Goal: Transaction & Acquisition: Book appointment/travel/reservation

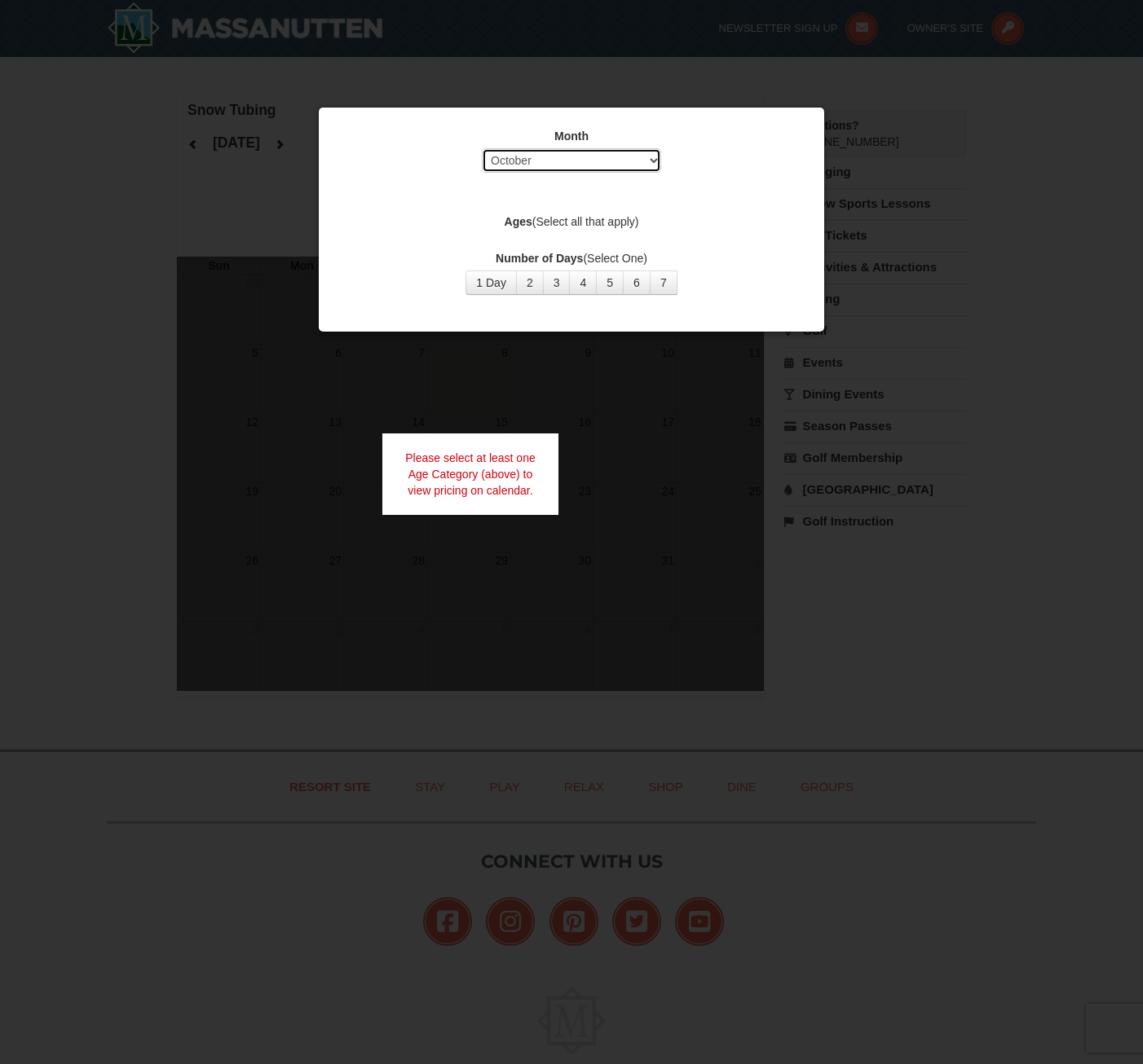
click at [653, 166] on select "Select October November December January February March April May June July Aug…" at bounding box center [571, 160] width 179 height 25
select select "12"
click at [481, 148] on select "Select October November December January February March April May June July Aug…" at bounding box center [571, 160] width 179 height 25
click at [557, 280] on button "3" at bounding box center [556, 283] width 27 height 25
click at [642, 325] on div "Month Select October November December January February March April May June Ju…" at bounding box center [571, 220] width 507 height 226
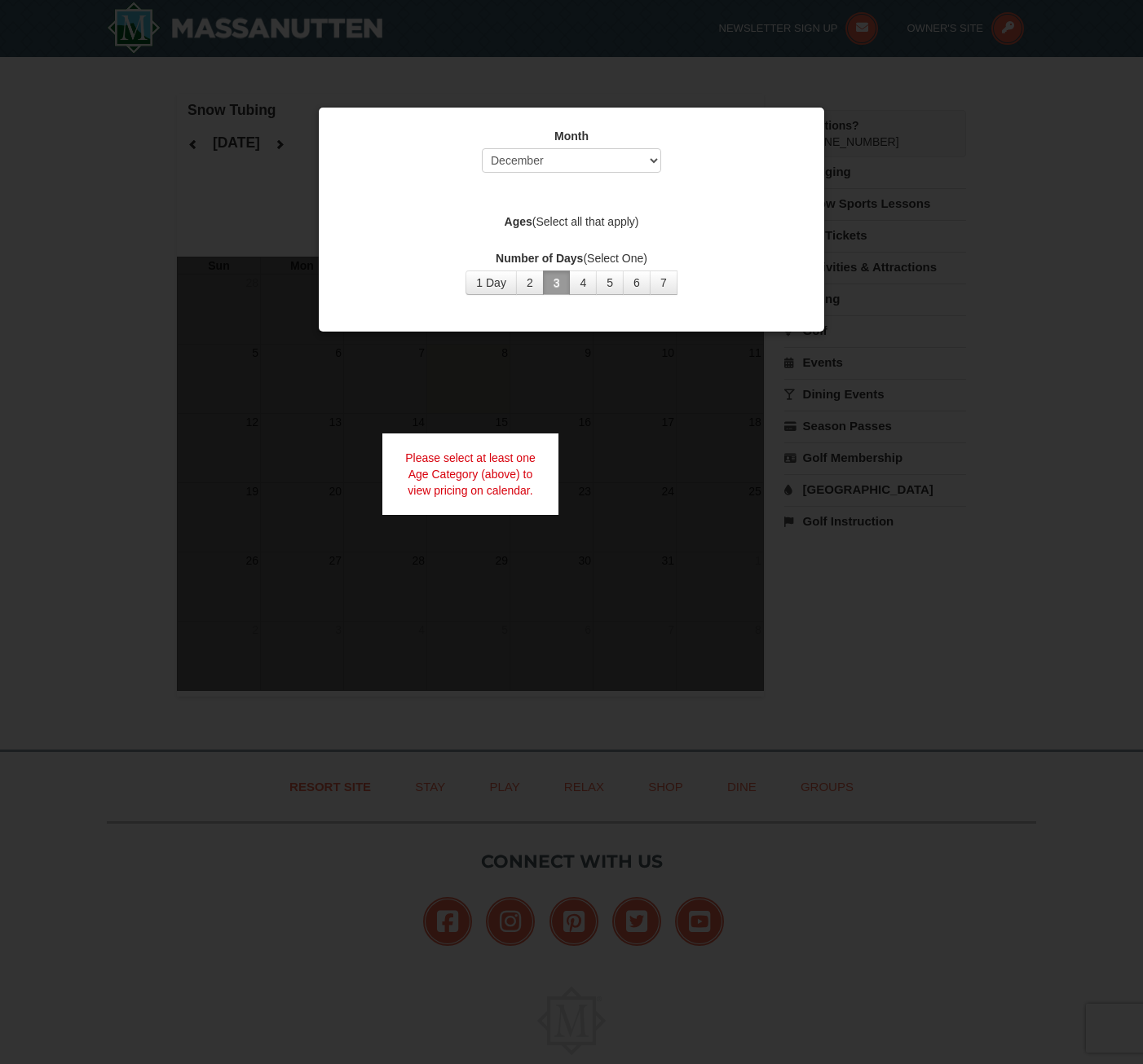
click at [571, 216] on label "Ages (Select all that apply)" at bounding box center [571, 221] width 465 height 16
click at [524, 234] on div "Month Select October November December January February March April May June Ju…" at bounding box center [571, 210] width 489 height 191
click at [654, 157] on select "Select October November December January February March April May June July Aug…" at bounding box center [571, 160] width 179 height 25
select select "12"
click at [481, 148] on select "Select October November December January February March April May June July Aug…" at bounding box center [571, 160] width 179 height 25
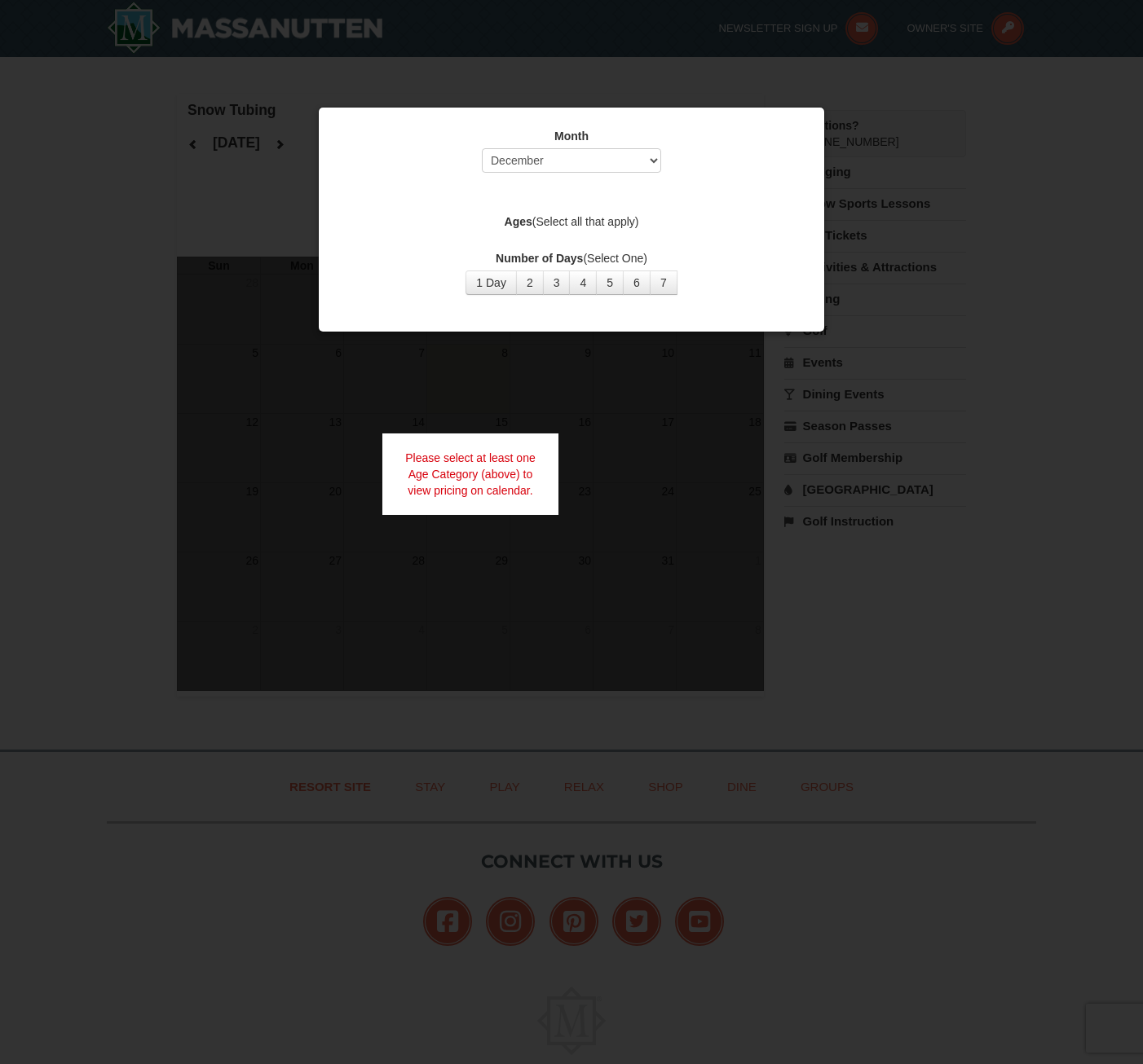
click at [525, 220] on strong "Ages" at bounding box center [518, 221] width 27 height 13
click at [555, 220] on label "Ages (Select all that apply)" at bounding box center [571, 221] width 465 height 16
click at [551, 283] on button "3" at bounding box center [556, 283] width 27 height 25
select select "10"
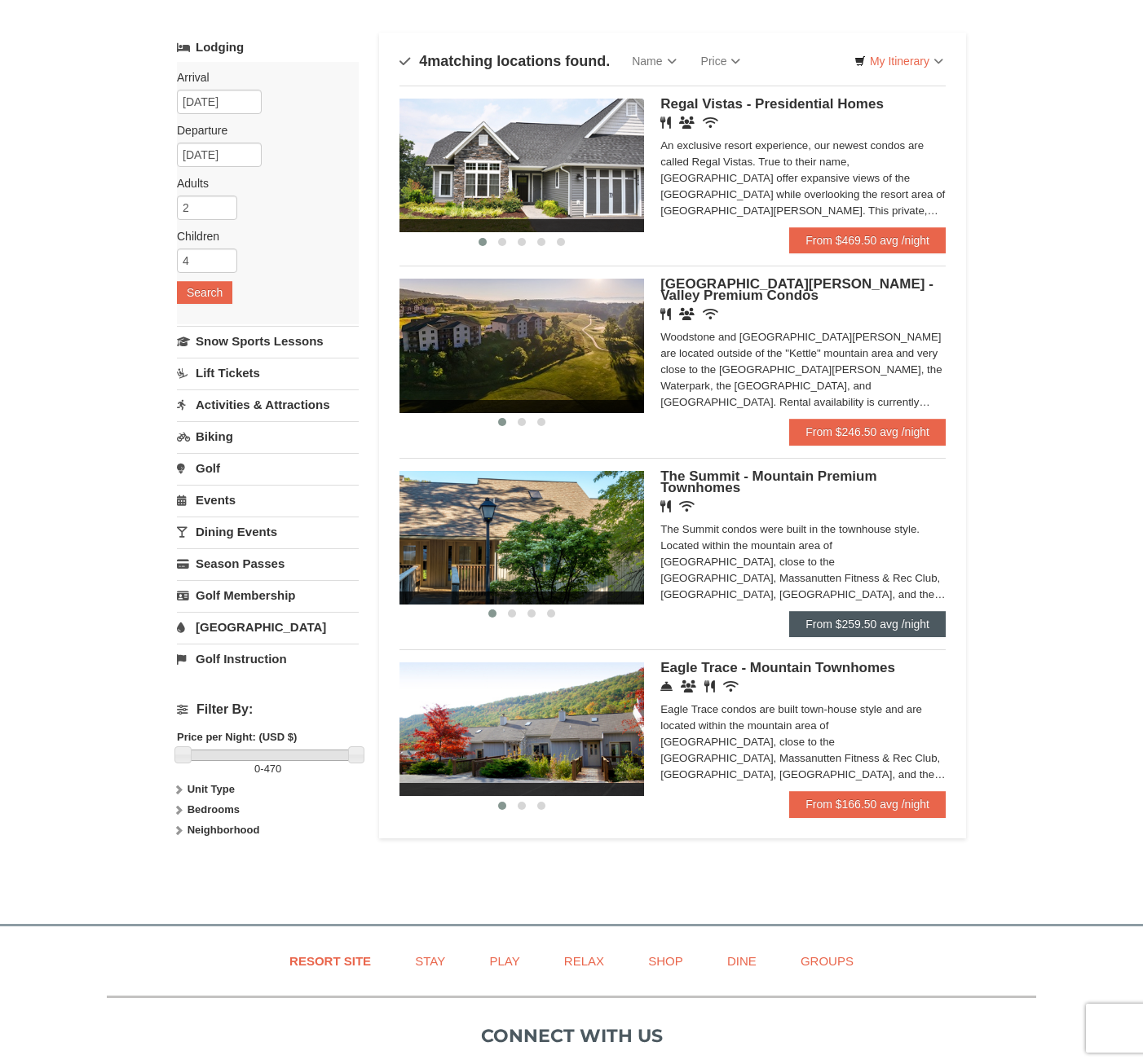
scroll to position [81, 0]
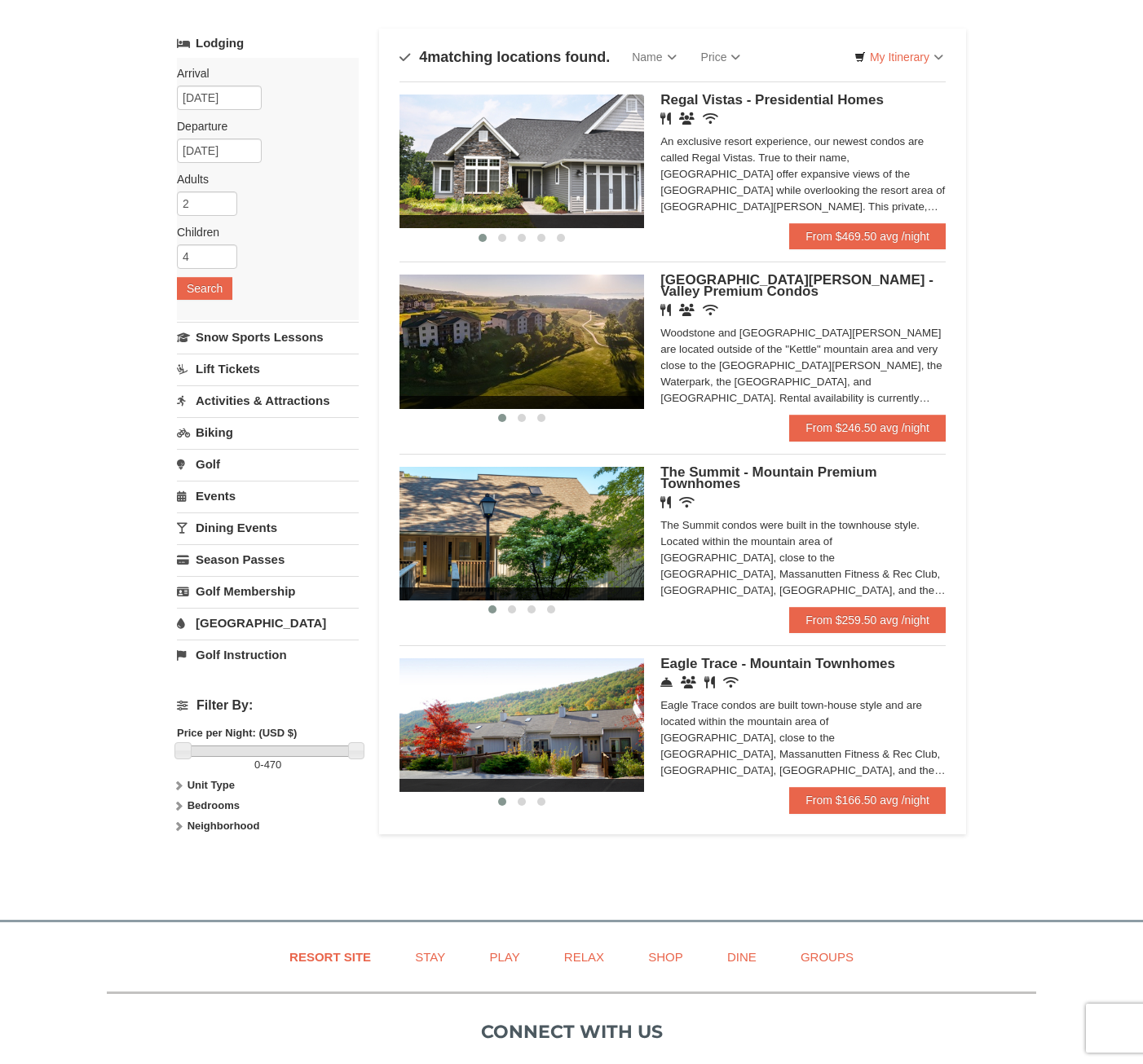
click at [624, 731] on img at bounding box center [521, 725] width 244 height 134
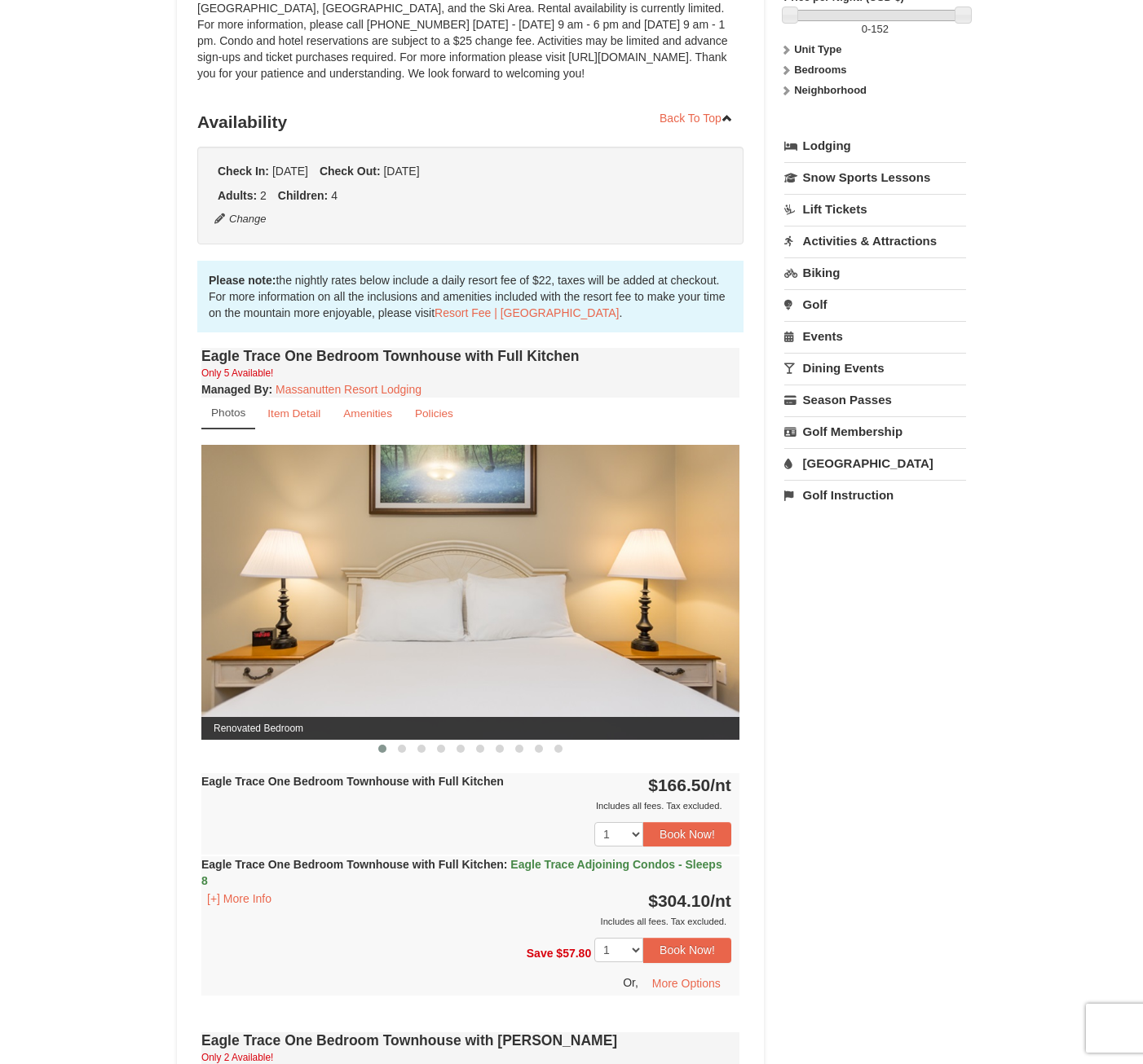
scroll to position [489, 0]
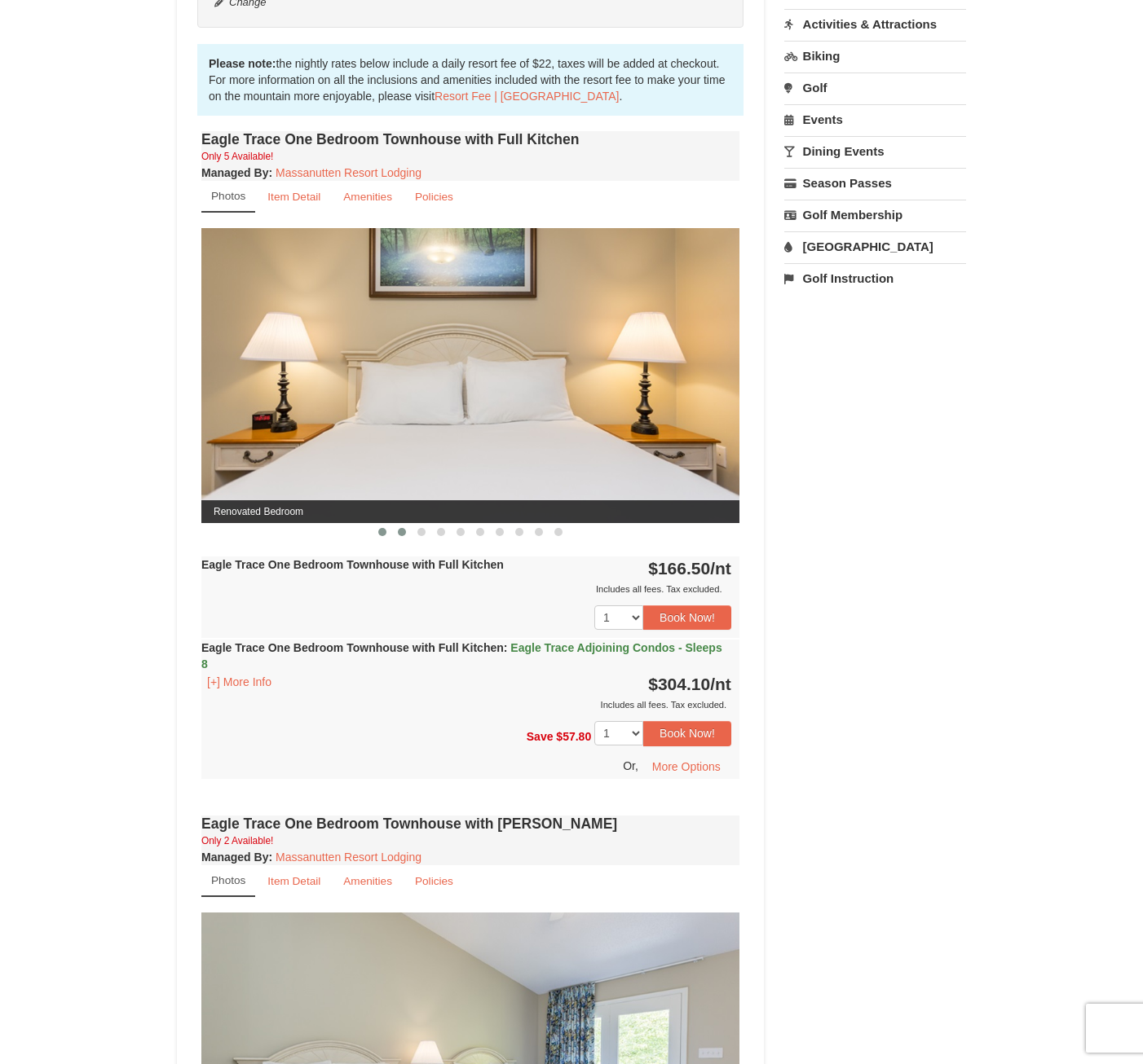
click at [406, 531] on button at bounding box center [401, 532] width 19 height 16
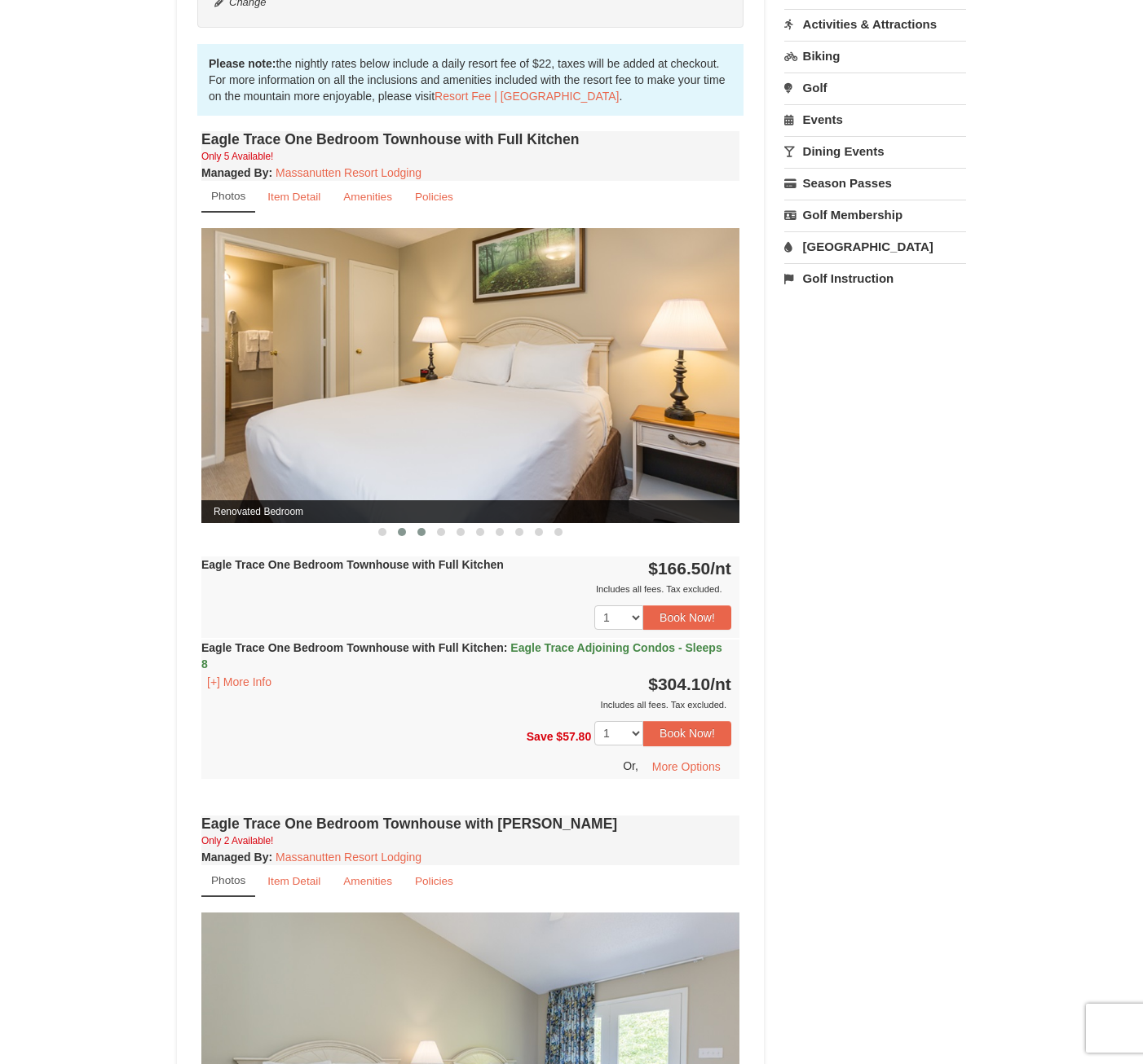
click at [415, 533] on button at bounding box center [421, 532] width 19 height 16
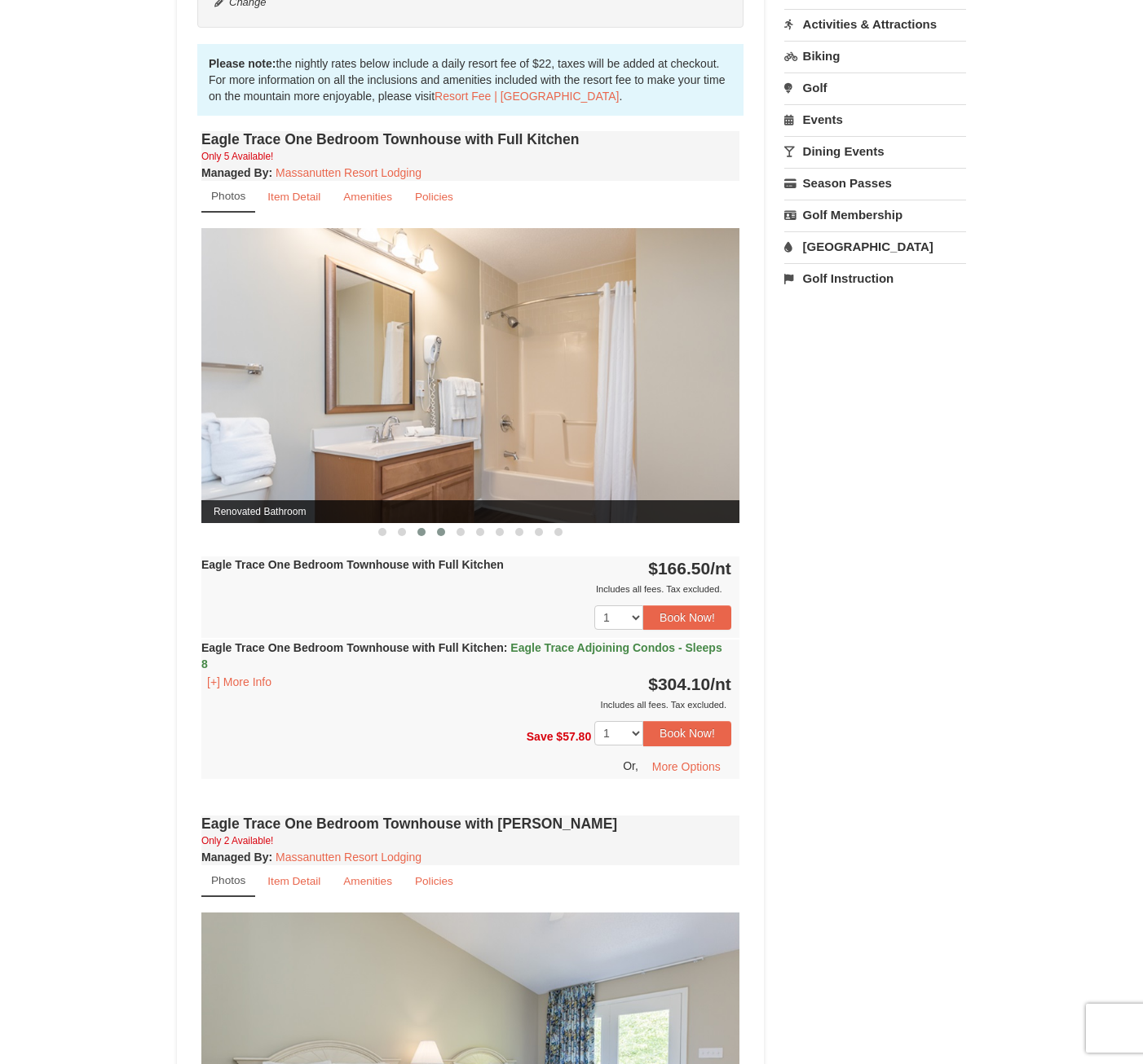
click at [443, 533] on span at bounding box center [440, 532] width 8 height 8
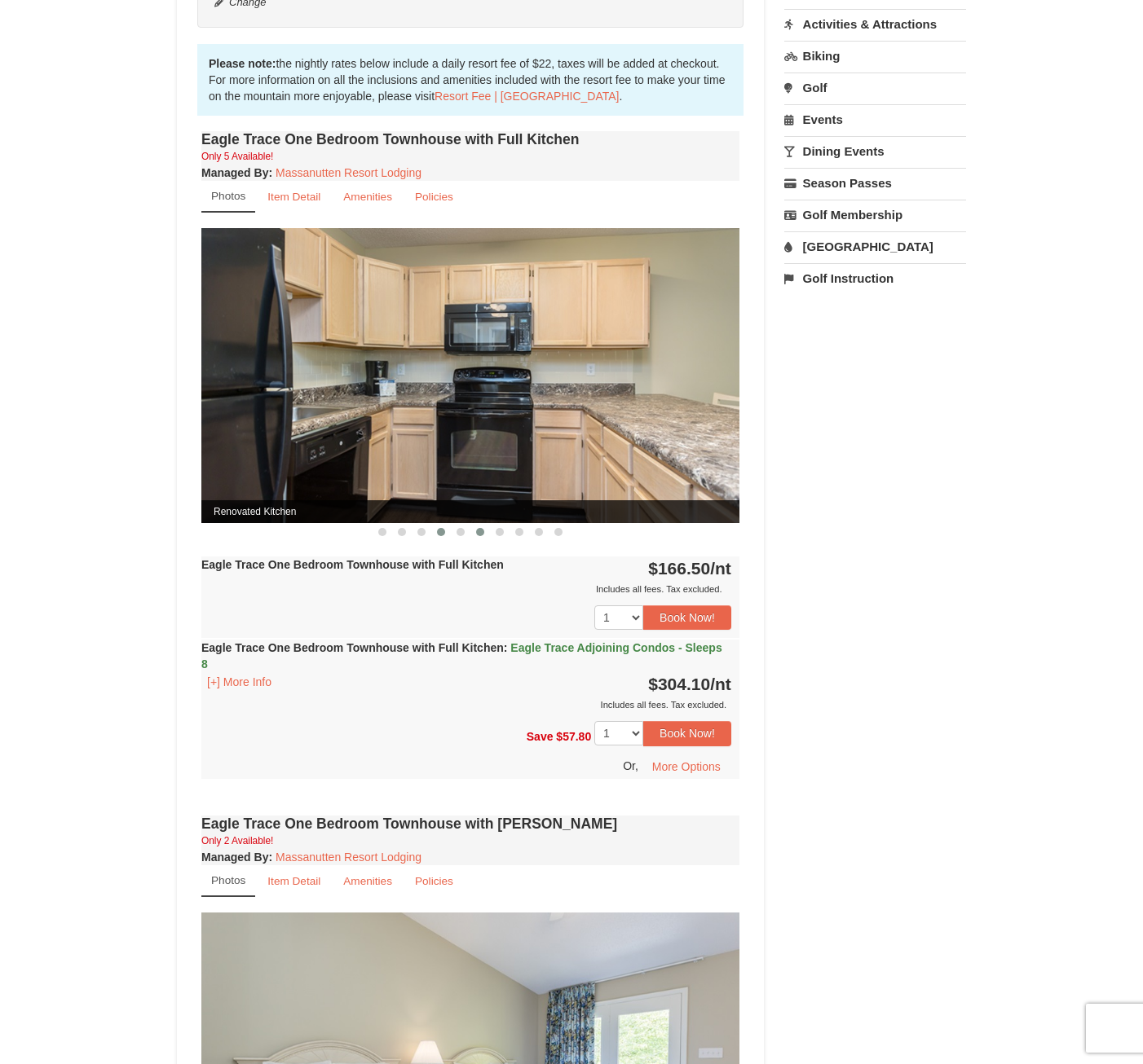
click at [476, 533] on span at bounding box center [480, 532] width 8 height 8
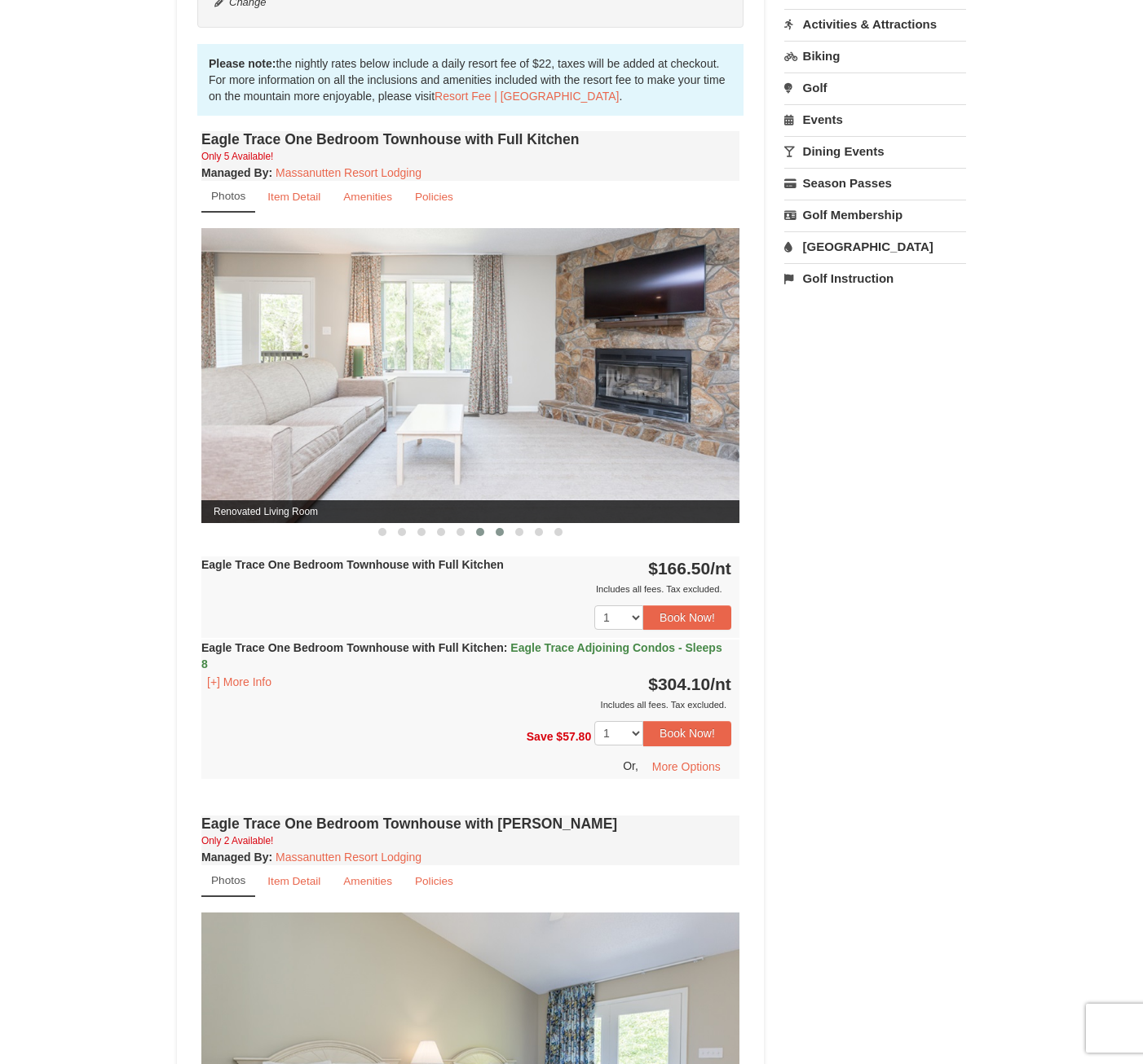
click at [508, 533] on button at bounding box center [499, 532] width 19 height 16
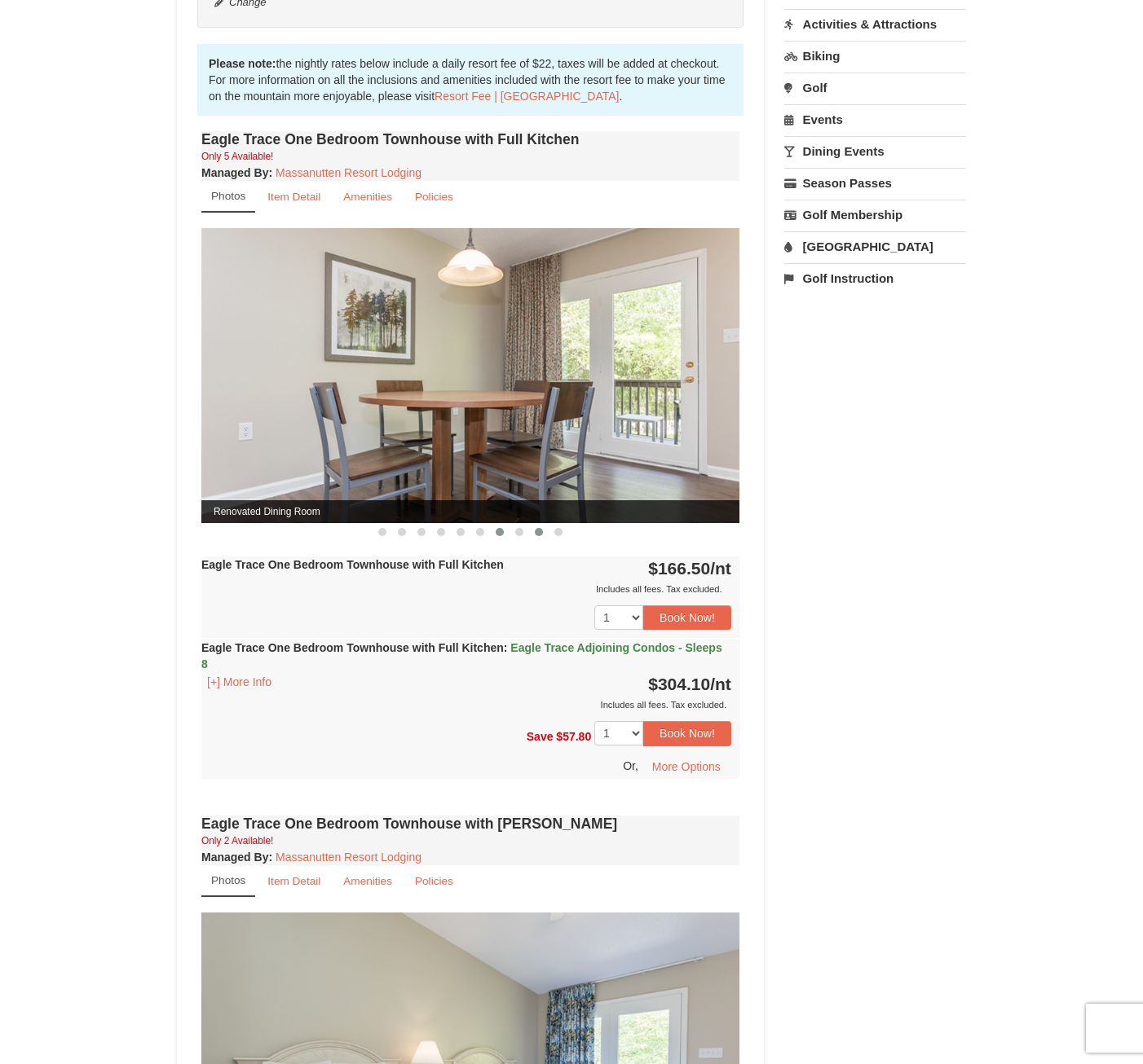
click at [546, 534] on button at bounding box center [538, 532] width 19 height 16
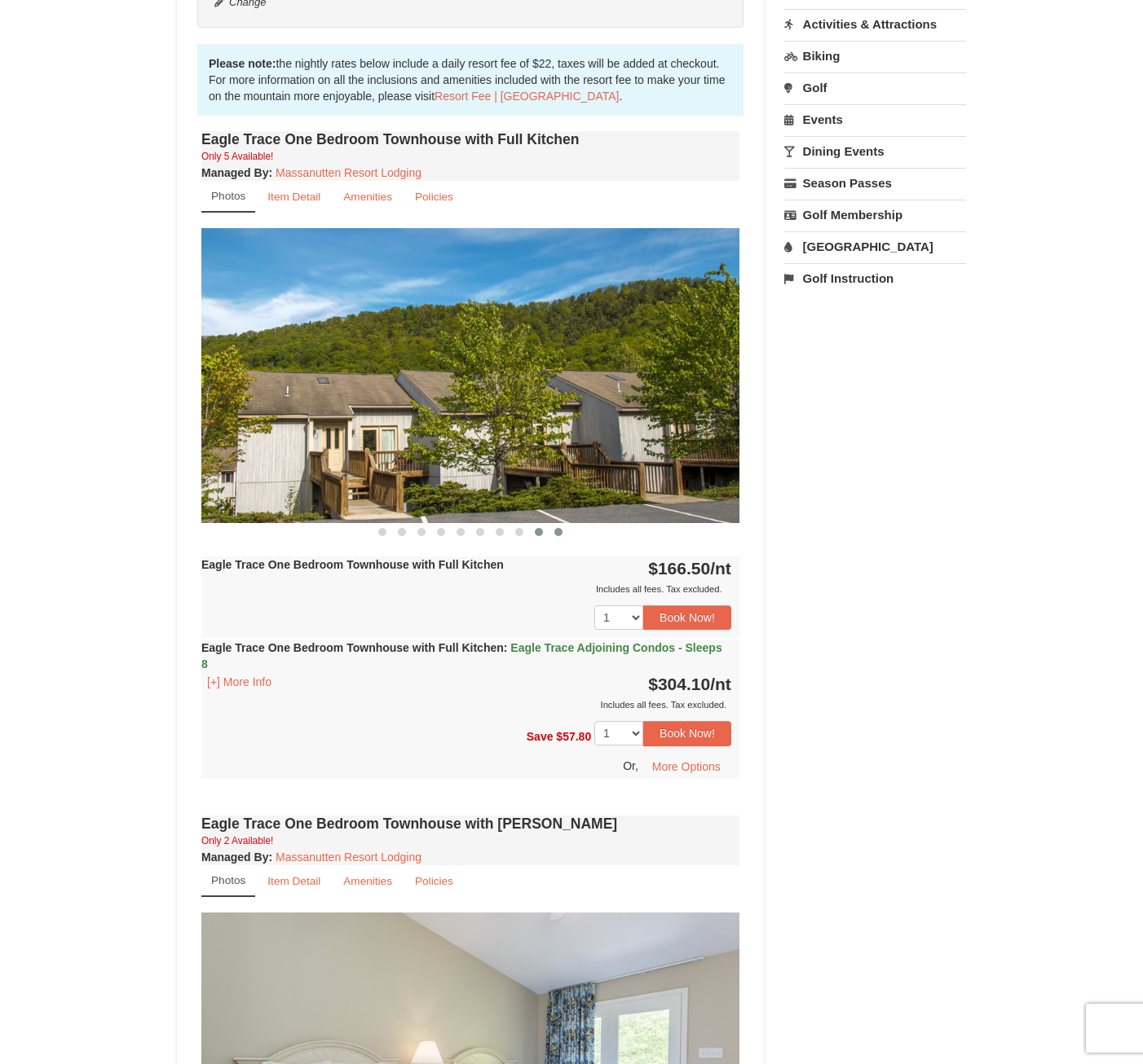
click at [558, 532] on span at bounding box center [558, 532] width 8 height 8
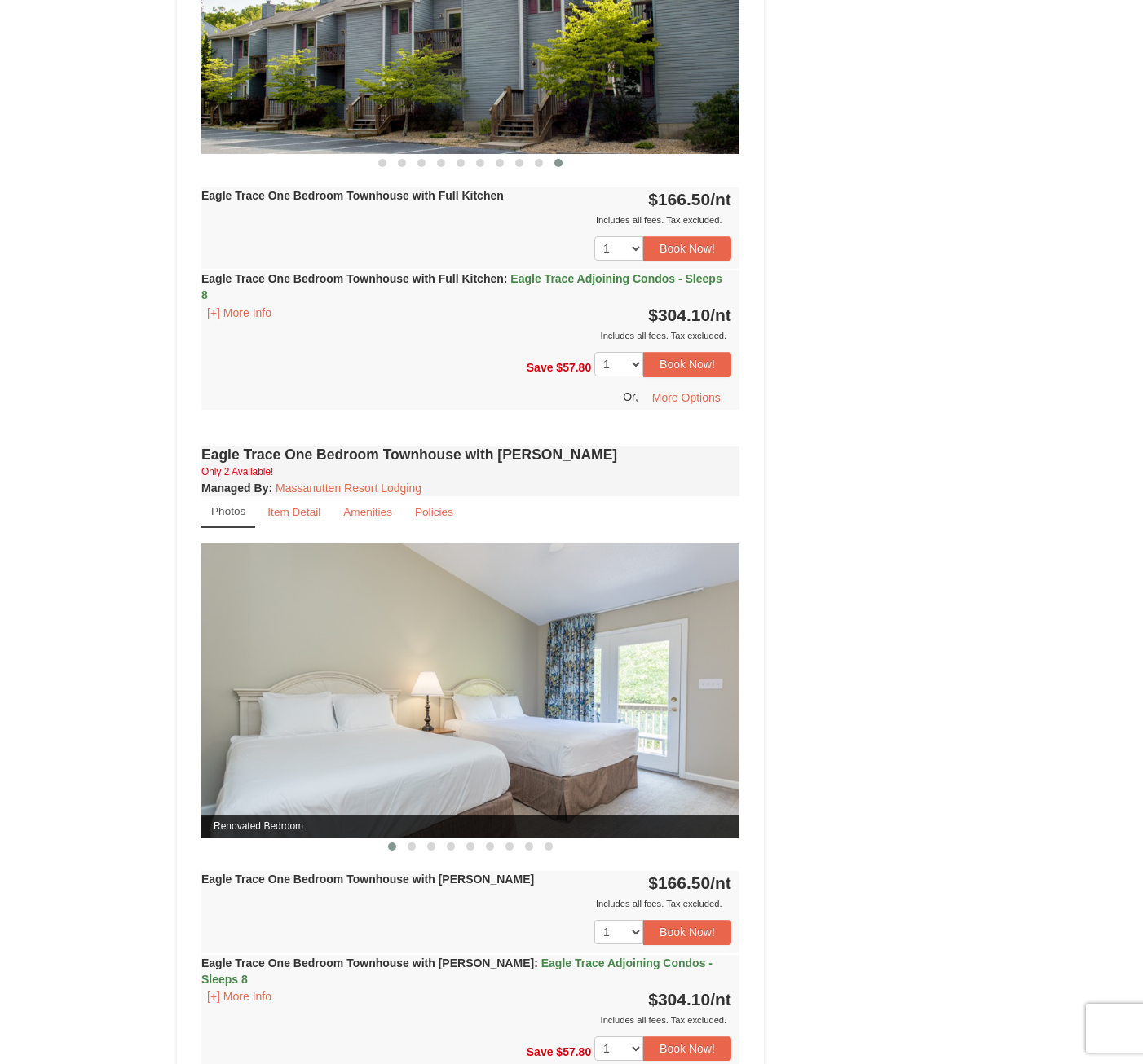
scroll to position [897, 0]
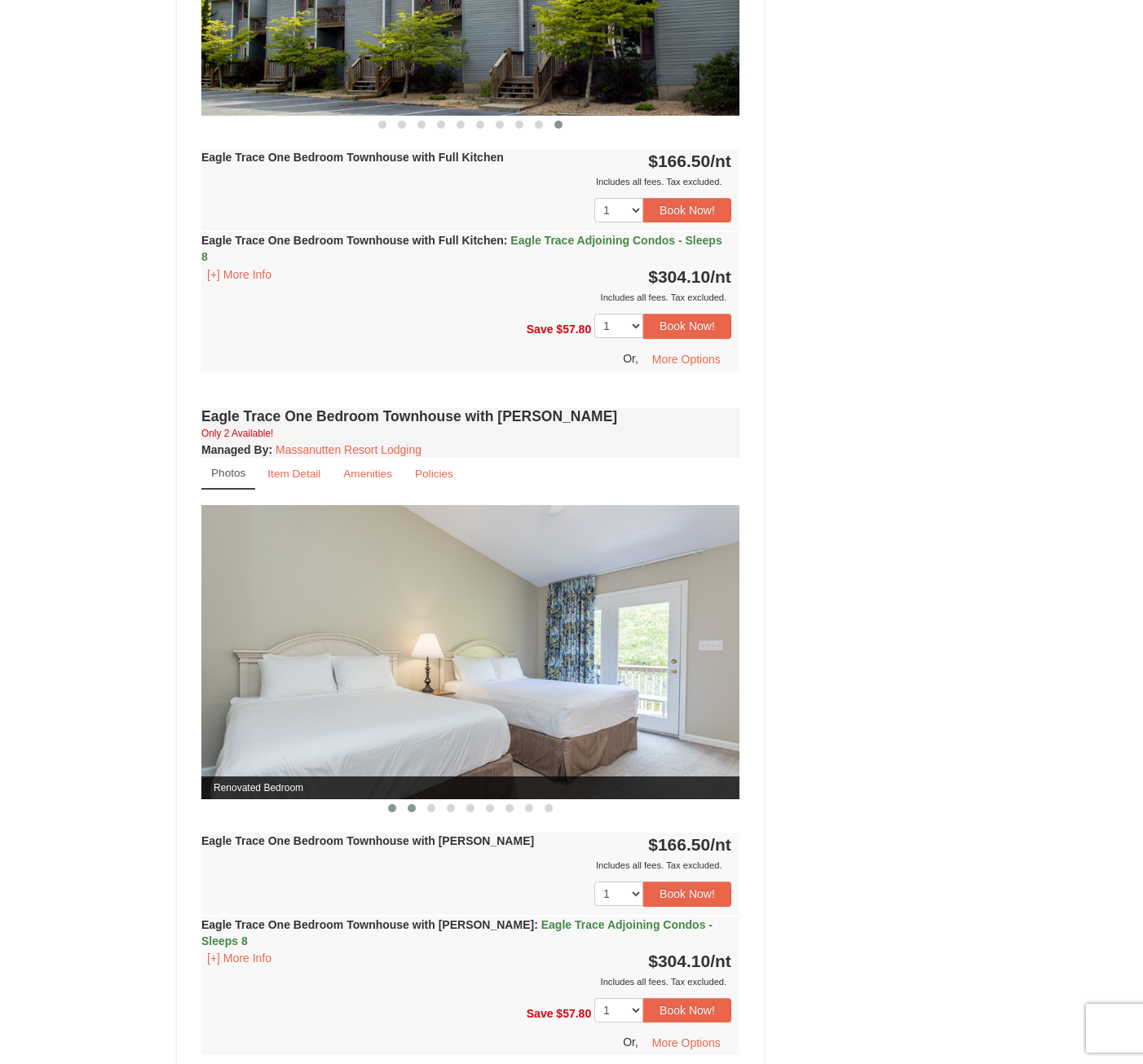
click at [411, 808] on span at bounding box center [411, 808] width 8 height 8
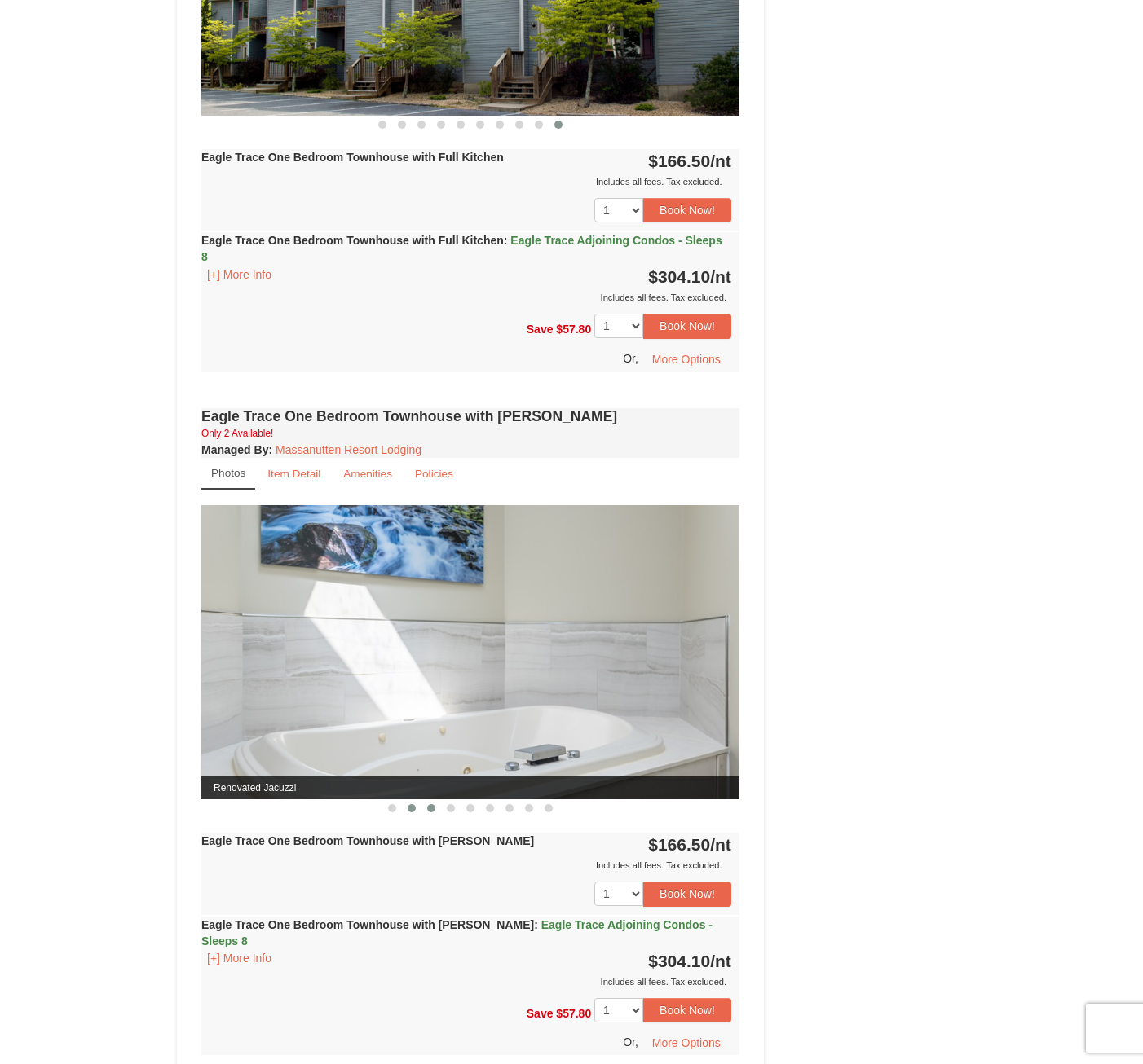
click at [437, 808] on button at bounding box center [430, 809] width 19 height 16
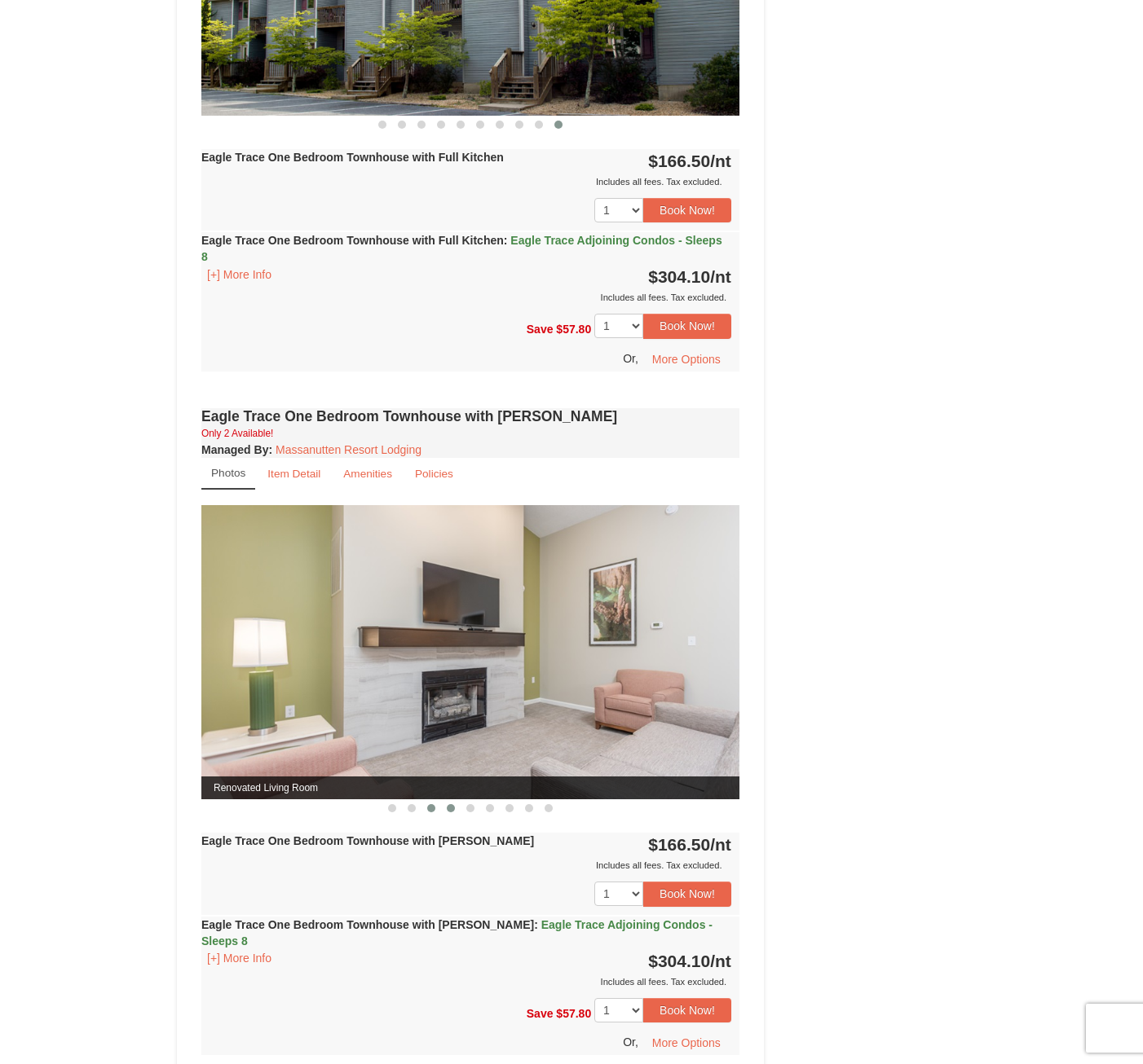
click at [442, 807] on button at bounding box center [450, 809] width 19 height 16
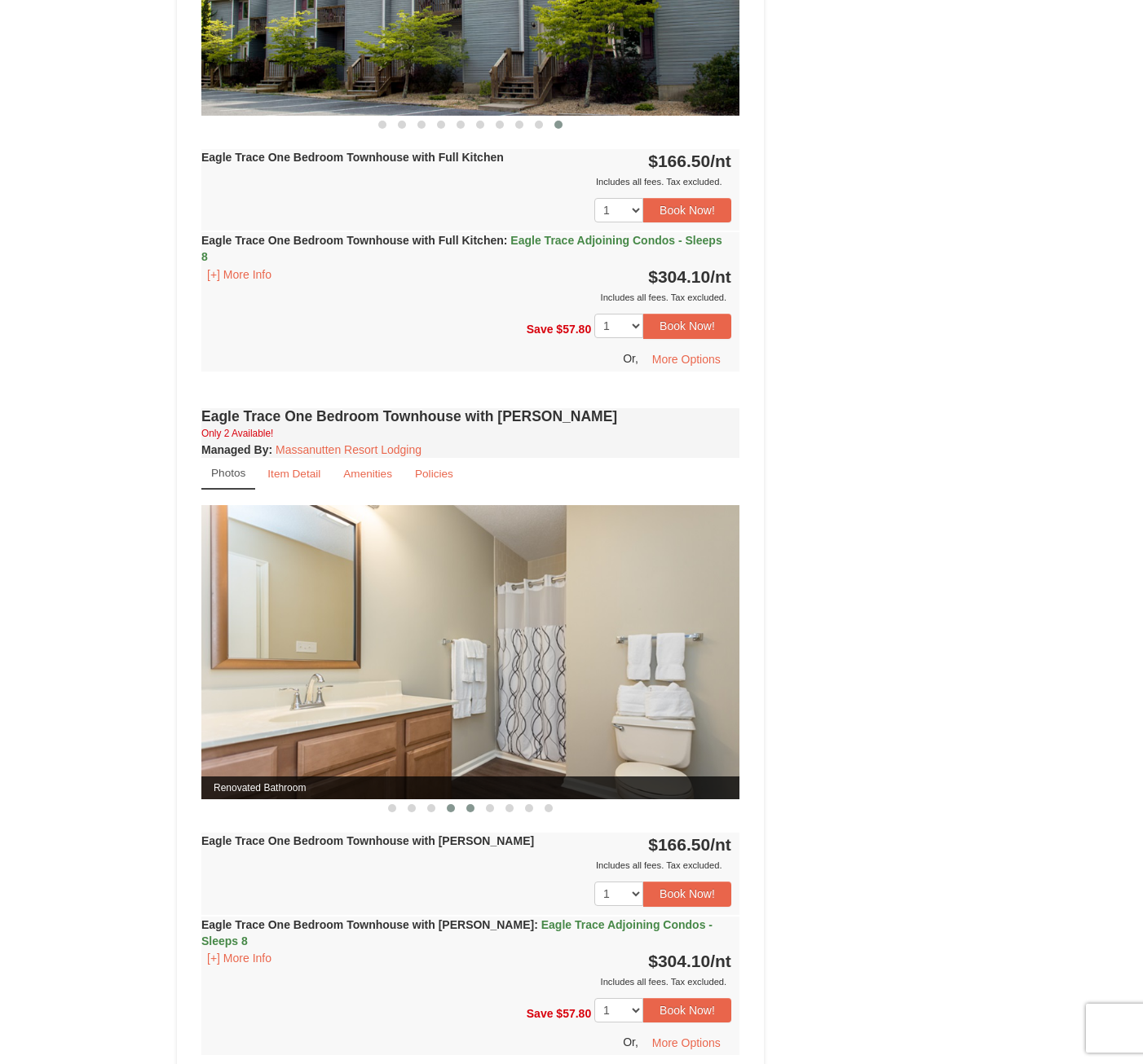
click at [477, 810] on button at bounding box center [469, 809] width 19 height 16
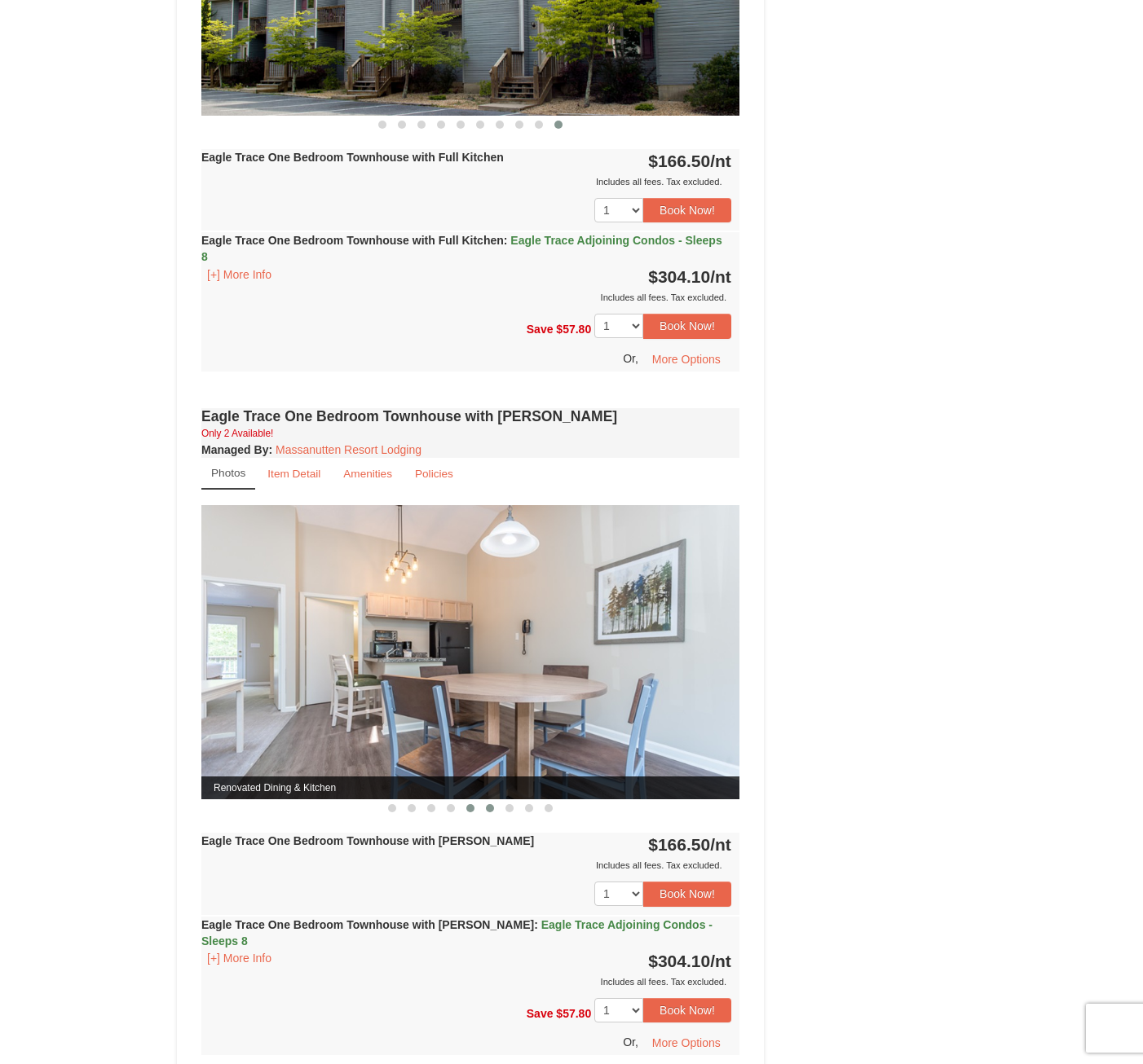
click at [495, 811] on button at bounding box center [490, 809] width 19 height 16
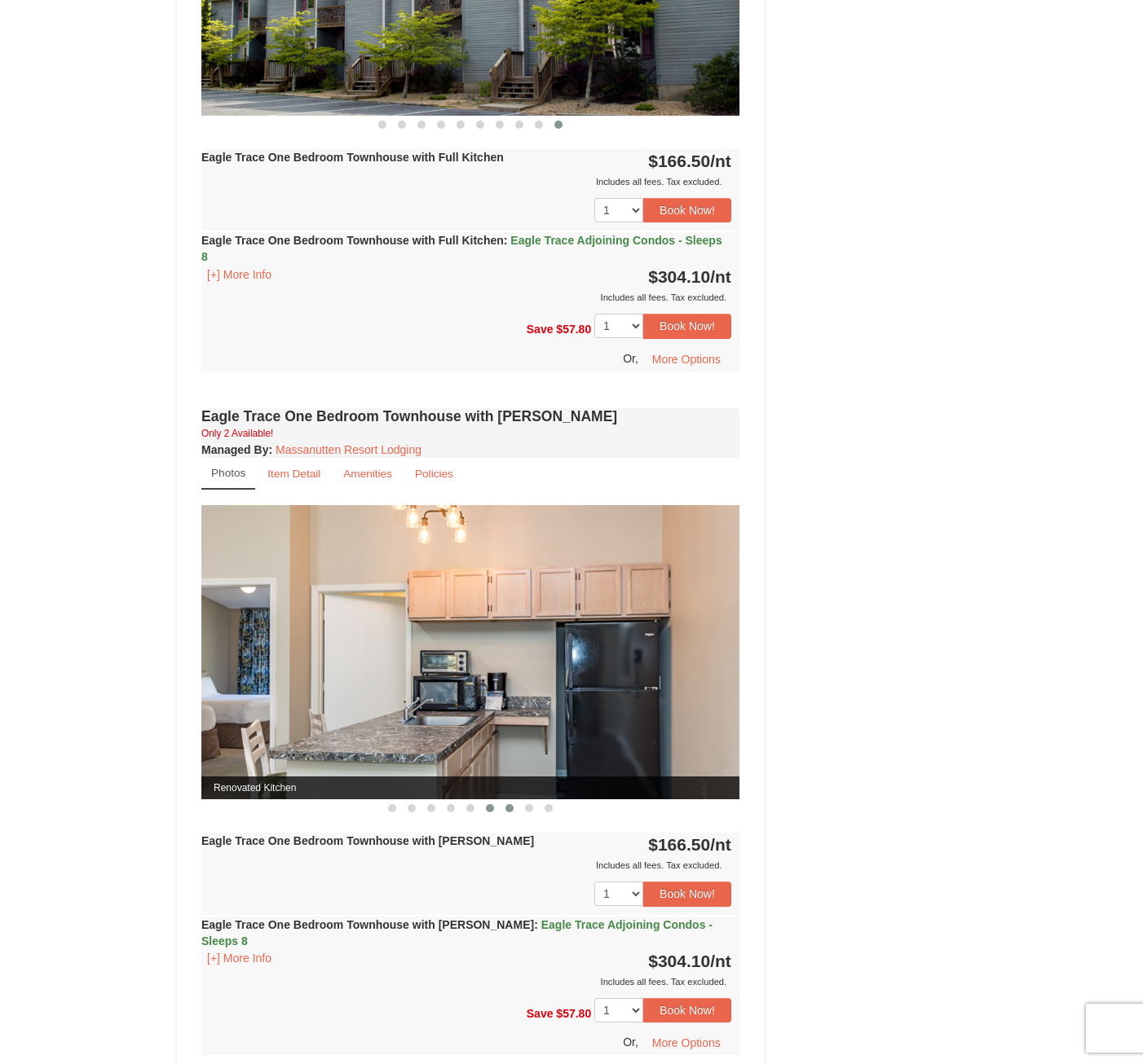
click at [512, 811] on span at bounding box center [509, 808] width 8 height 8
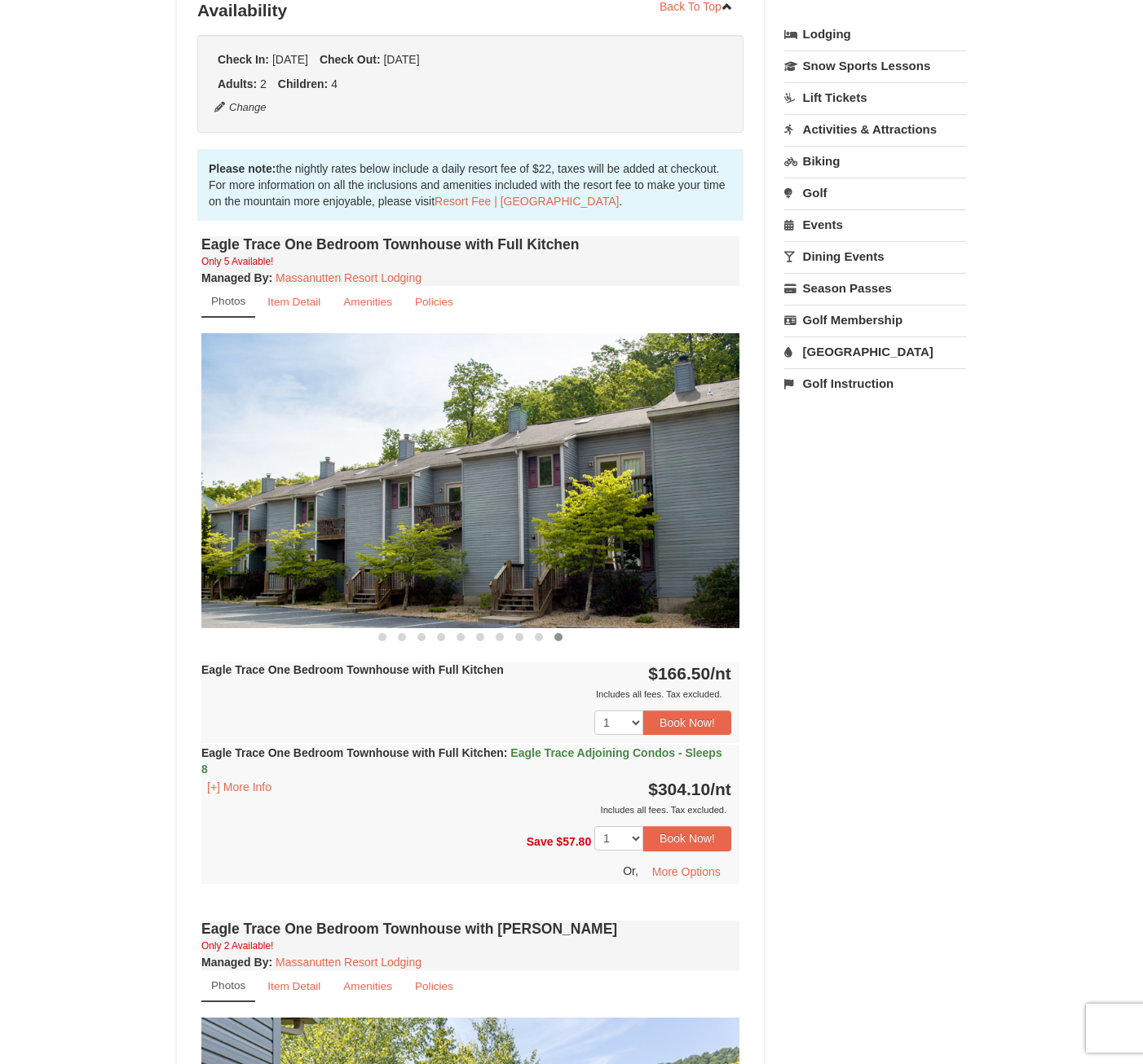
scroll to position [326, 0]
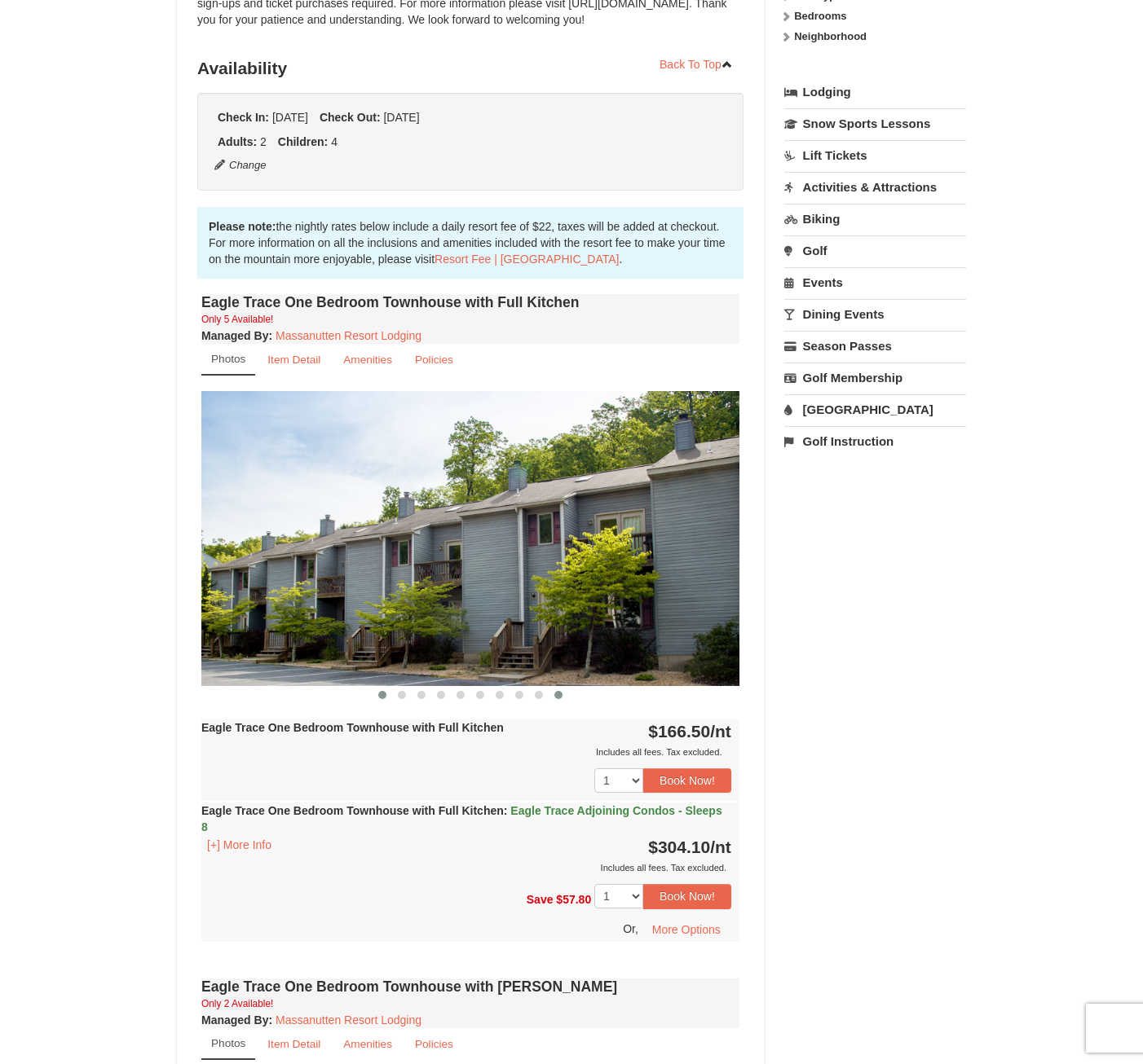
click at [383, 691] on span at bounding box center [382, 694] width 8 height 8
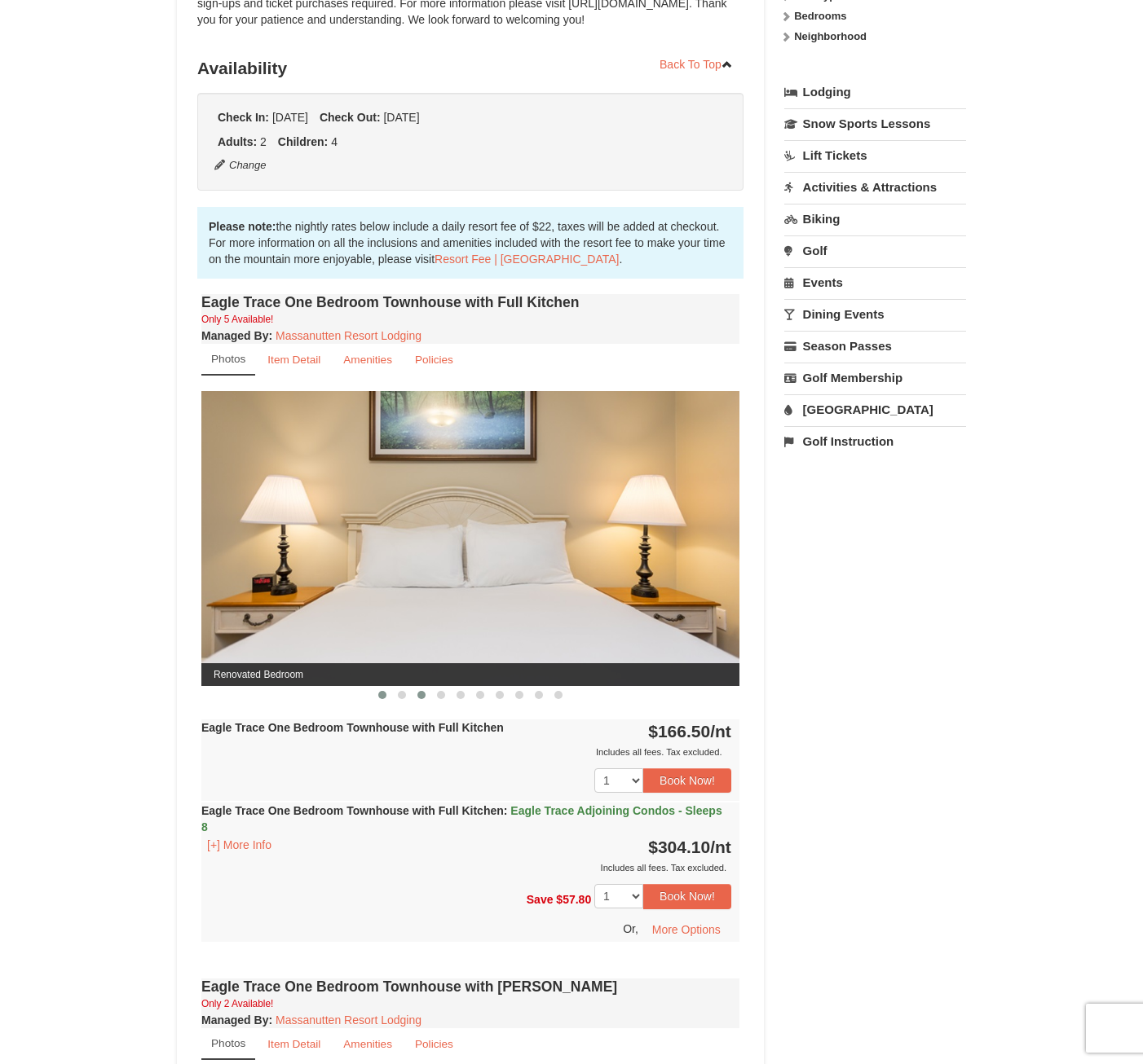
drag, startPoint x: 411, startPoint y: 695, endPoint x: 421, endPoint y: 695, distance: 10.0
click at [412, 695] on button at bounding box center [421, 695] width 19 height 16
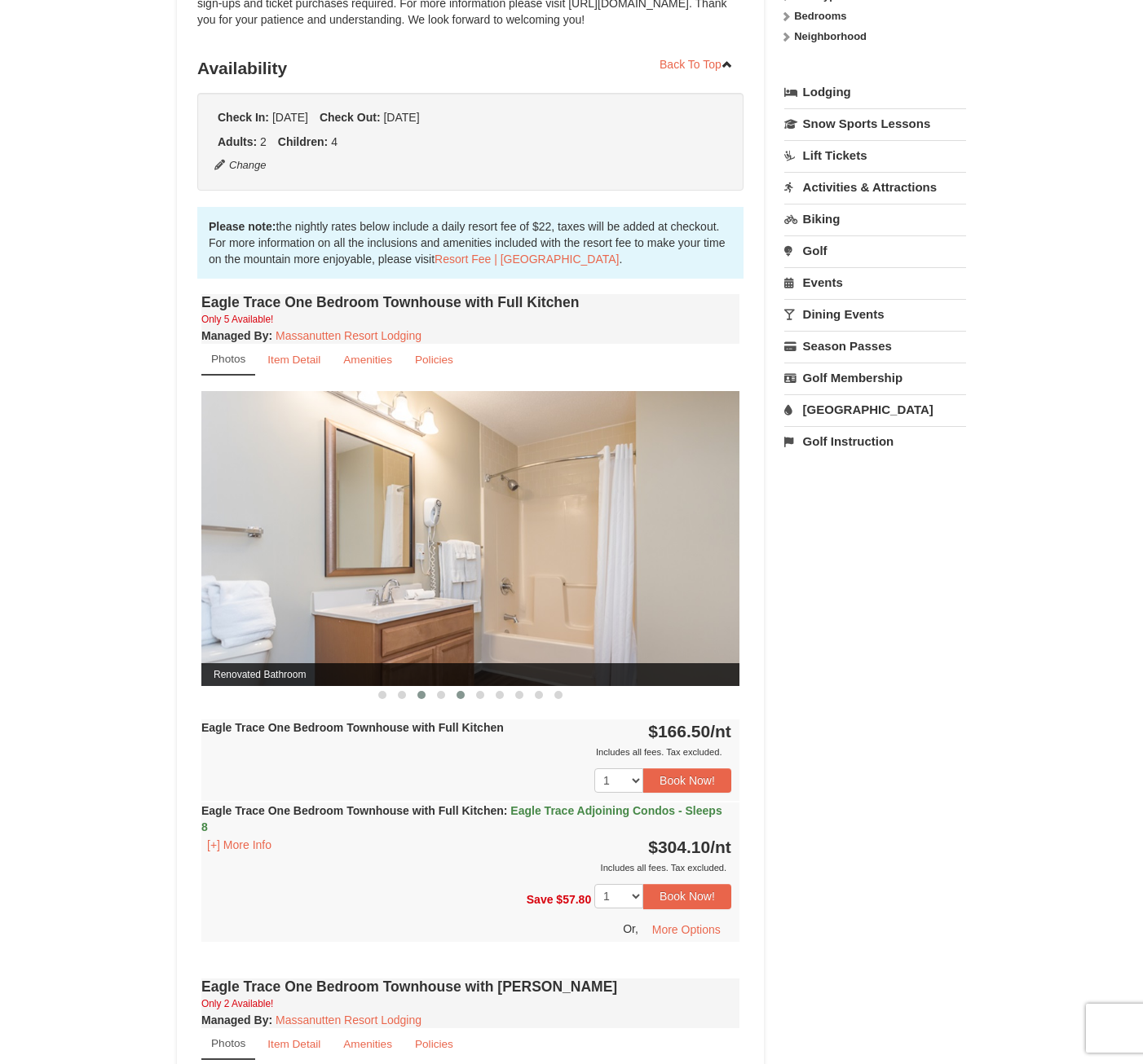
click at [458, 703] on button at bounding box center [460, 695] width 19 height 16
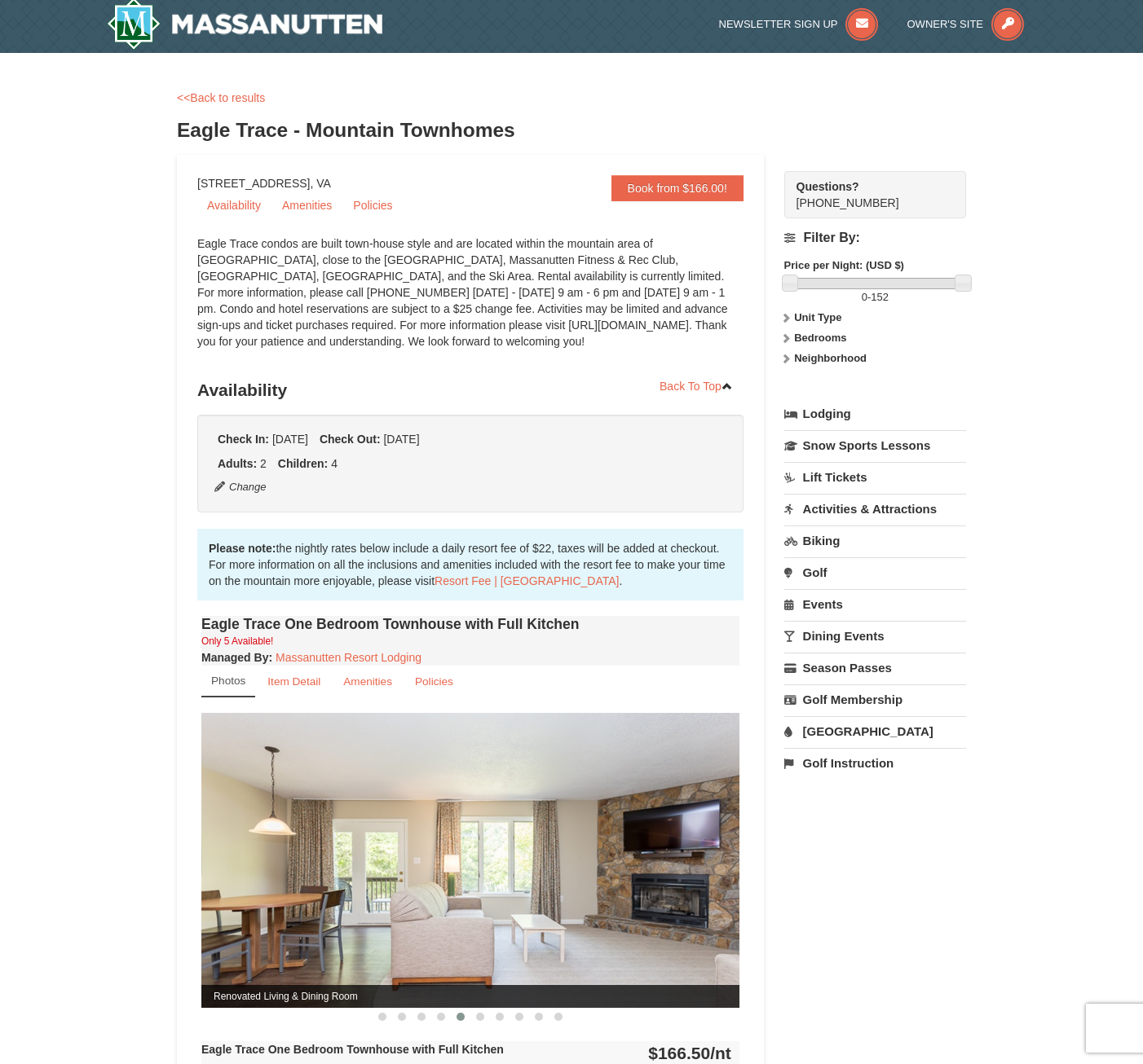
scroll to position [0, 0]
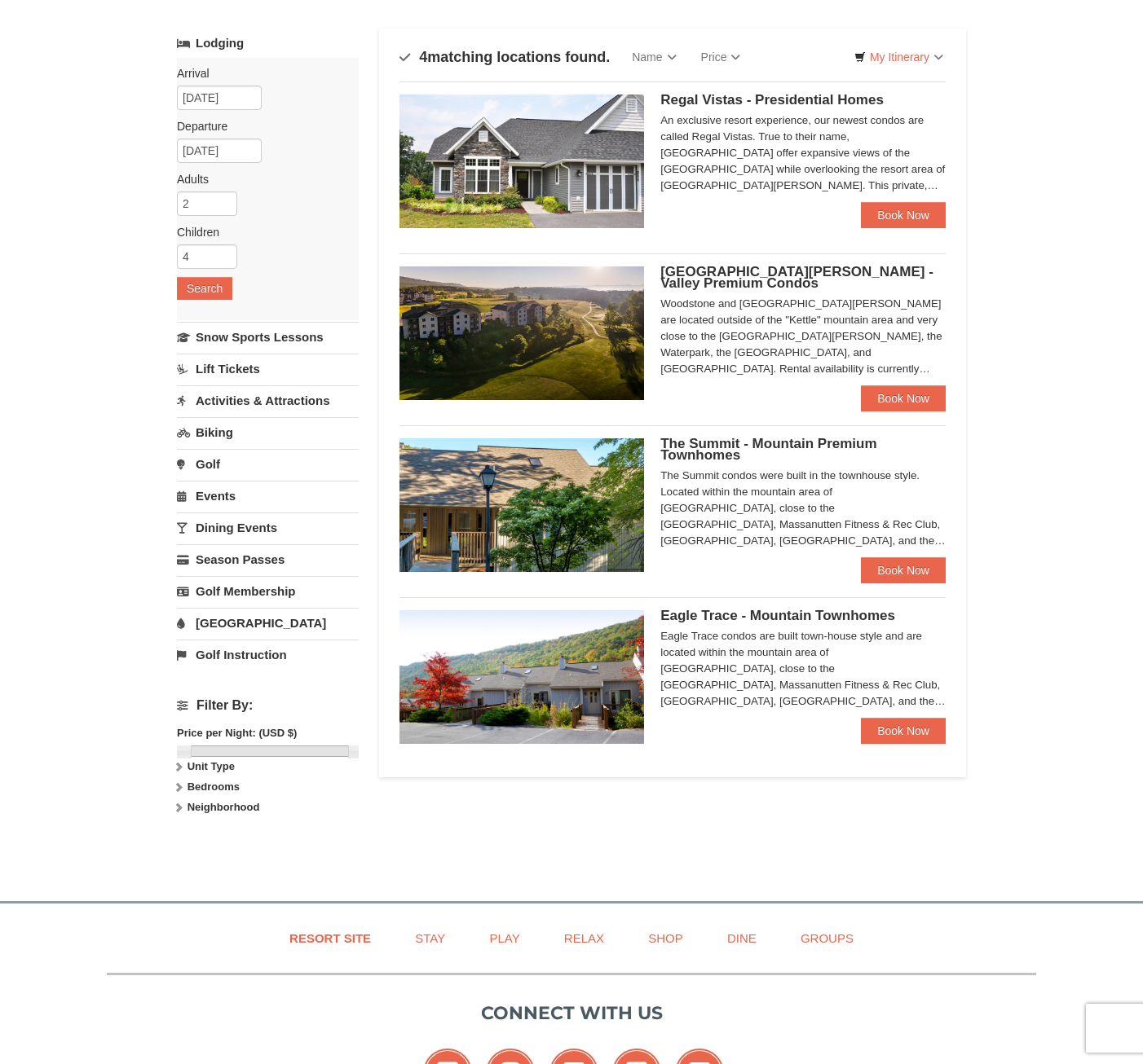
scroll to position [81, 0]
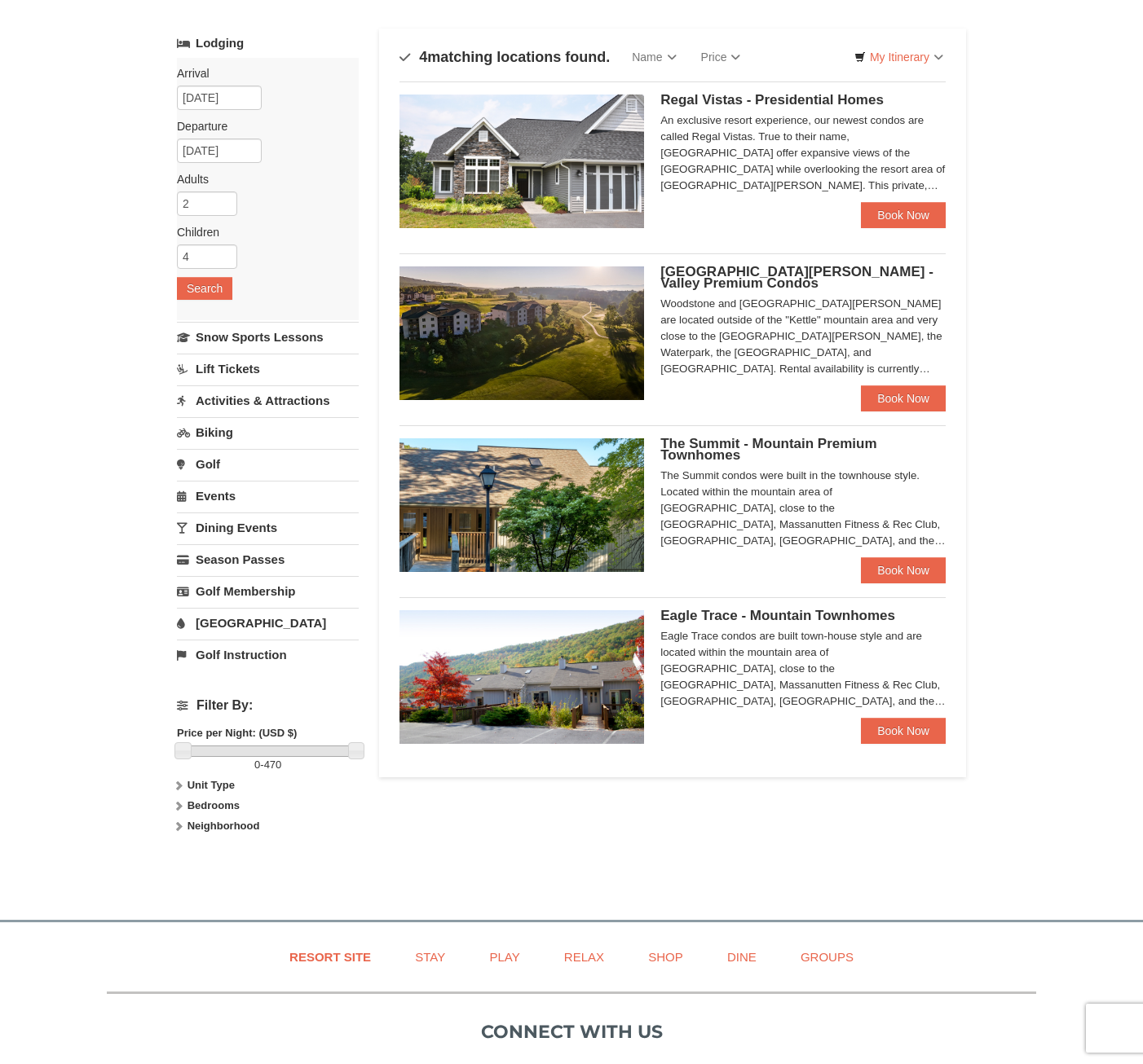
click at [584, 503] on img at bounding box center [521, 505] width 244 height 134
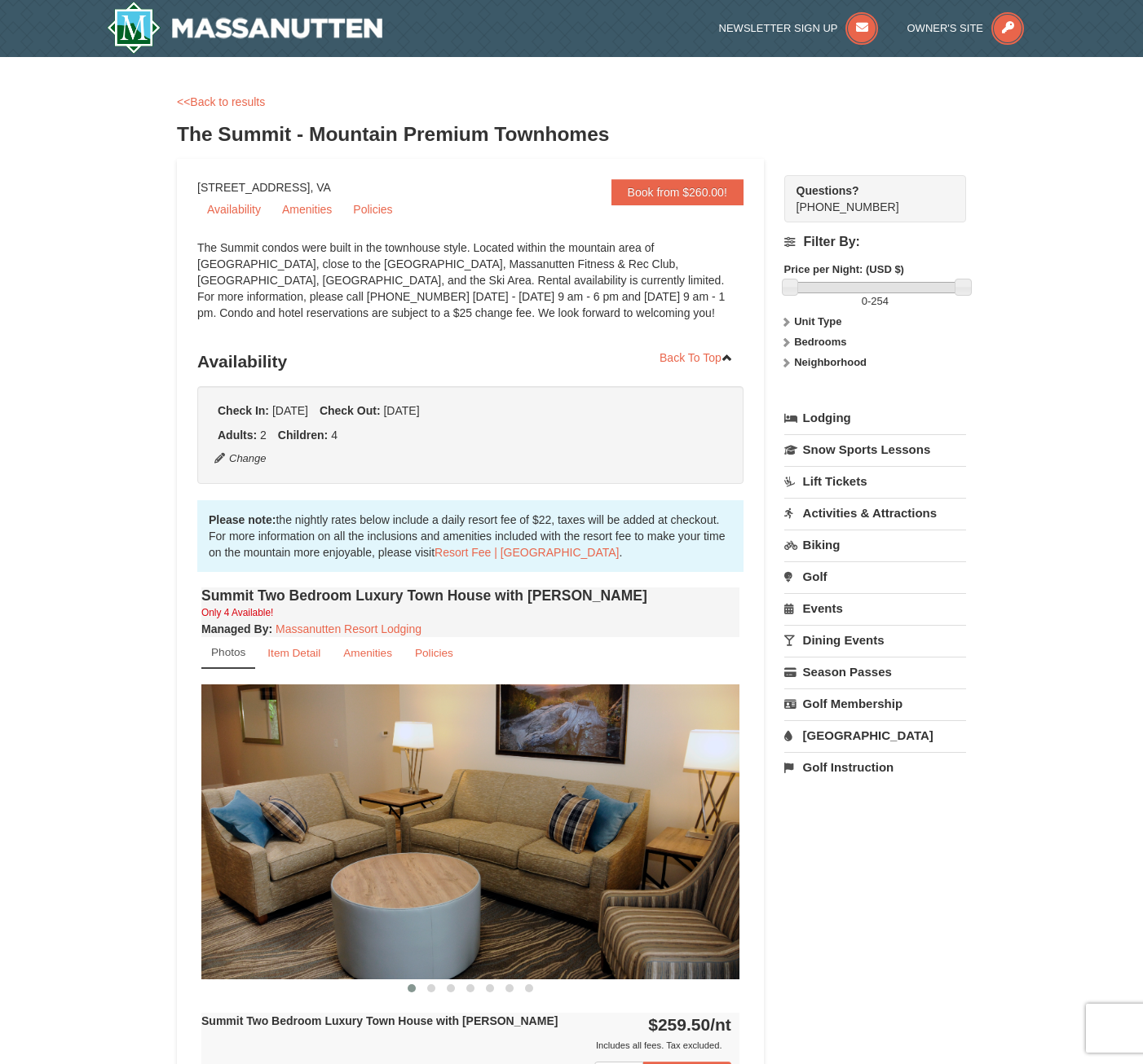
click at [463, 570] on div "Please note: the nightly rates below include a daily resort fee of $22, taxes w…" at bounding box center [470, 536] width 546 height 71
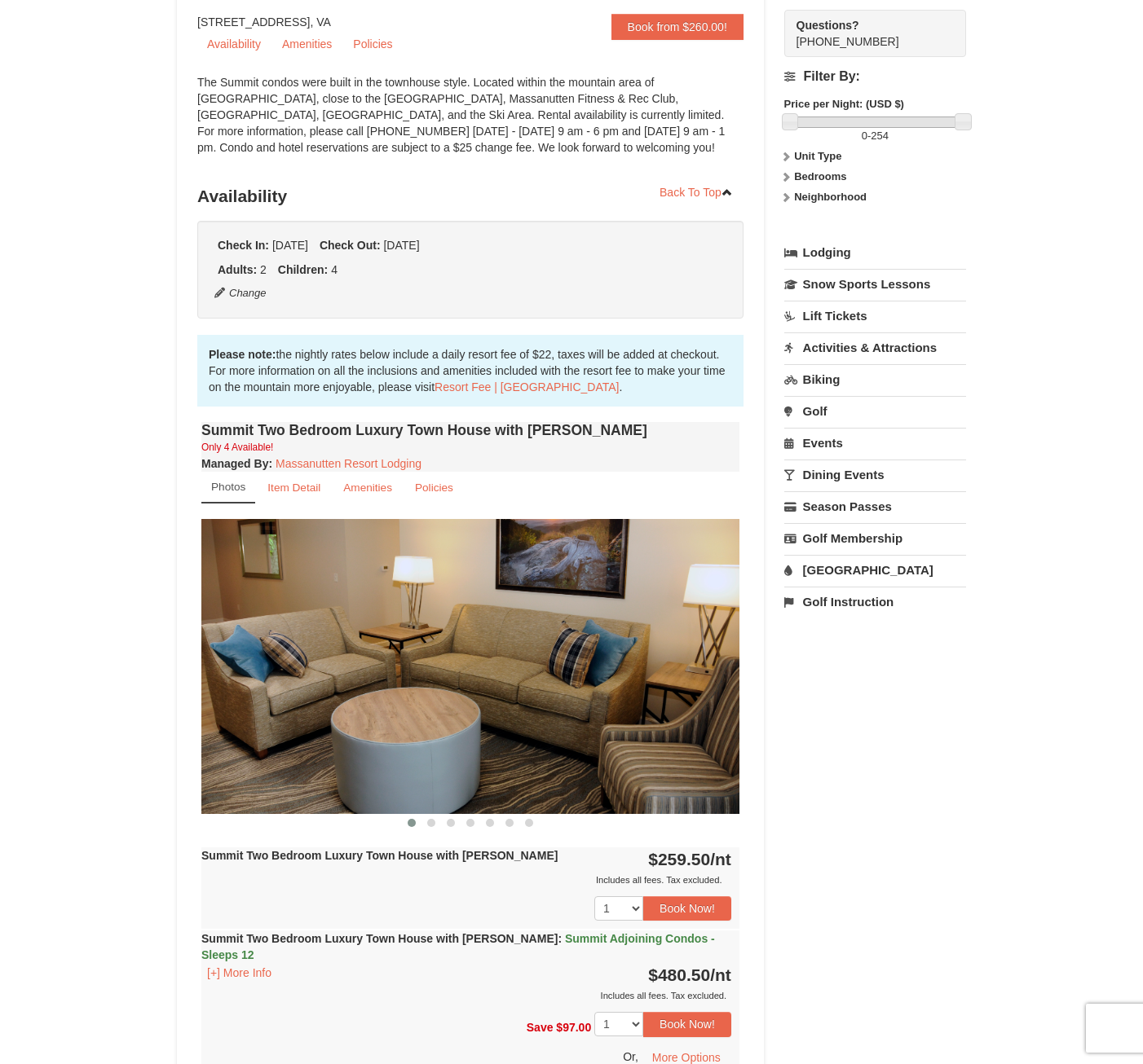
scroll to position [326, 0]
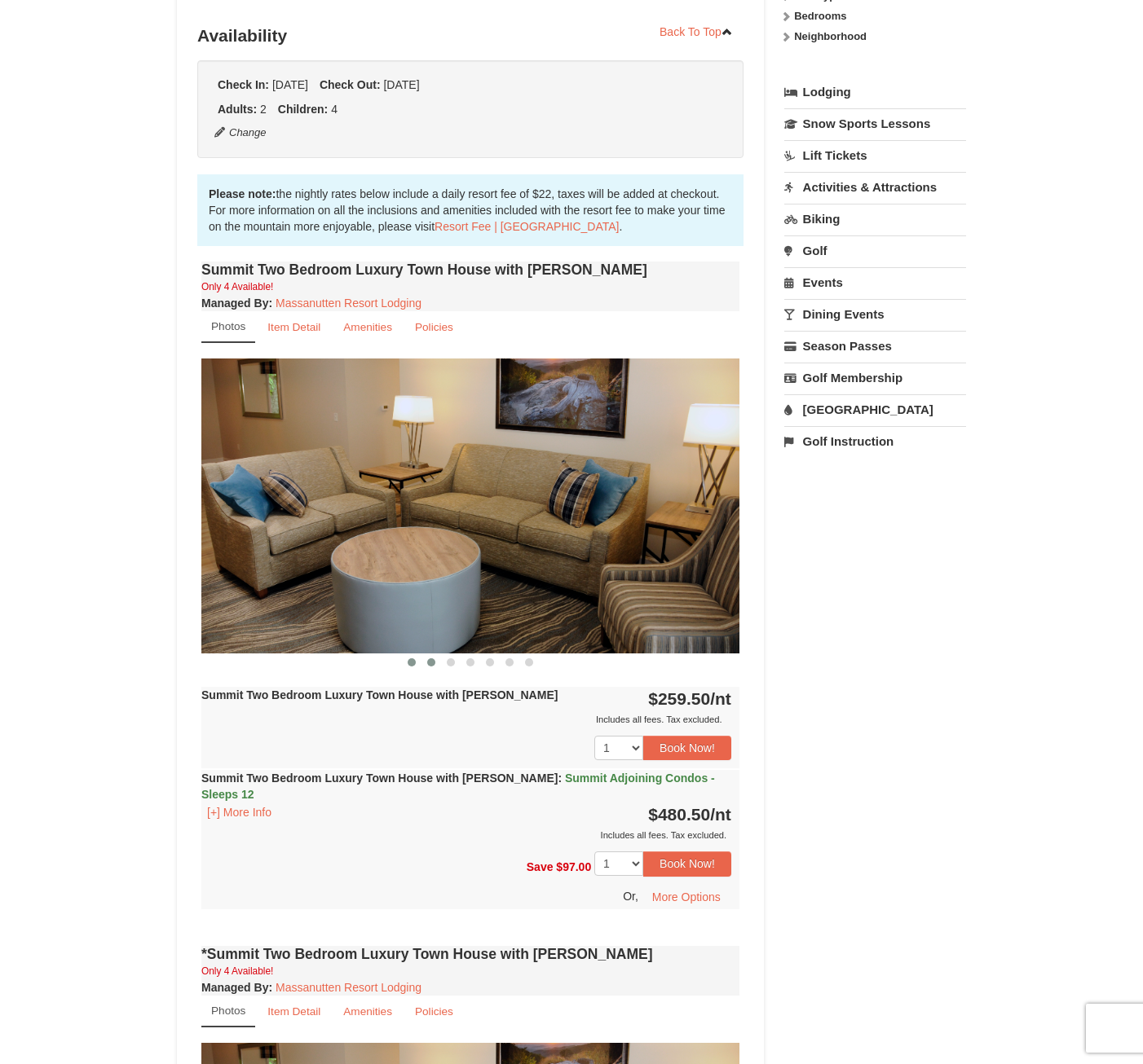
click at [436, 661] on button at bounding box center [430, 662] width 19 height 16
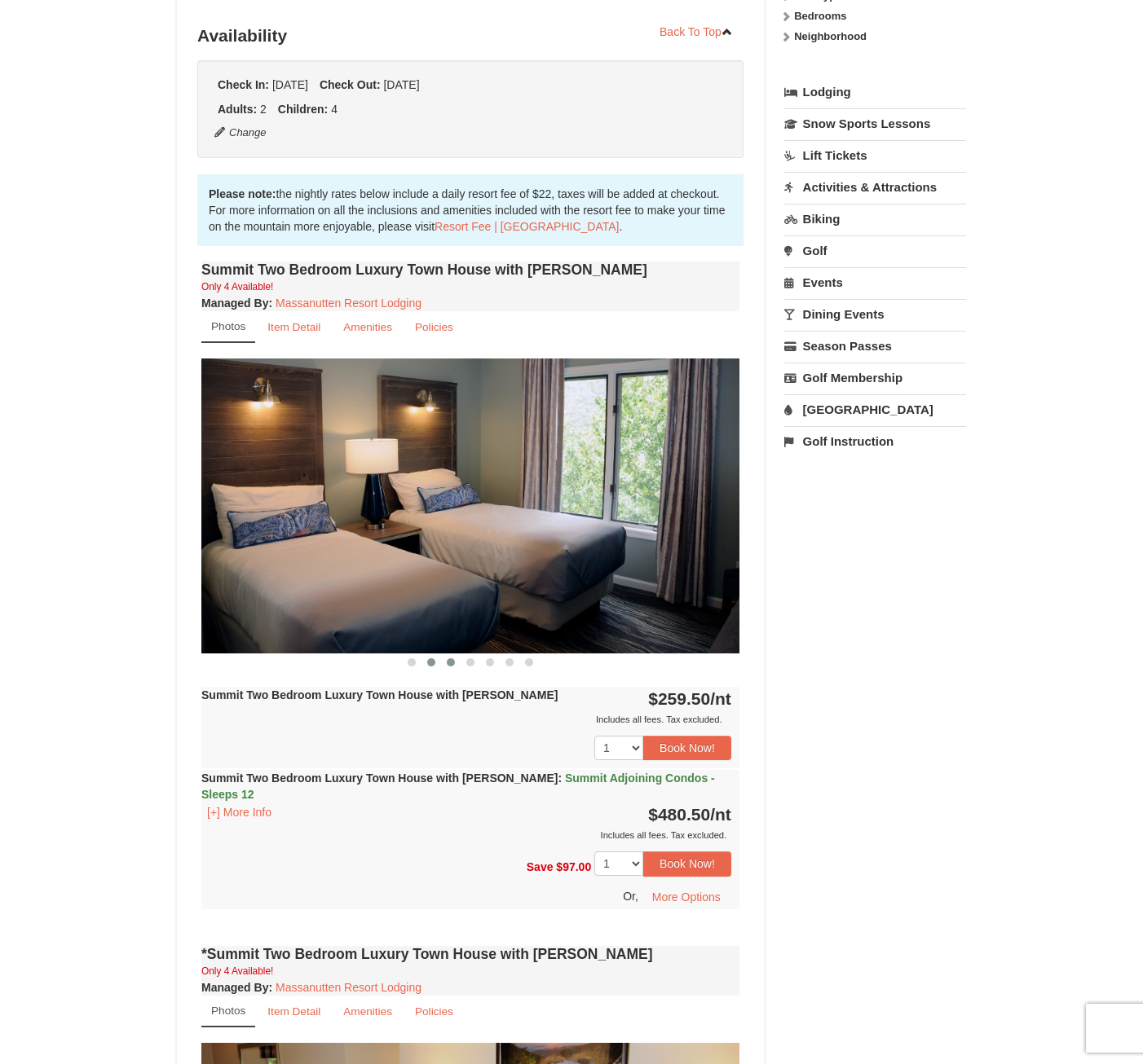
click at [454, 666] on button at bounding box center [450, 662] width 19 height 16
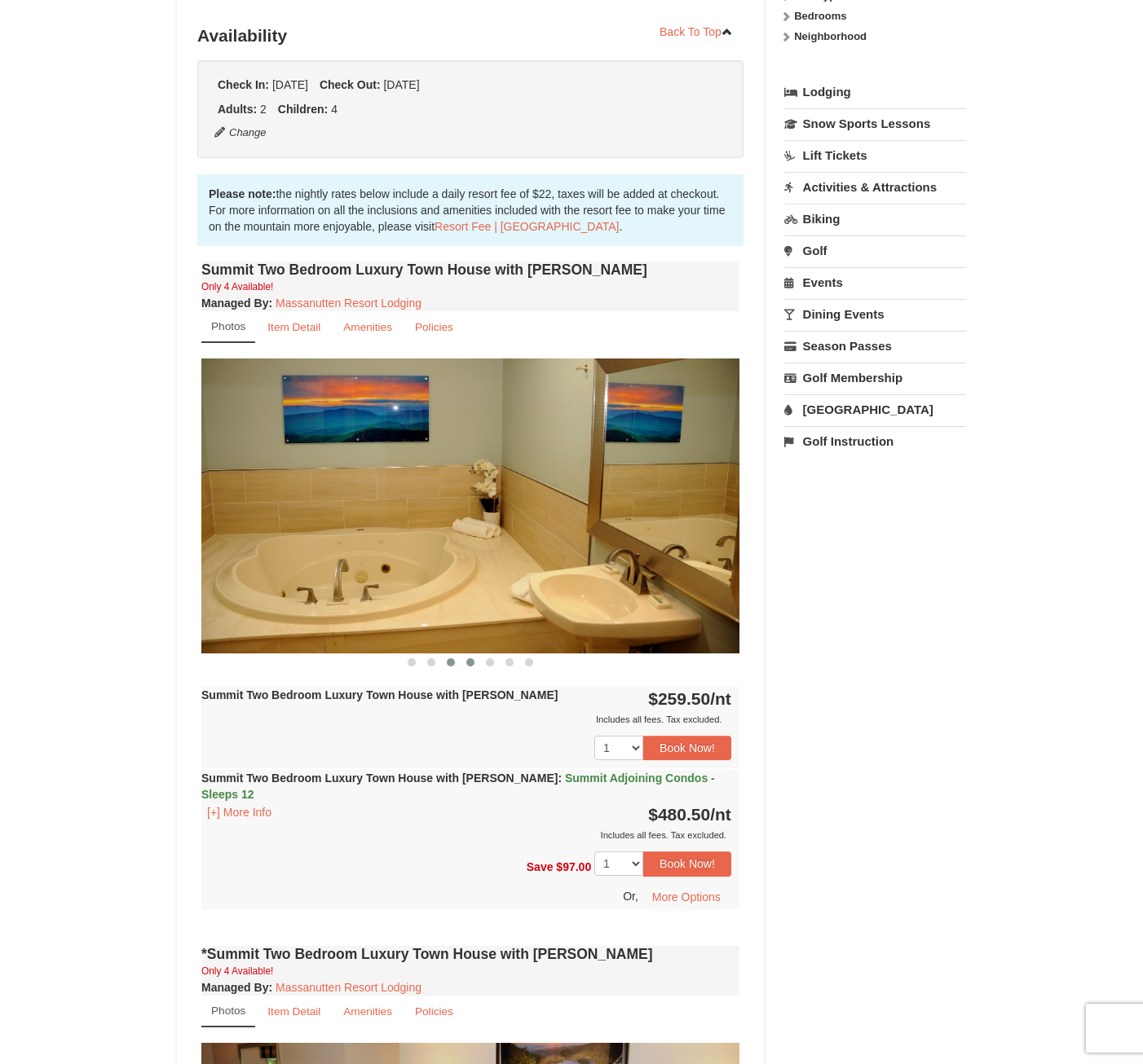
click at [471, 664] on span at bounding box center [469, 662] width 8 height 8
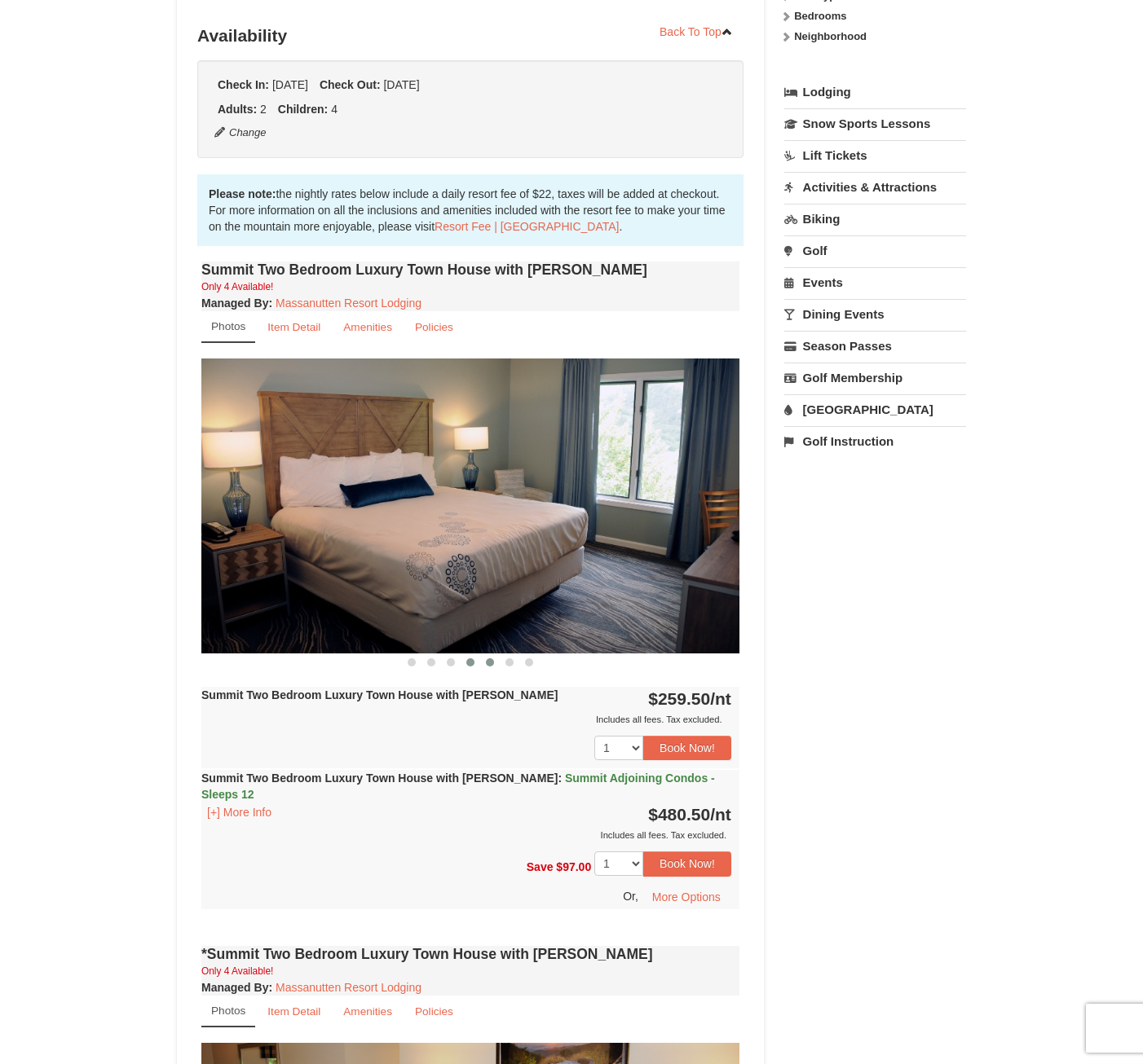
click at [488, 666] on span at bounding box center [490, 662] width 8 height 8
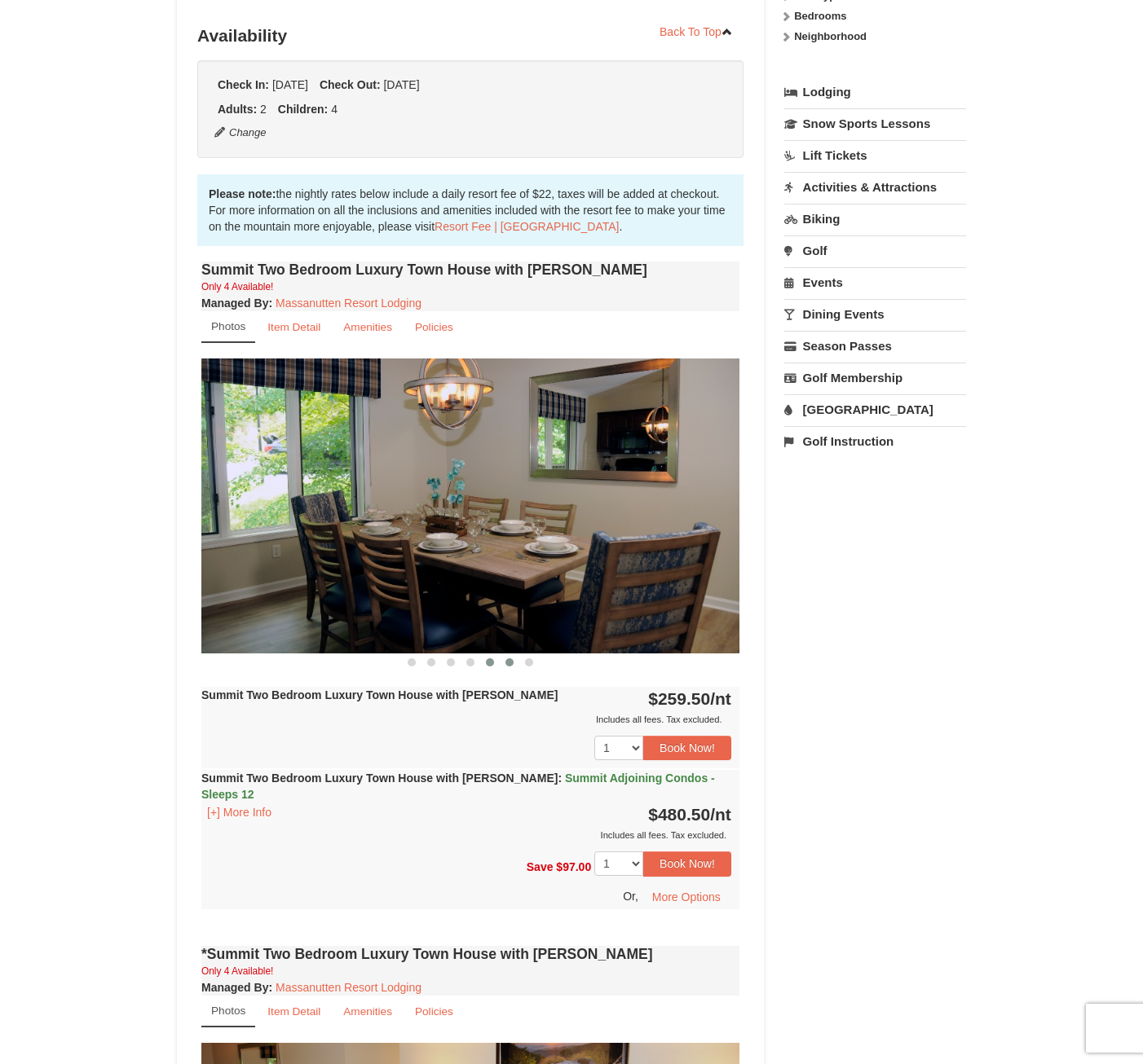
click at [511, 666] on span at bounding box center [509, 662] width 8 height 8
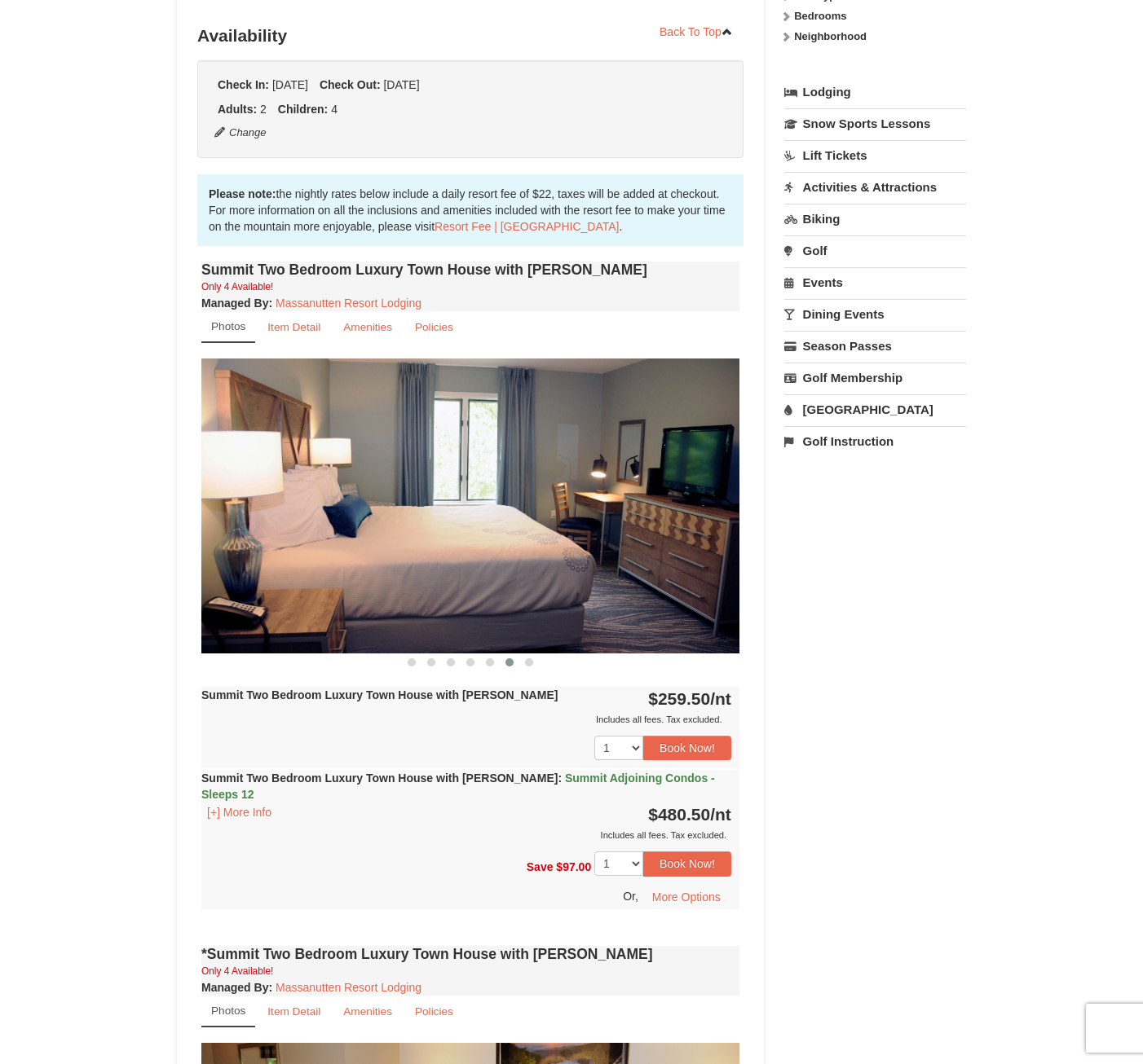
click at [540, 661] on div at bounding box center [470, 661] width 538 height 17
click at [533, 662] on span at bounding box center [529, 662] width 8 height 8
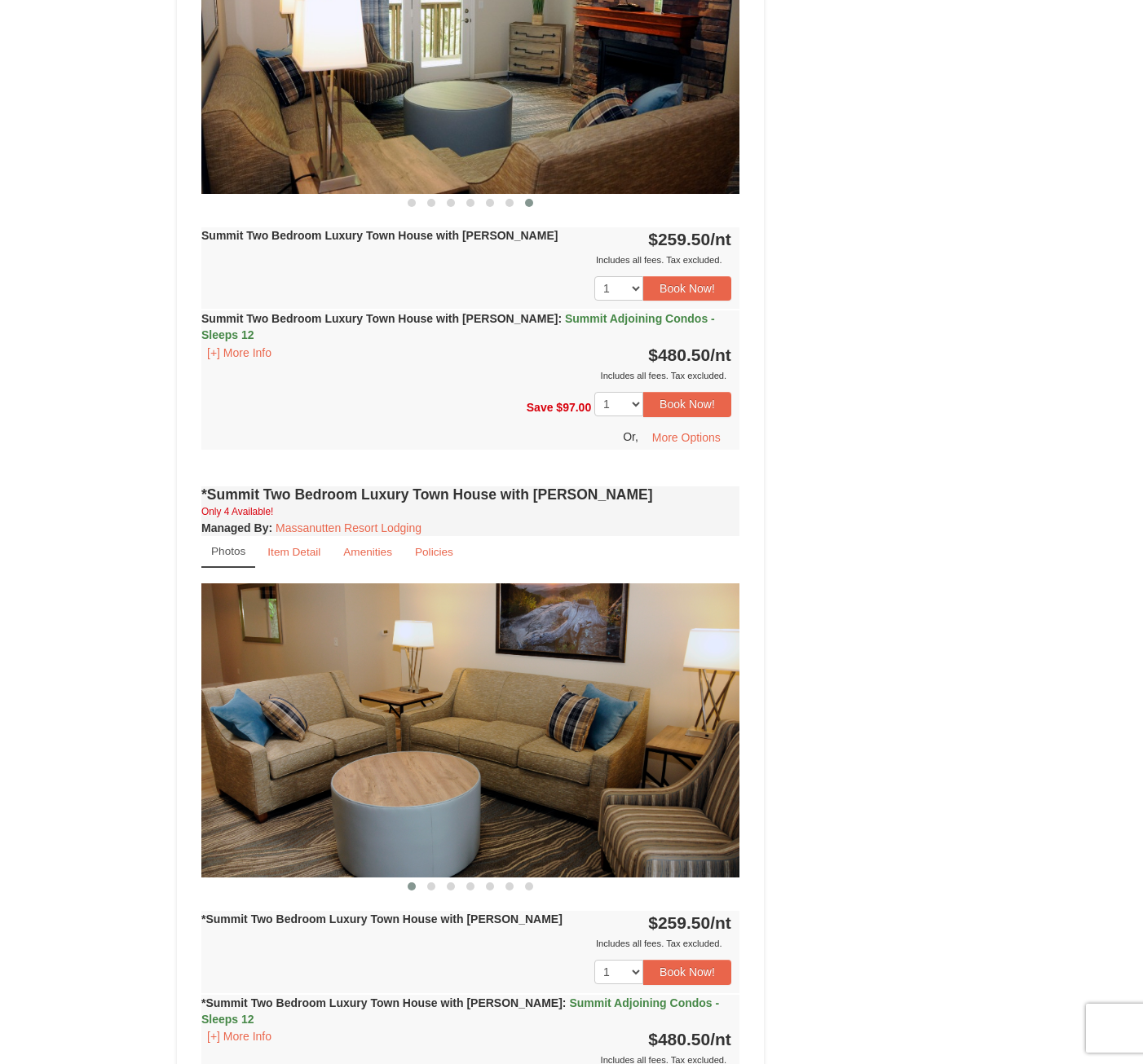
scroll to position [897, 0]
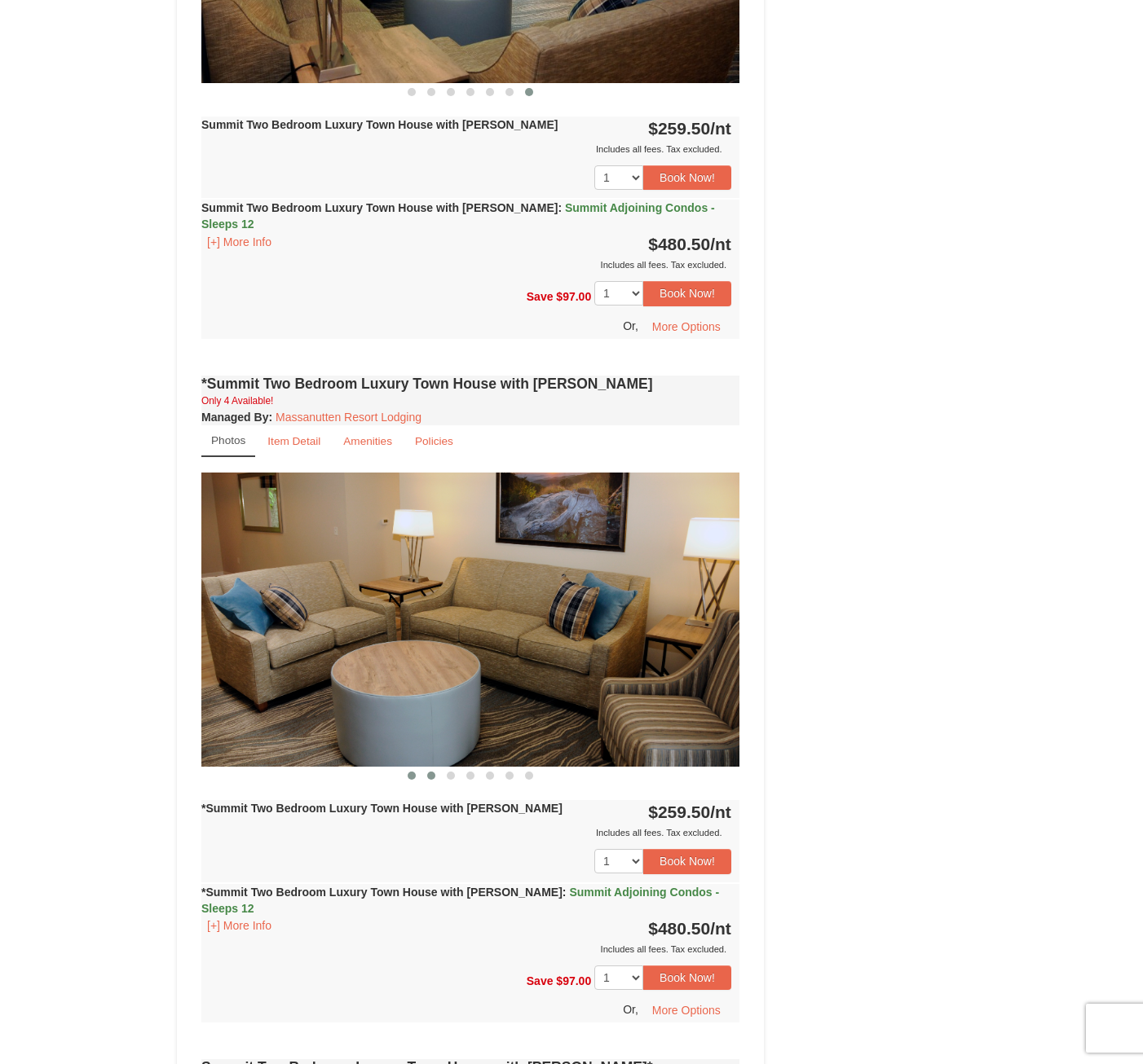
click at [429, 771] on span at bounding box center [431, 775] width 8 height 8
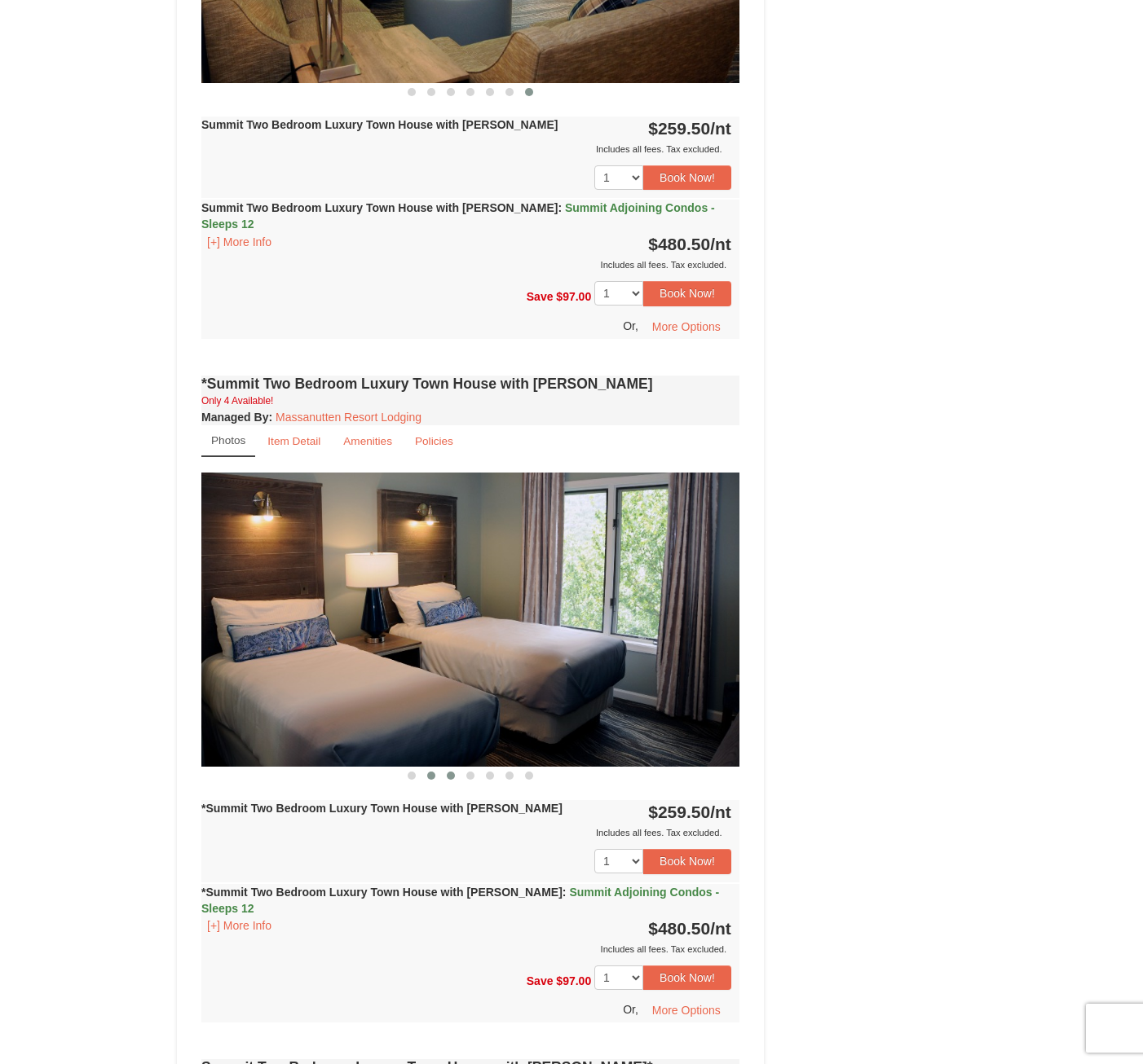
click at [447, 771] on span at bounding box center [450, 775] width 8 height 8
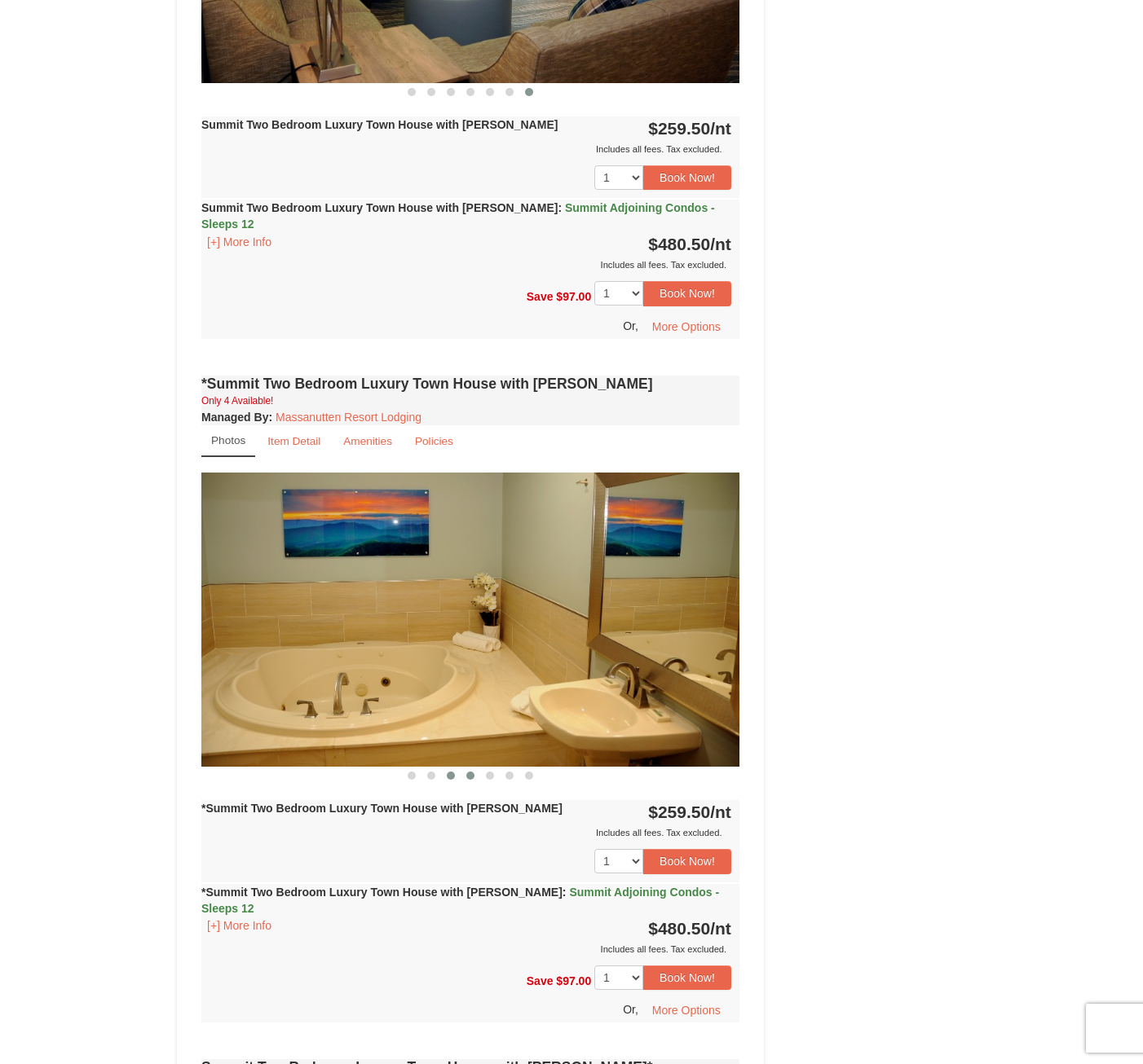
click at [479, 768] on button at bounding box center [469, 776] width 19 height 16
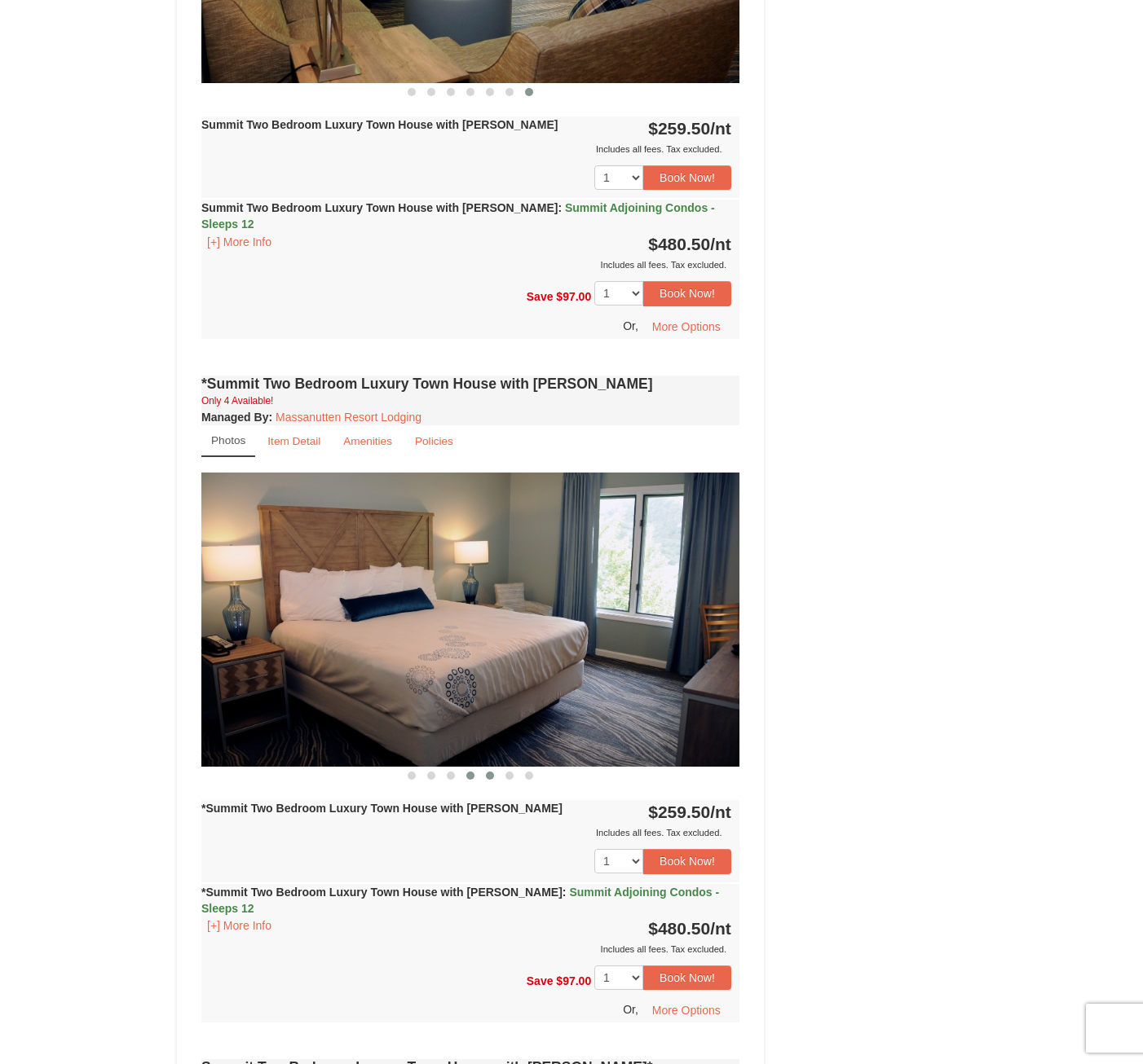
click at [497, 768] on button at bounding box center [490, 776] width 19 height 16
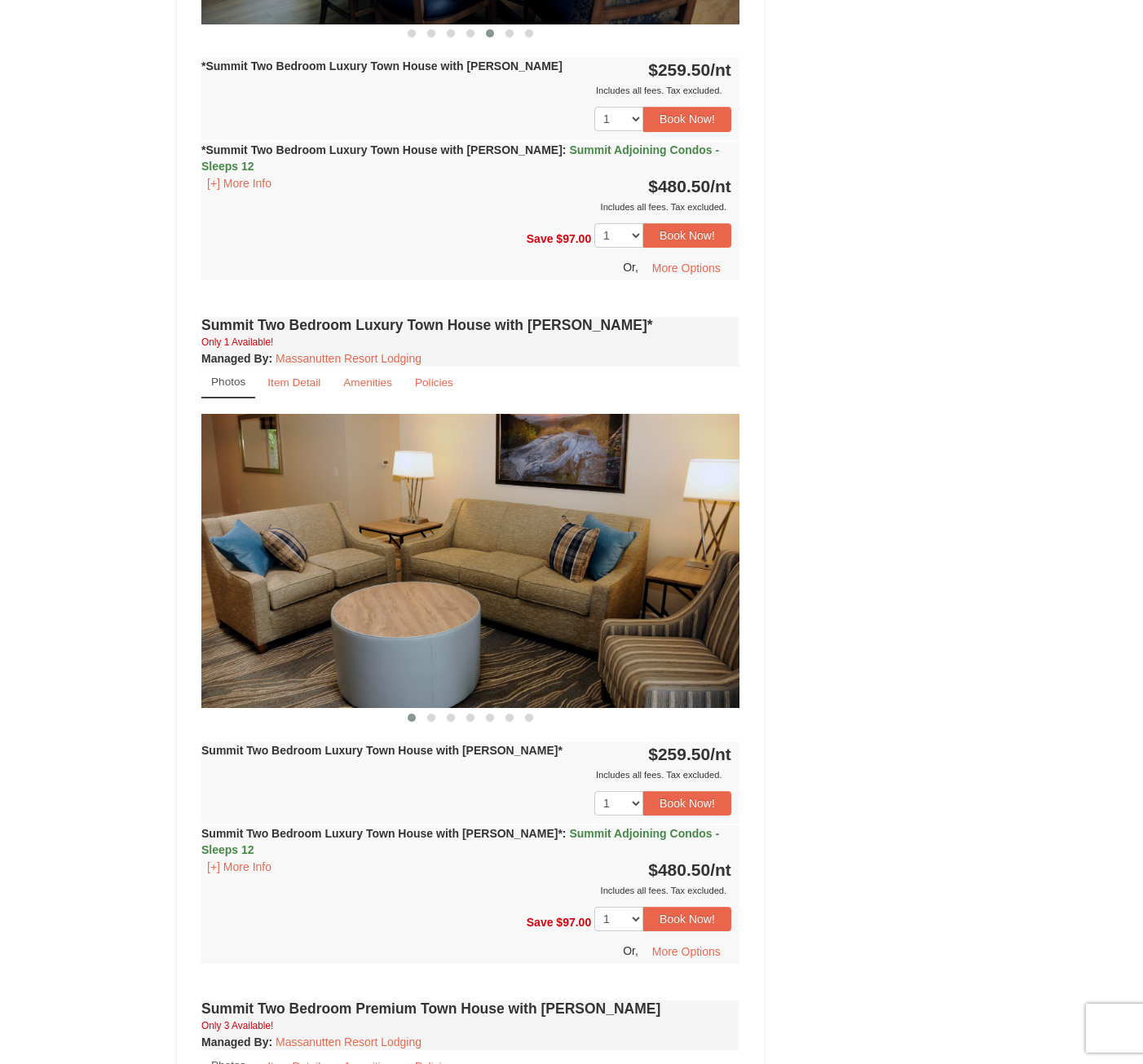
scroll to position [1711, 0]
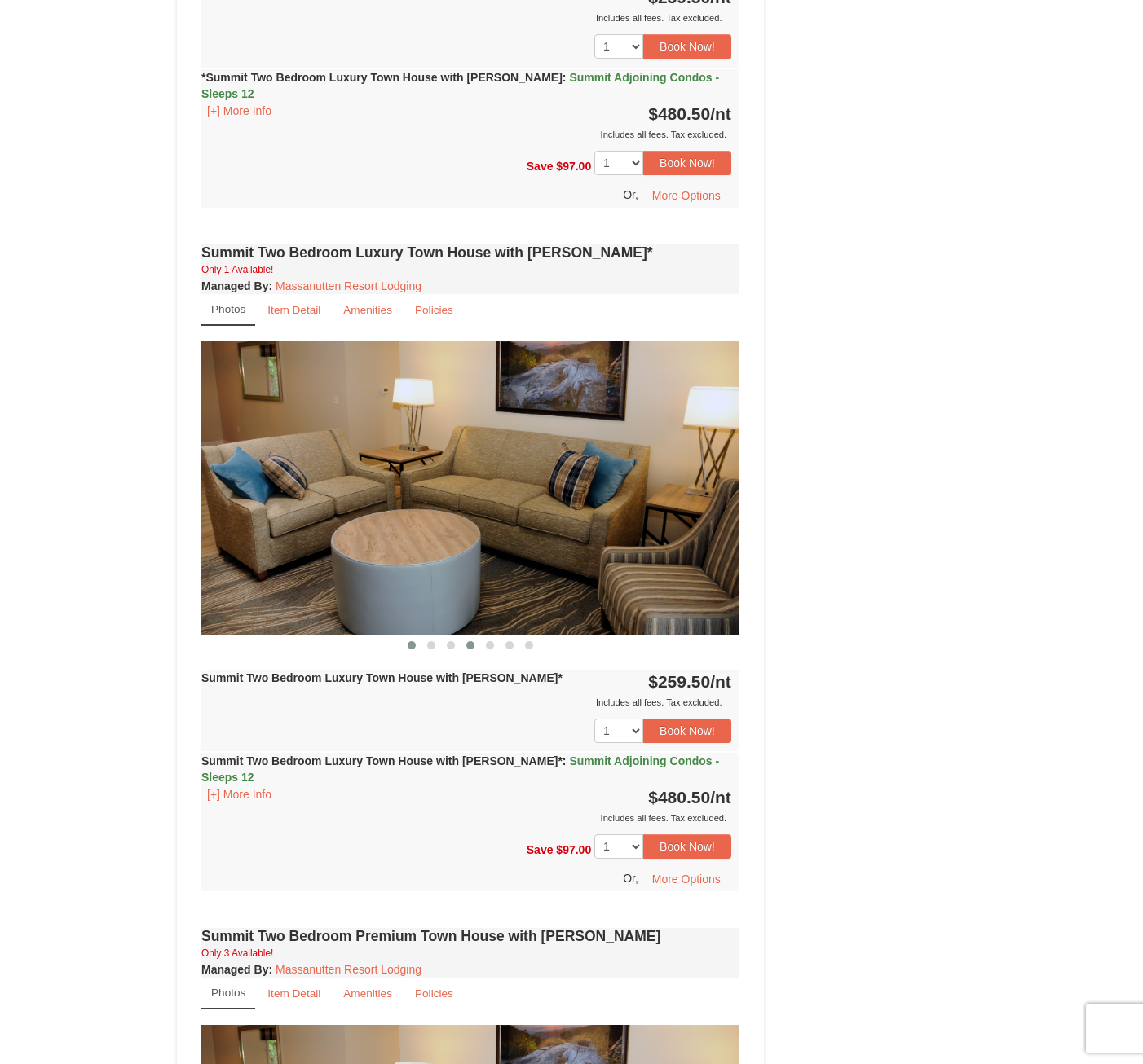
click at [471, 641] on span at bounding box center [469, 645] width 8 height 8
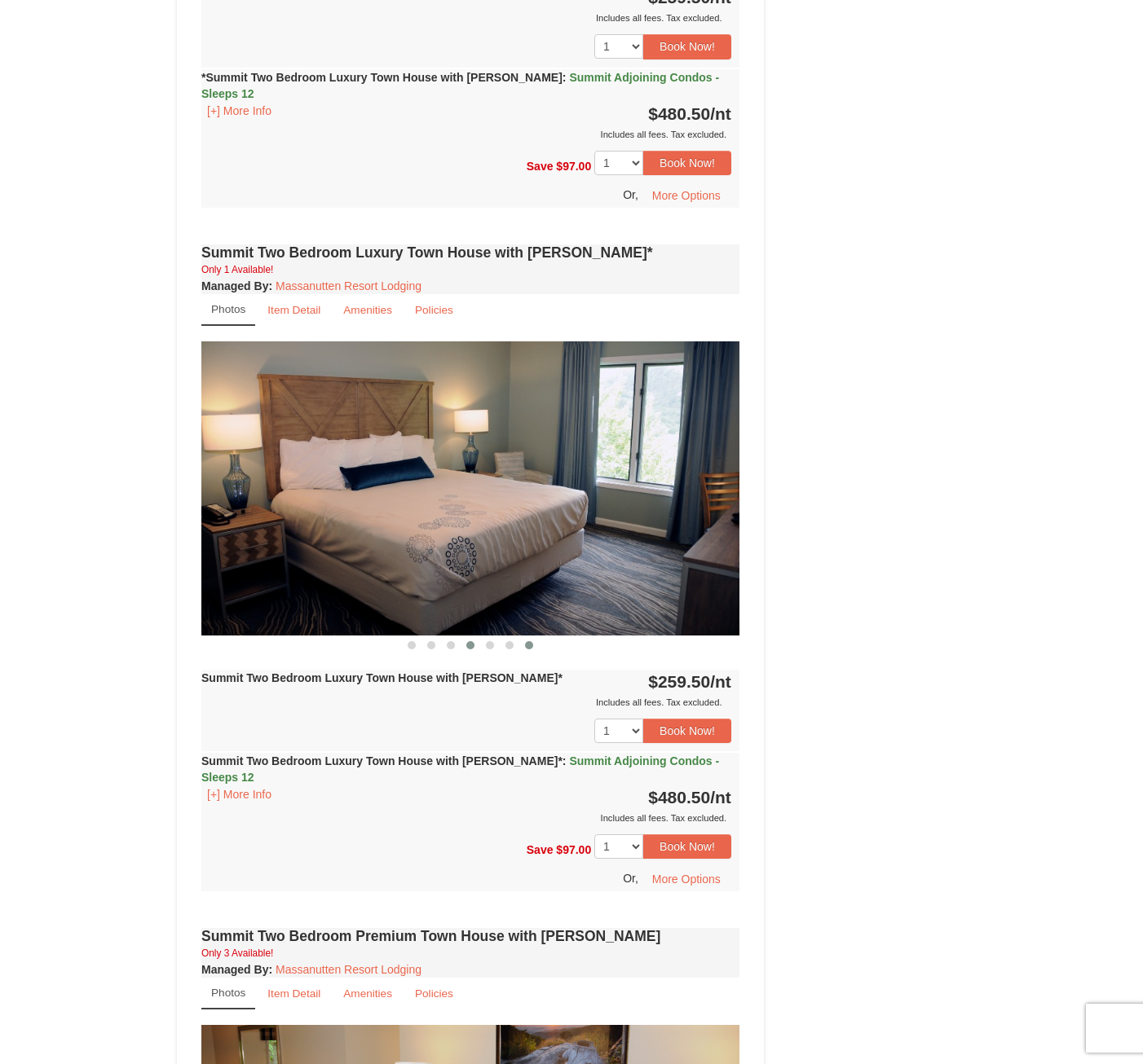
click at [530, 641] on span at bounding box center [529, 645] width 8 height 8
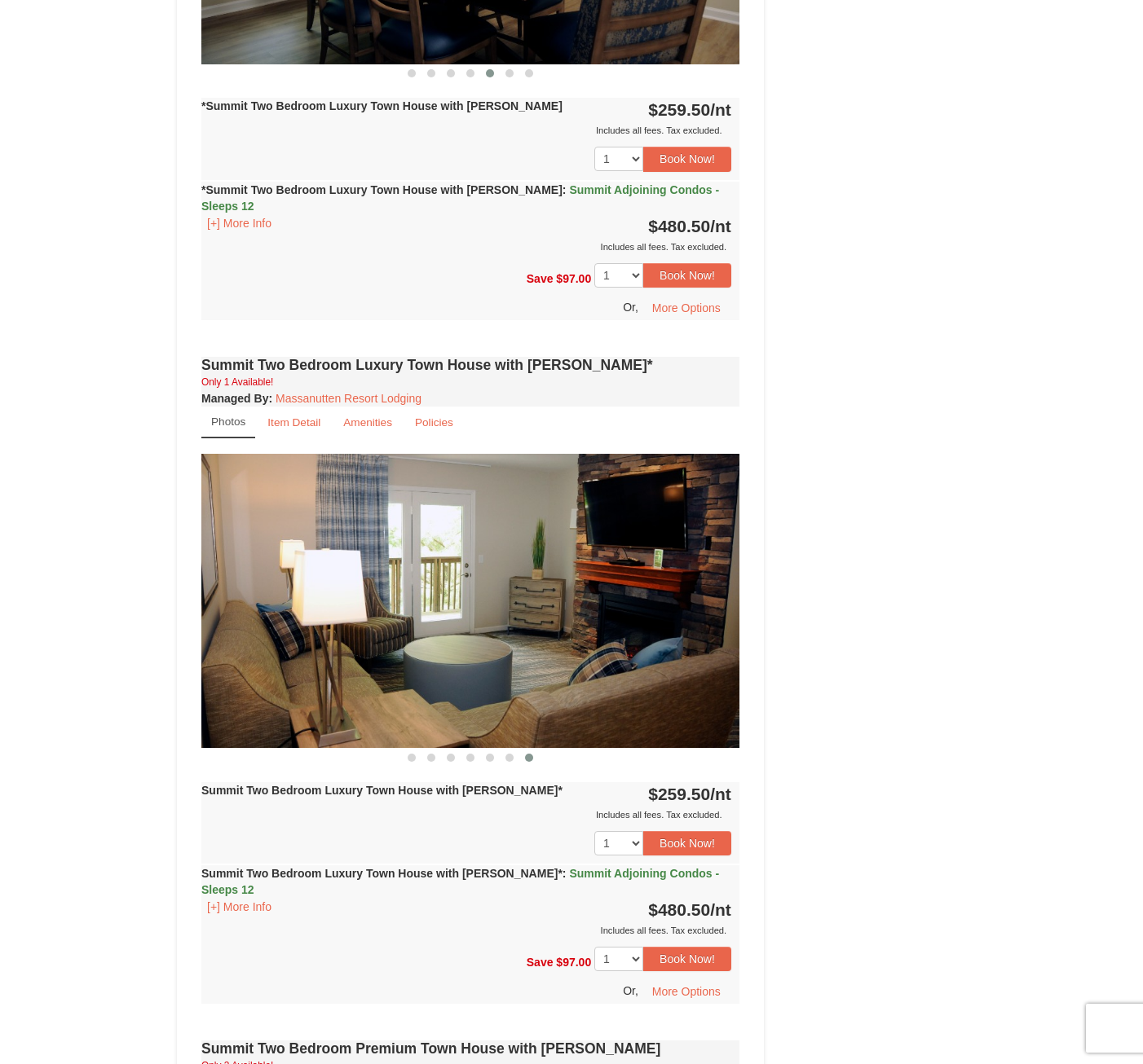
scroll to position [1467, 0]
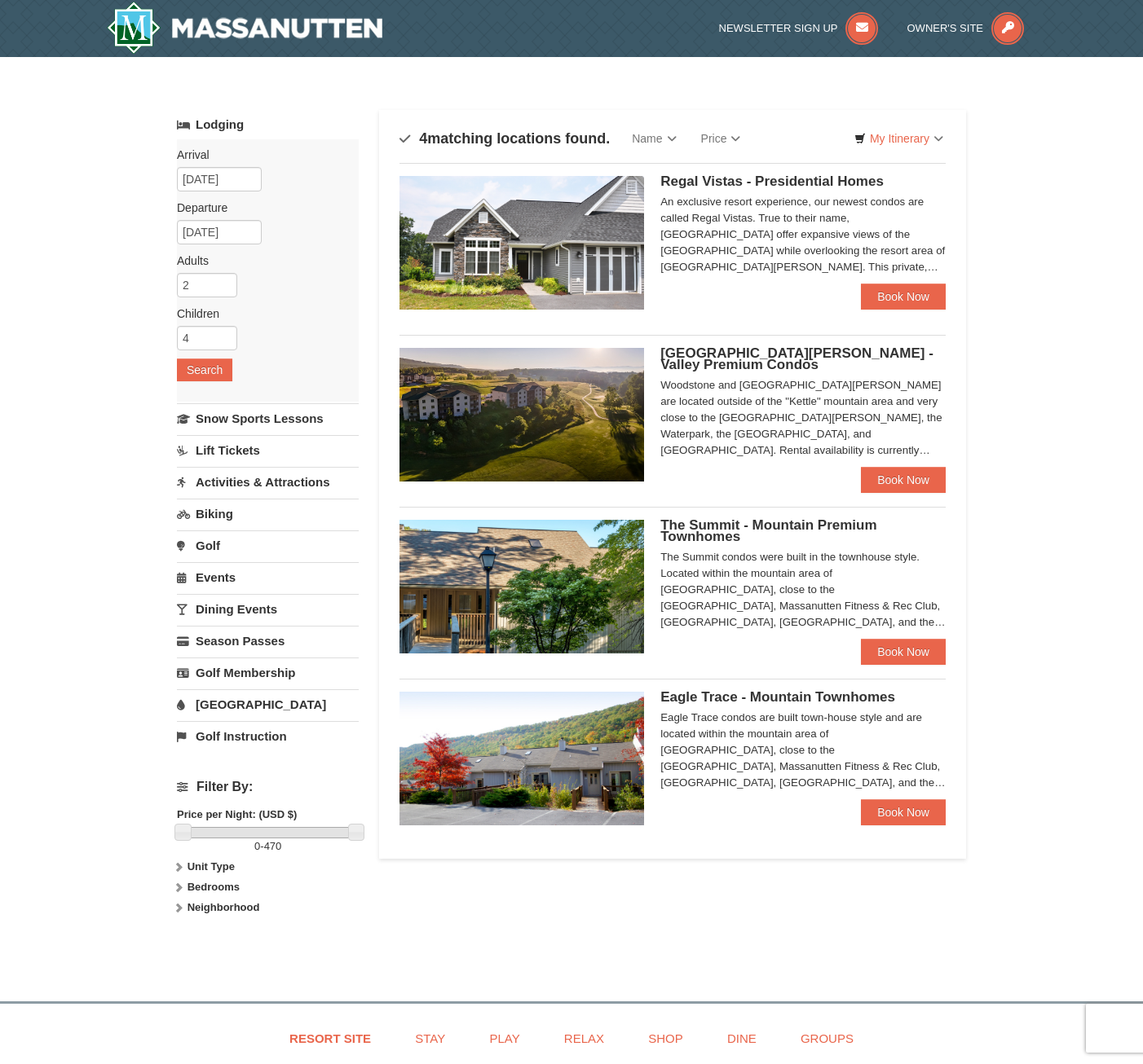
click at [570, 422] on img at bounding box center [521, 414] width 244 height 134
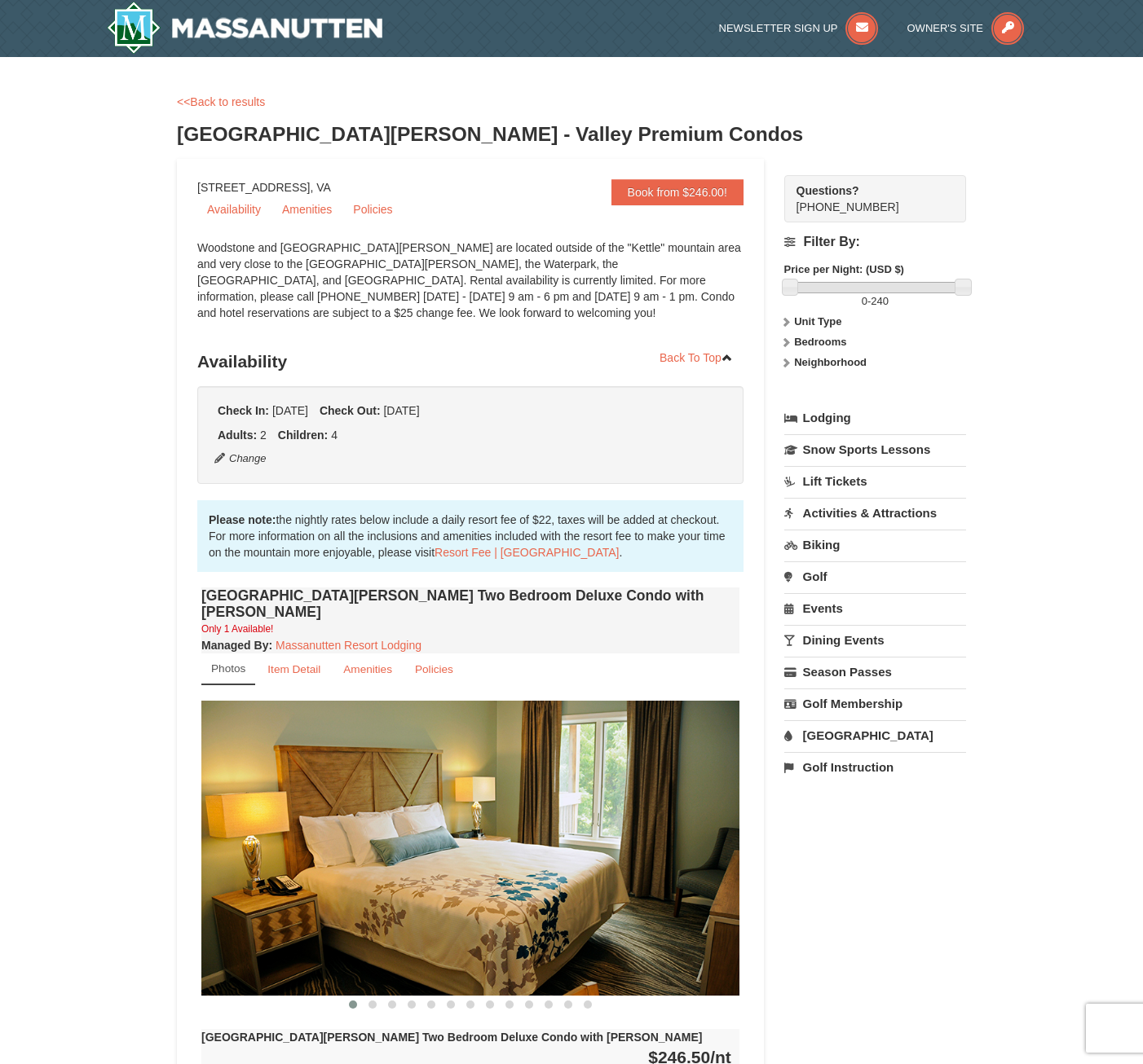
scroll to position [244, 0]
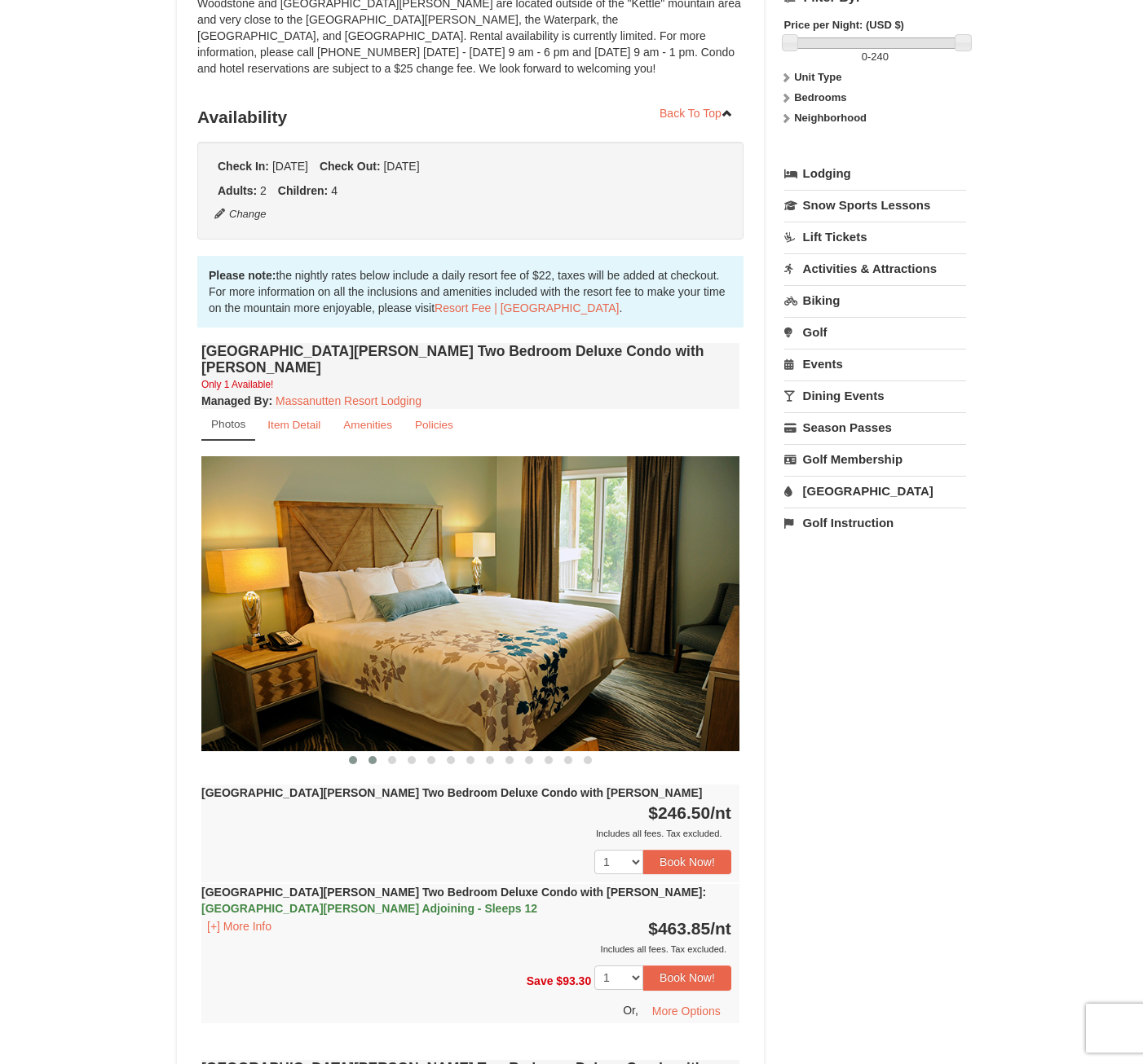
click at [372, 752] on button at bounding box center [372, 760] width 19 height 16
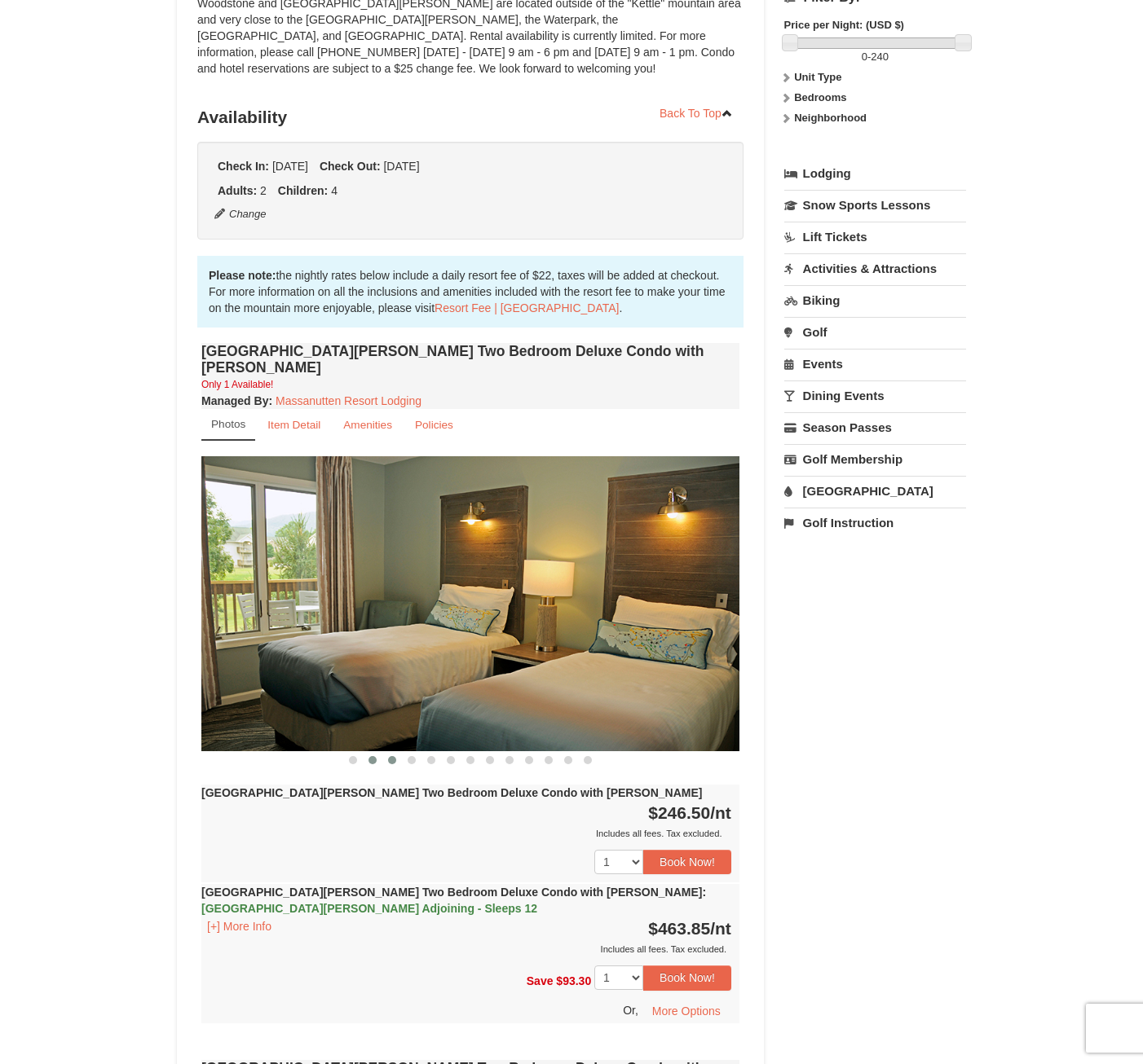
click at [398, 752] on button at bounding box center [392, 760] width 19 height 16
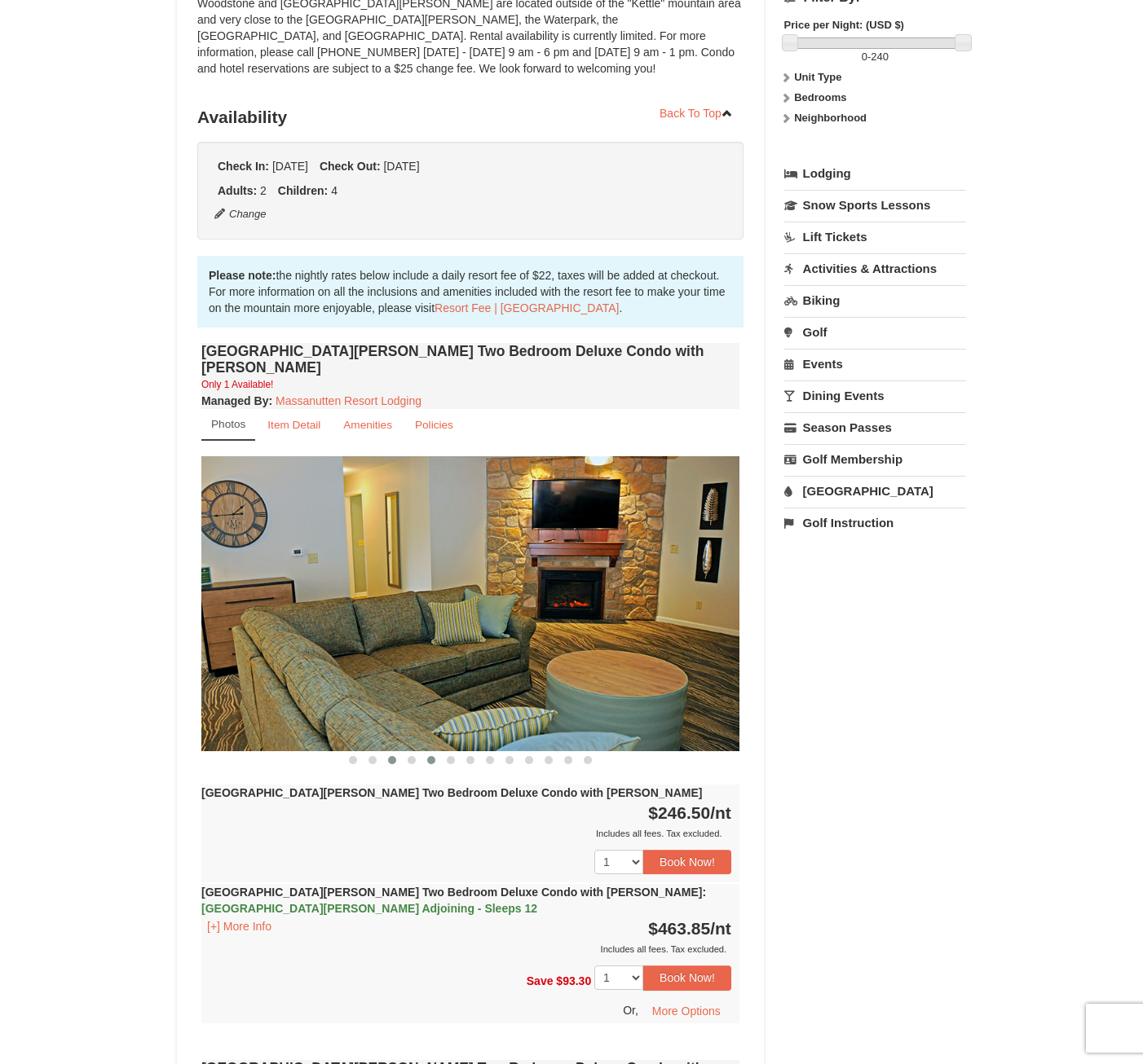
click at [421, 752] on button at bounding box center [430, 760] width 19 height 16
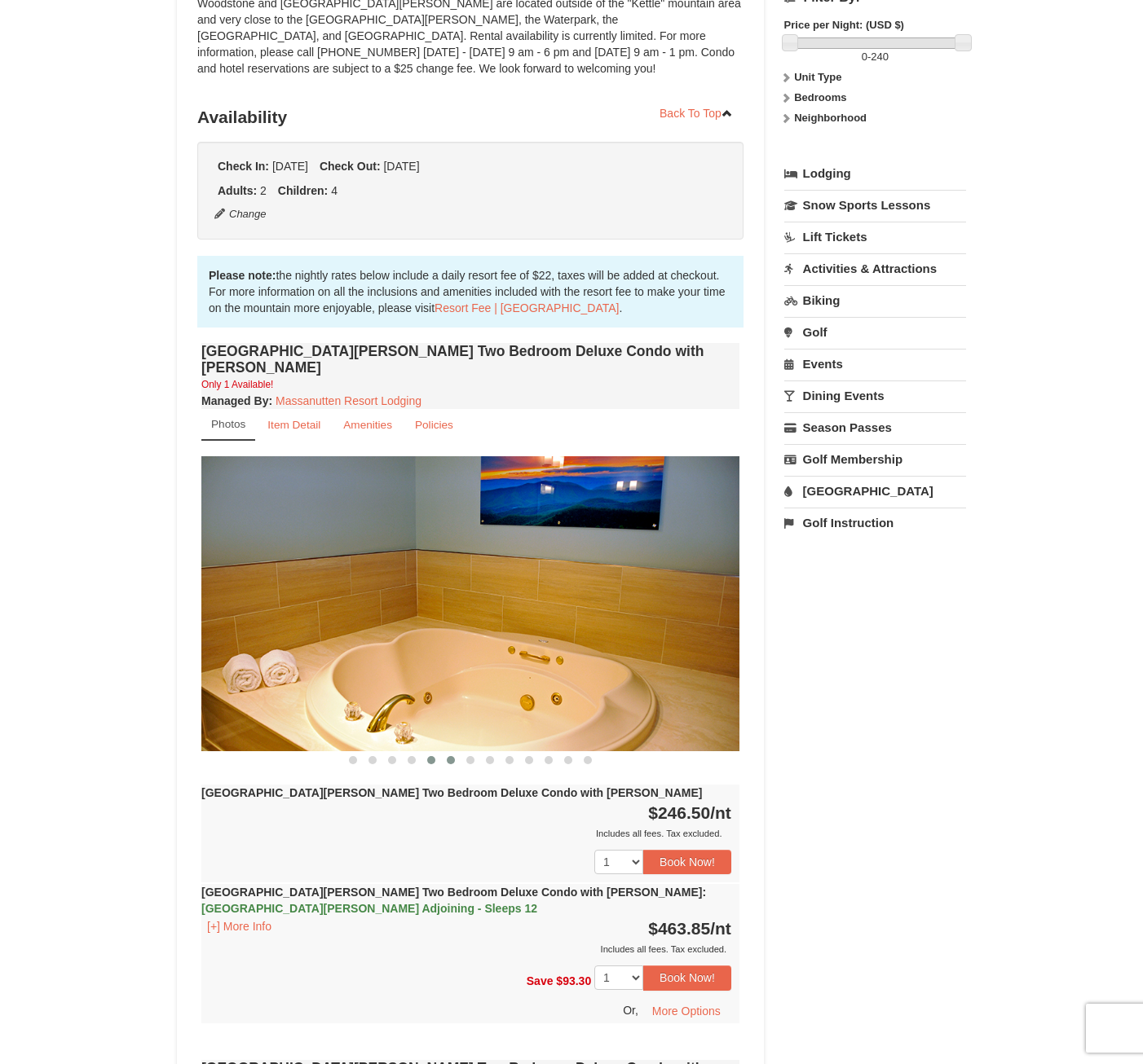
click at [449, 756] on span at bounding box center [450, 759] width 8 height 8
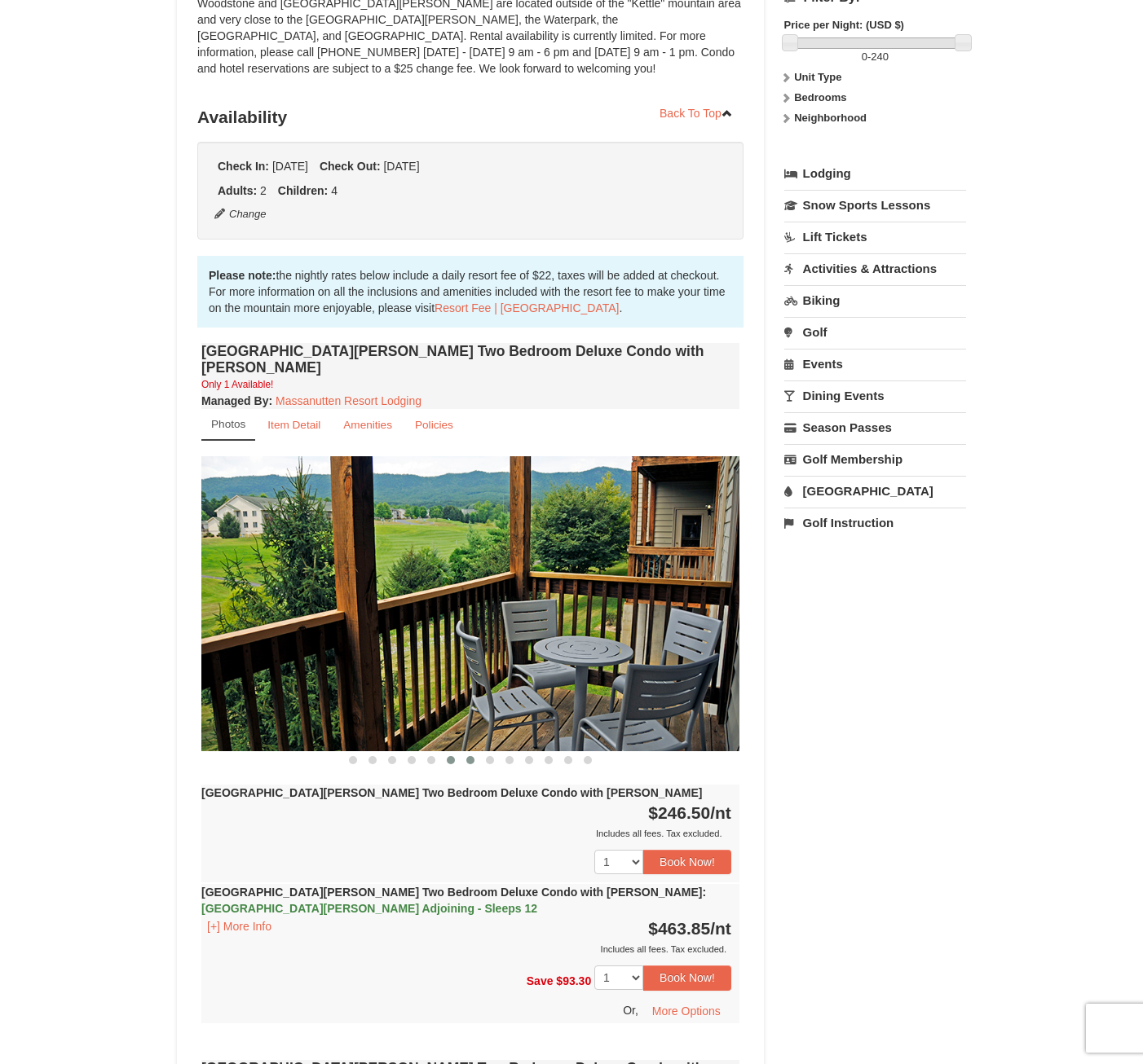
click at [479, 752] on button at bounding box center [469, 760] width 19 height 16
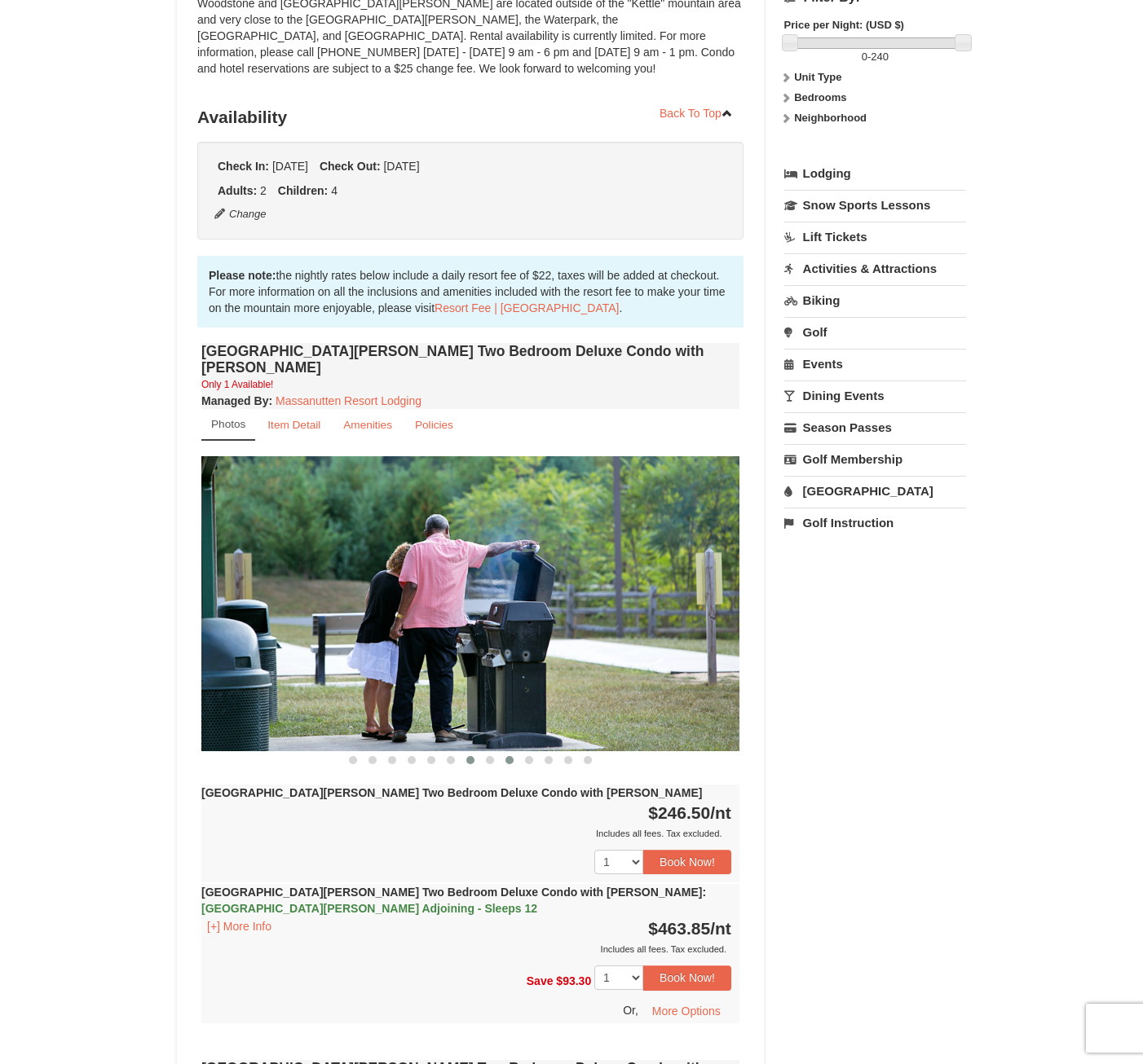
click at [502, 752] on button at bounding box center [509, 760] width 19 height 16
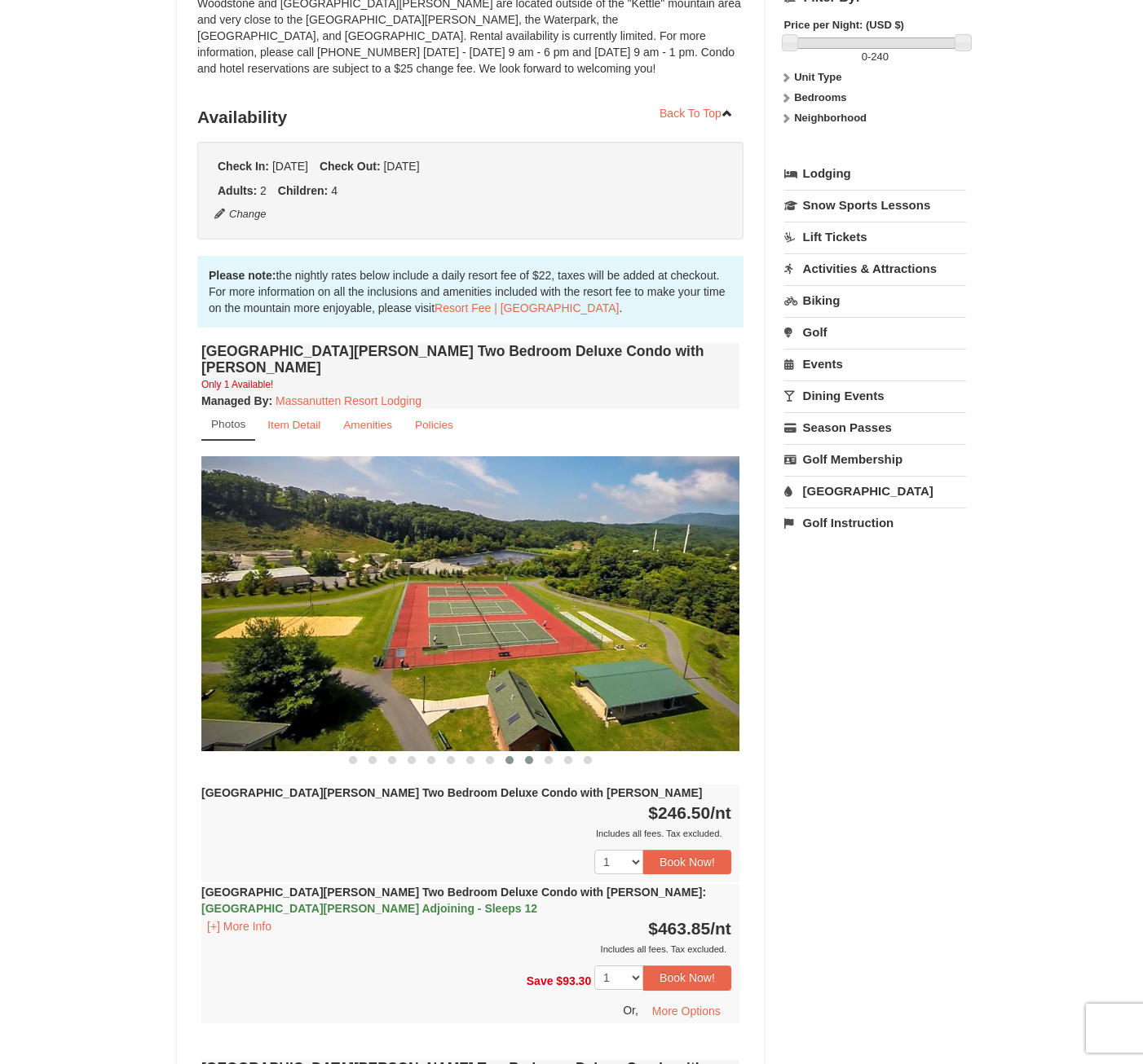
click at [537, 752] on button at bounding box center [528, 760] width 19 height 16
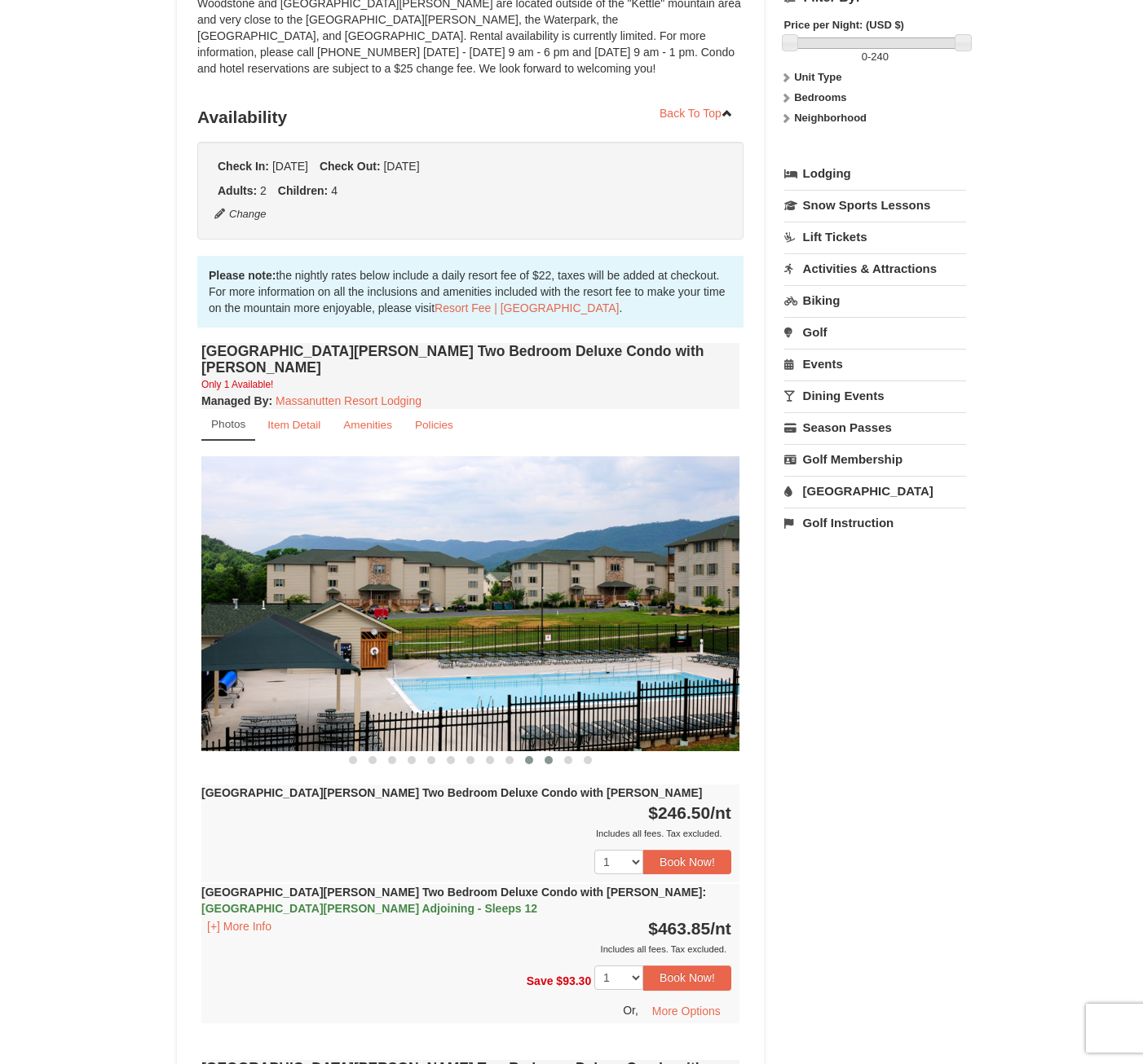
click at [552, 756] on span at bounding box center [548, 759] width 8 height 8
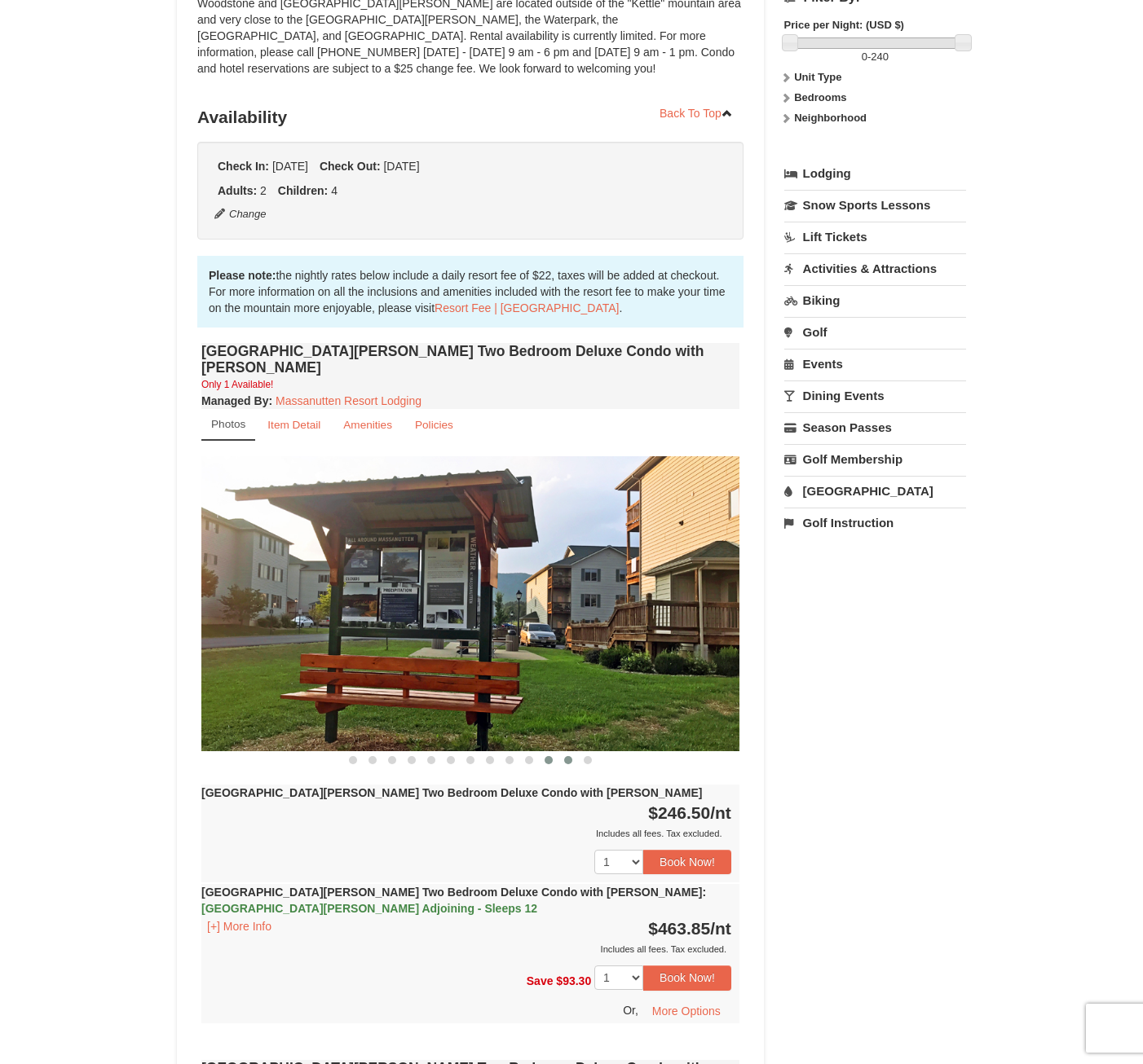
click at [572, 752] on button at bounding box center [567, 760] width 19 height 16
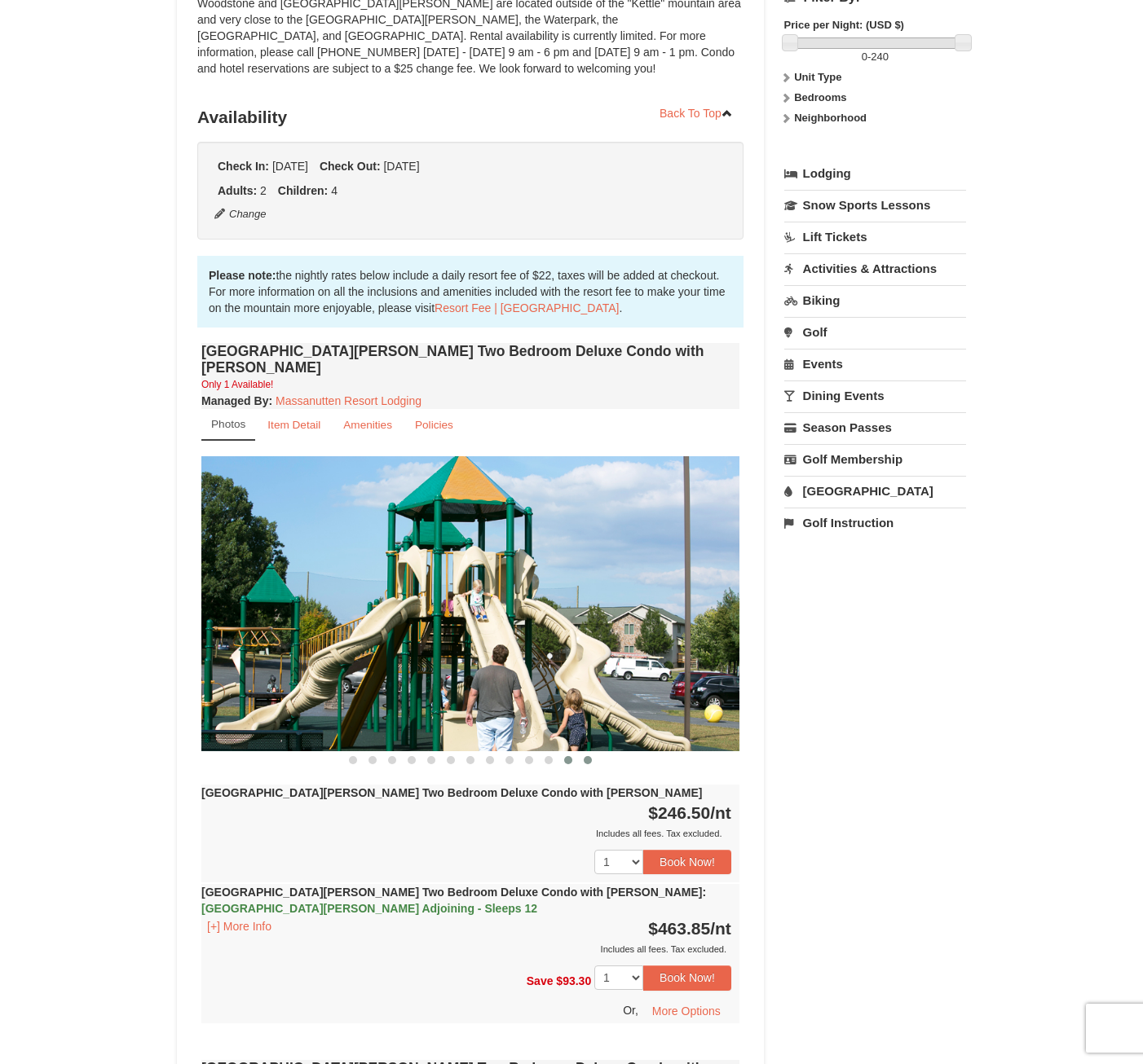
click at [592, 752] on button at bounding box center [587, 760] width 19 height 16
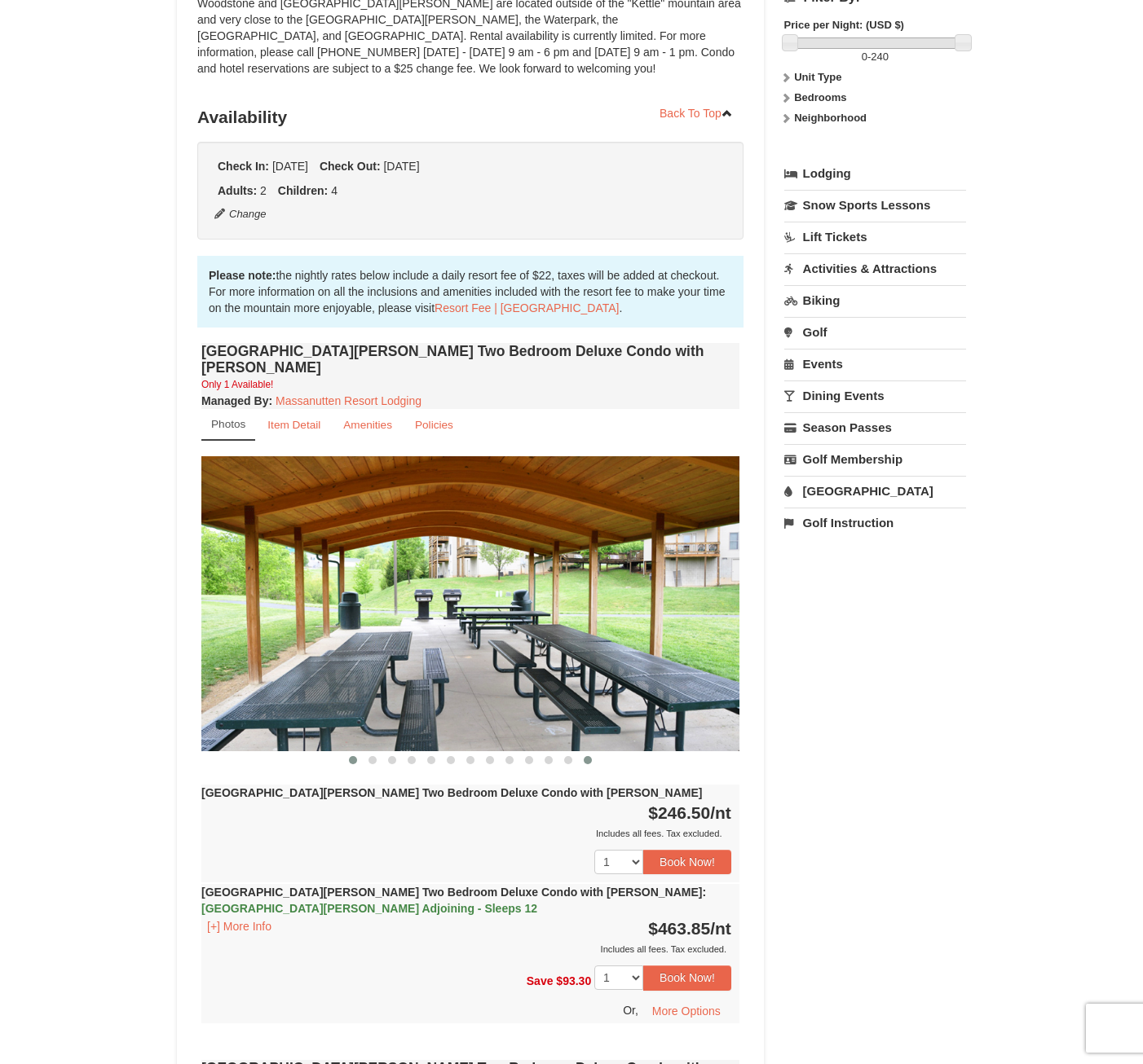
click at [352, 756] on span at bounding box center [352, 759] width 8 height 8
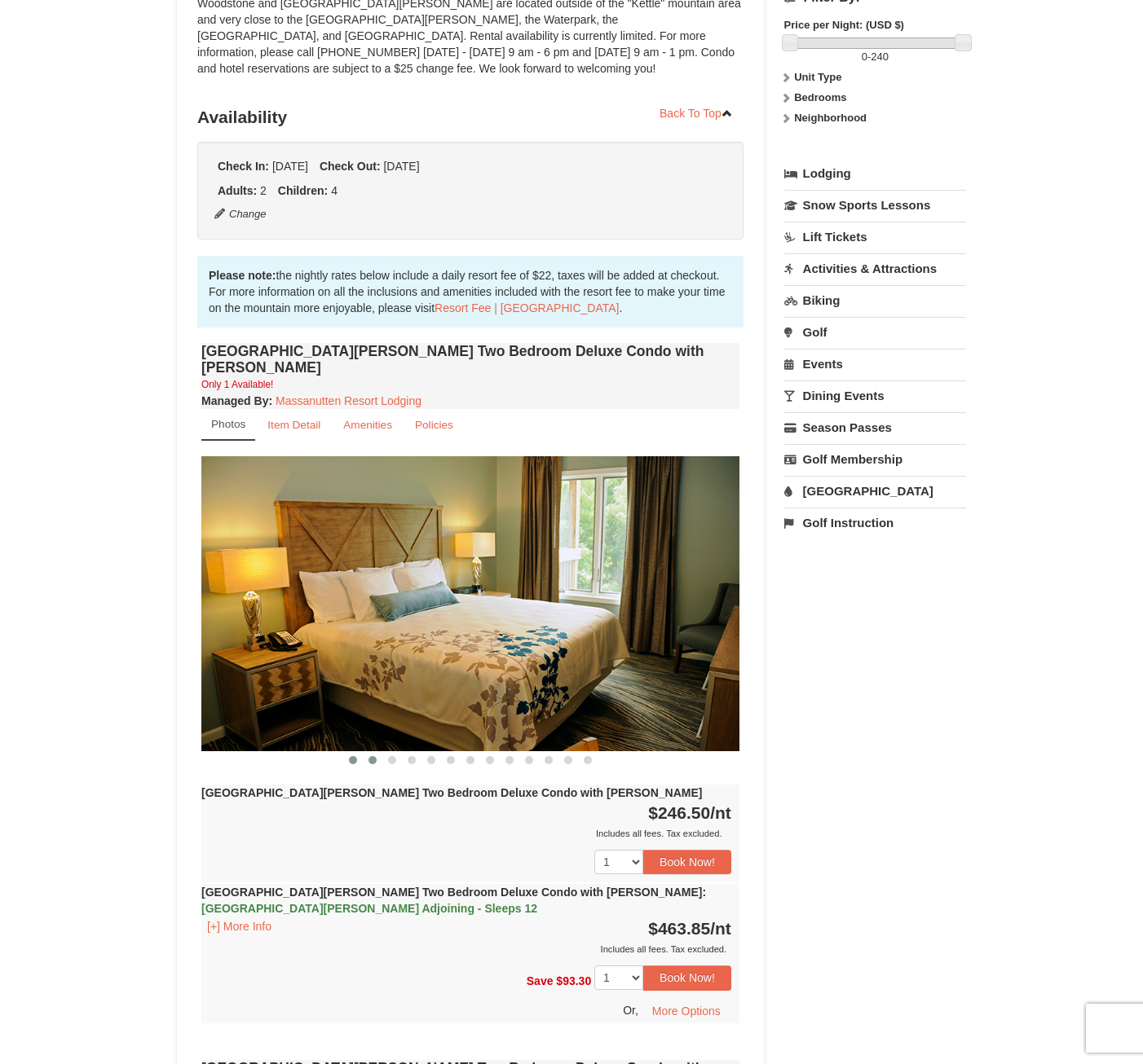
click at [370, 752] on button at bounding box center [372, 760] width 19 height 16
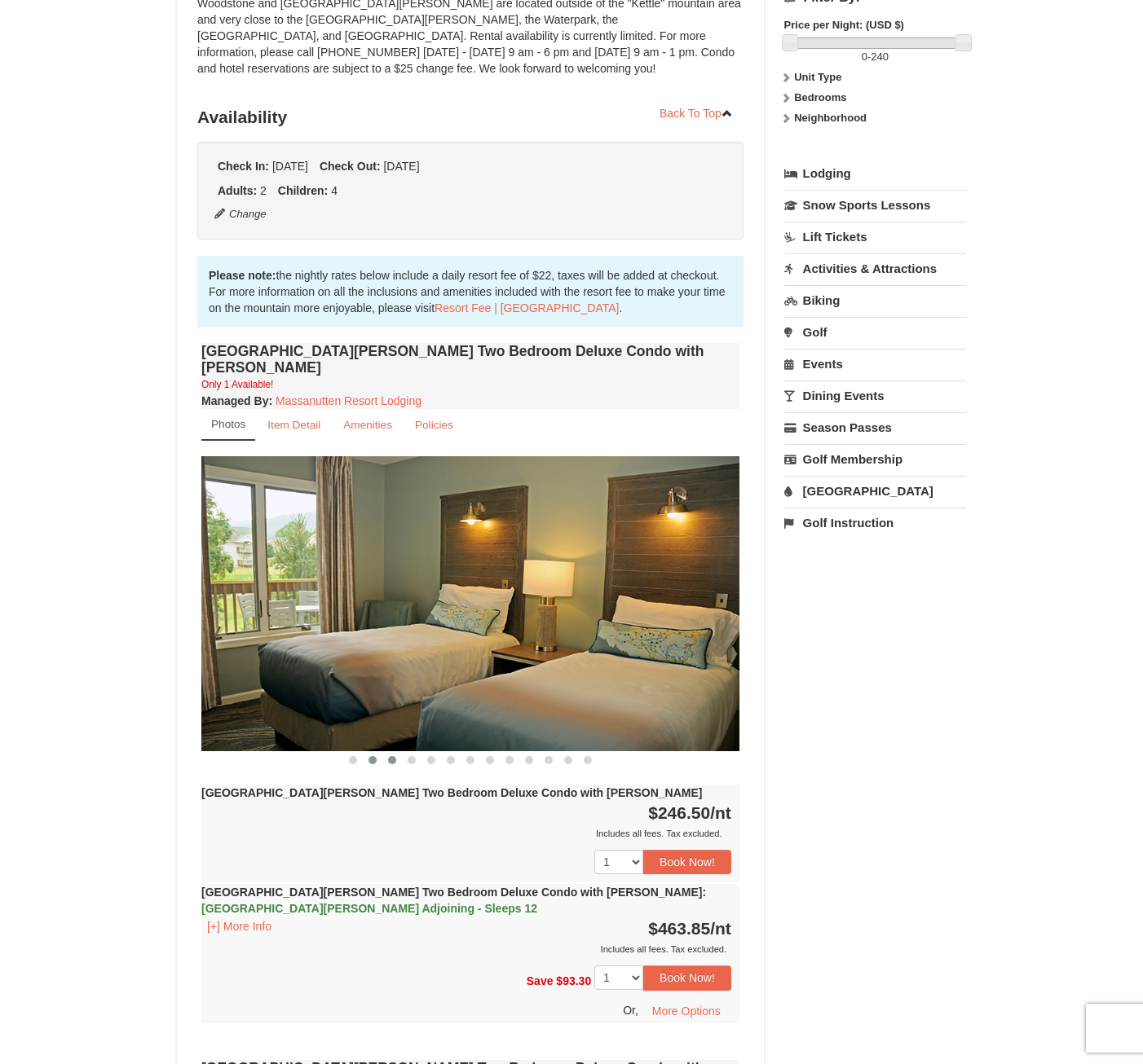
click at [391, 756] on span at bounding box center [392, 759] width 8 height 8
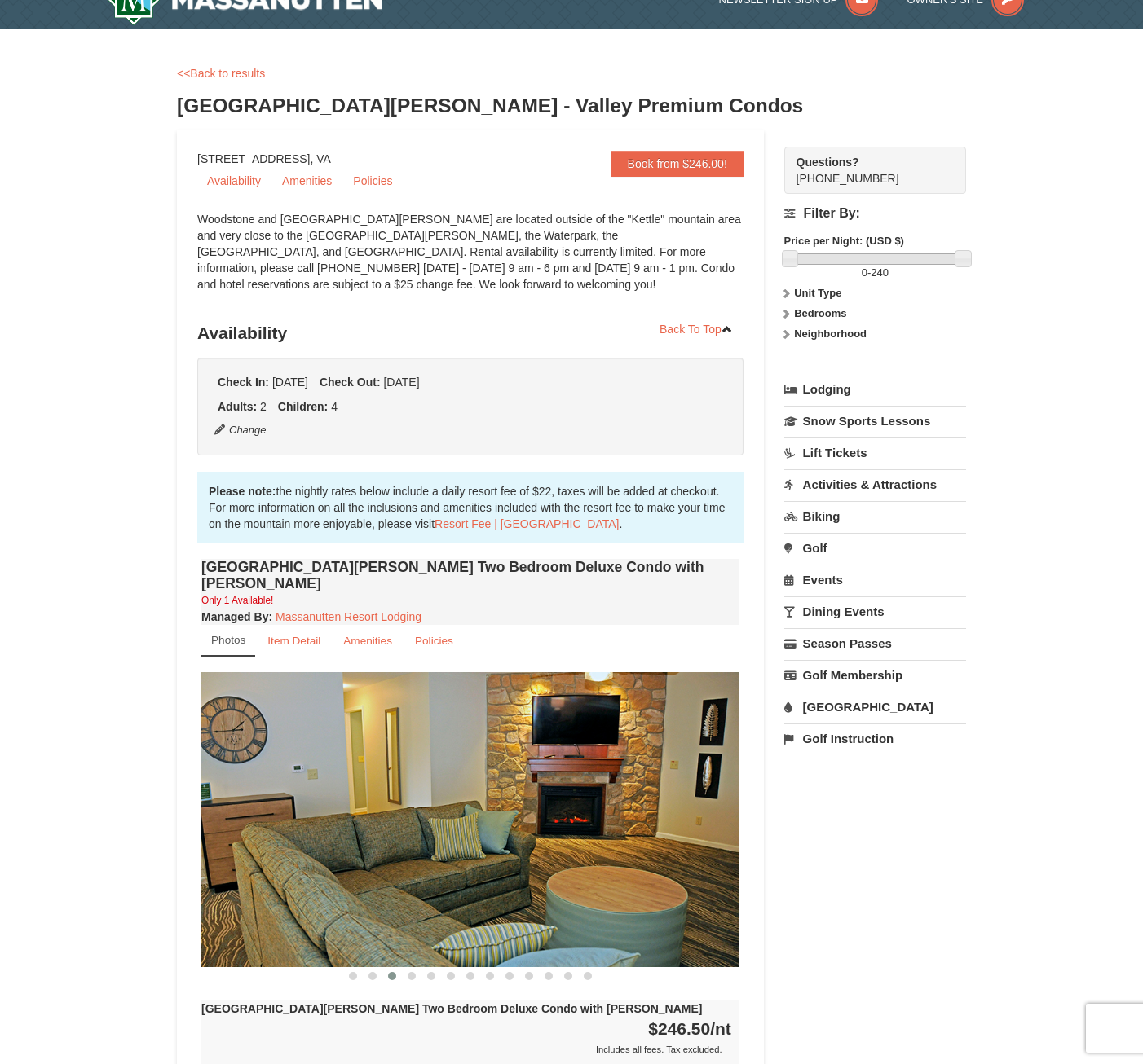
scroll to position [0, 0]
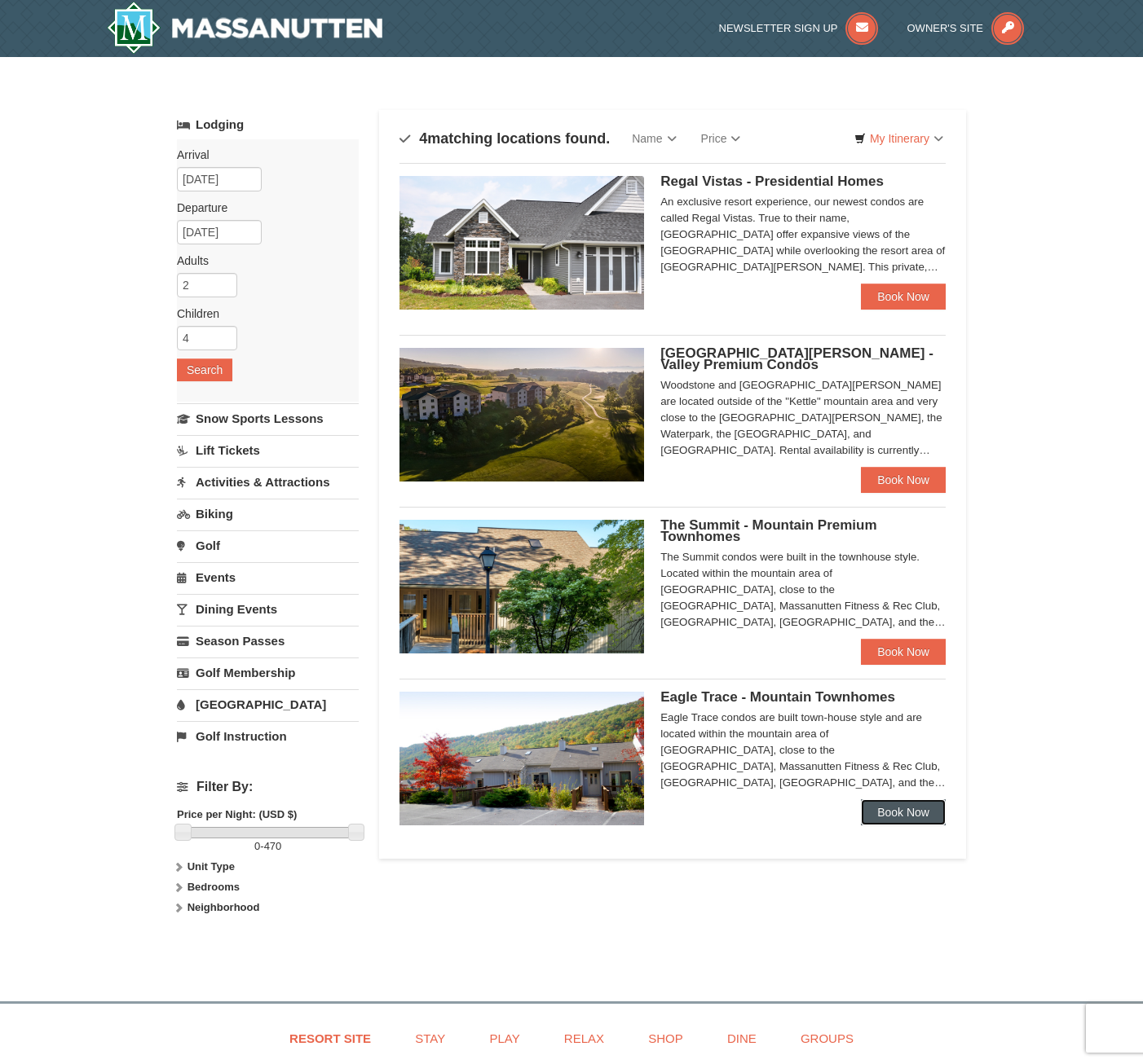
click at [899, 817] on link "Book Now" at bounding box center [902, 812] width 85 height 26
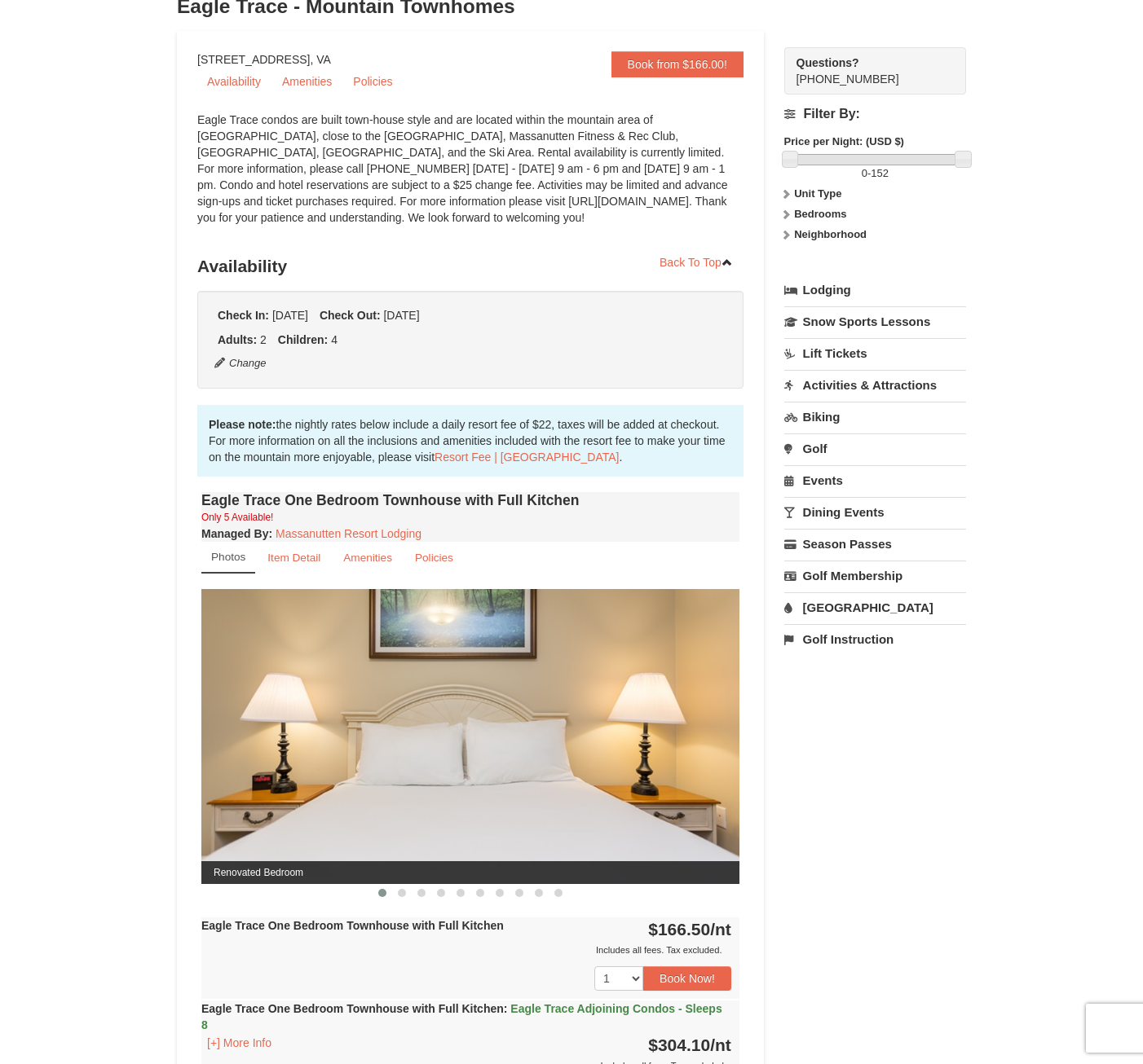
scroll to position [163, 0]
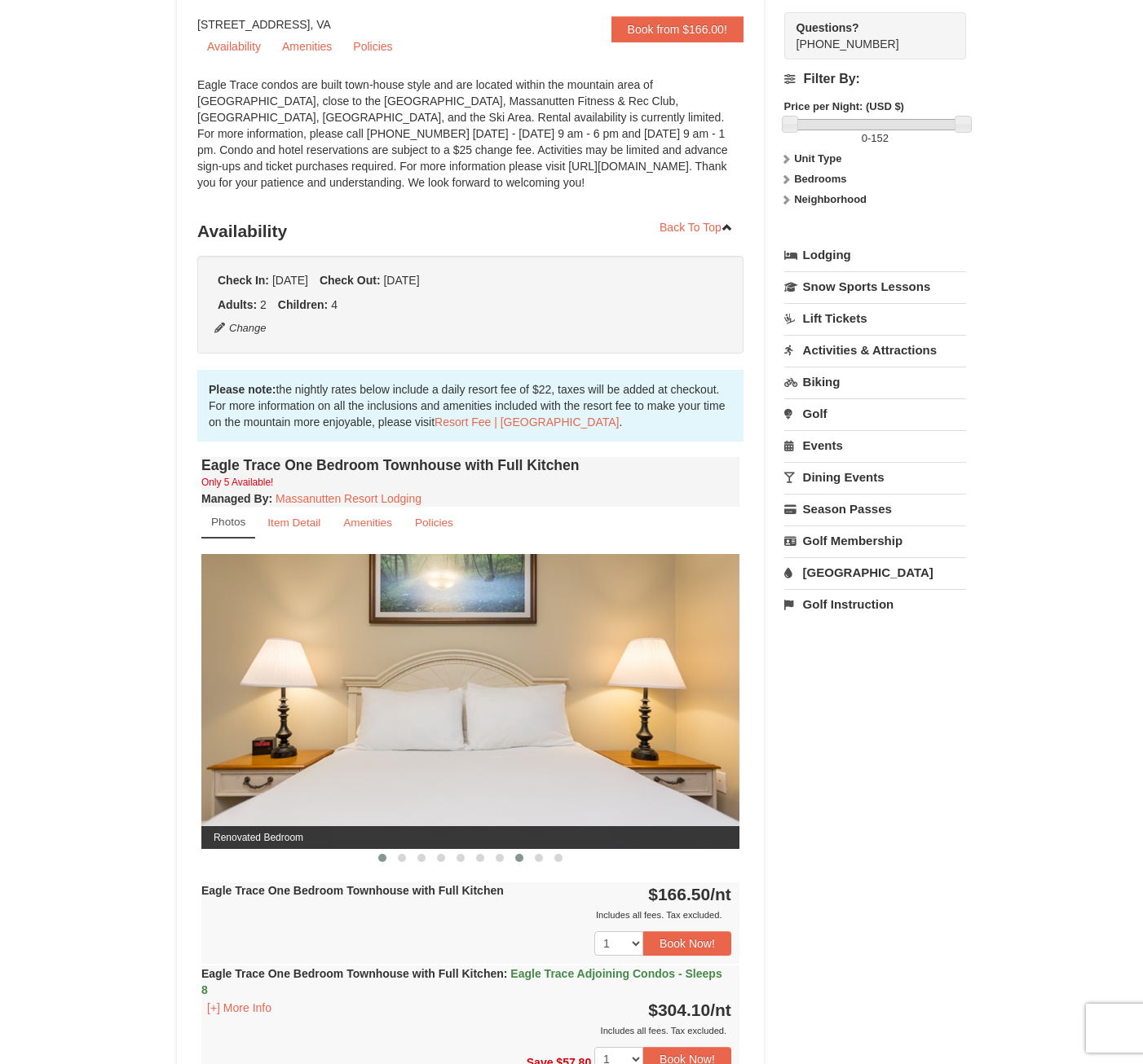
click at [515, 858] on span at bounding box center [519, 857] width 8 height 8
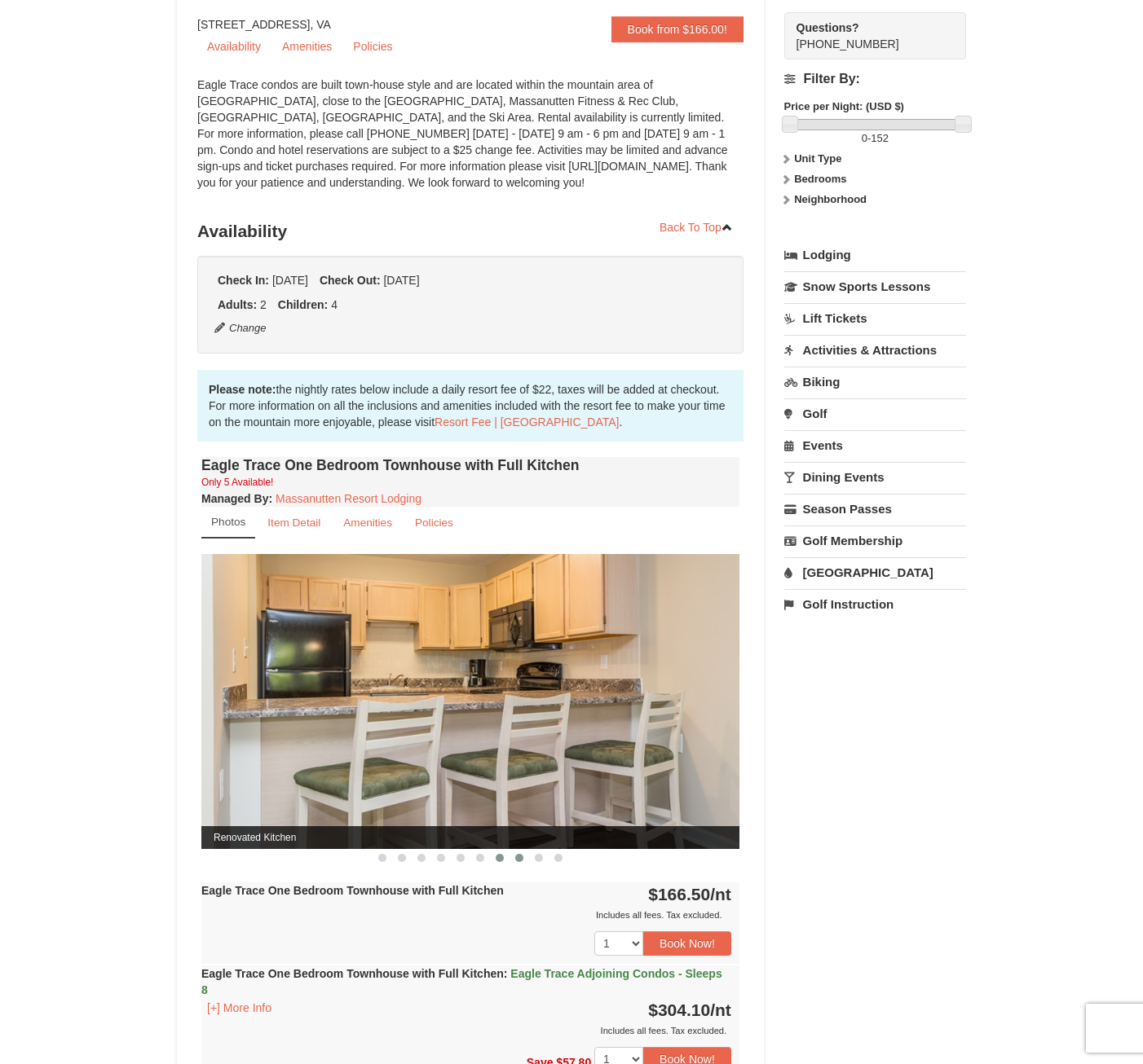
click at [495, 856] on span at bounding box center [499, 857] width 8 height 8
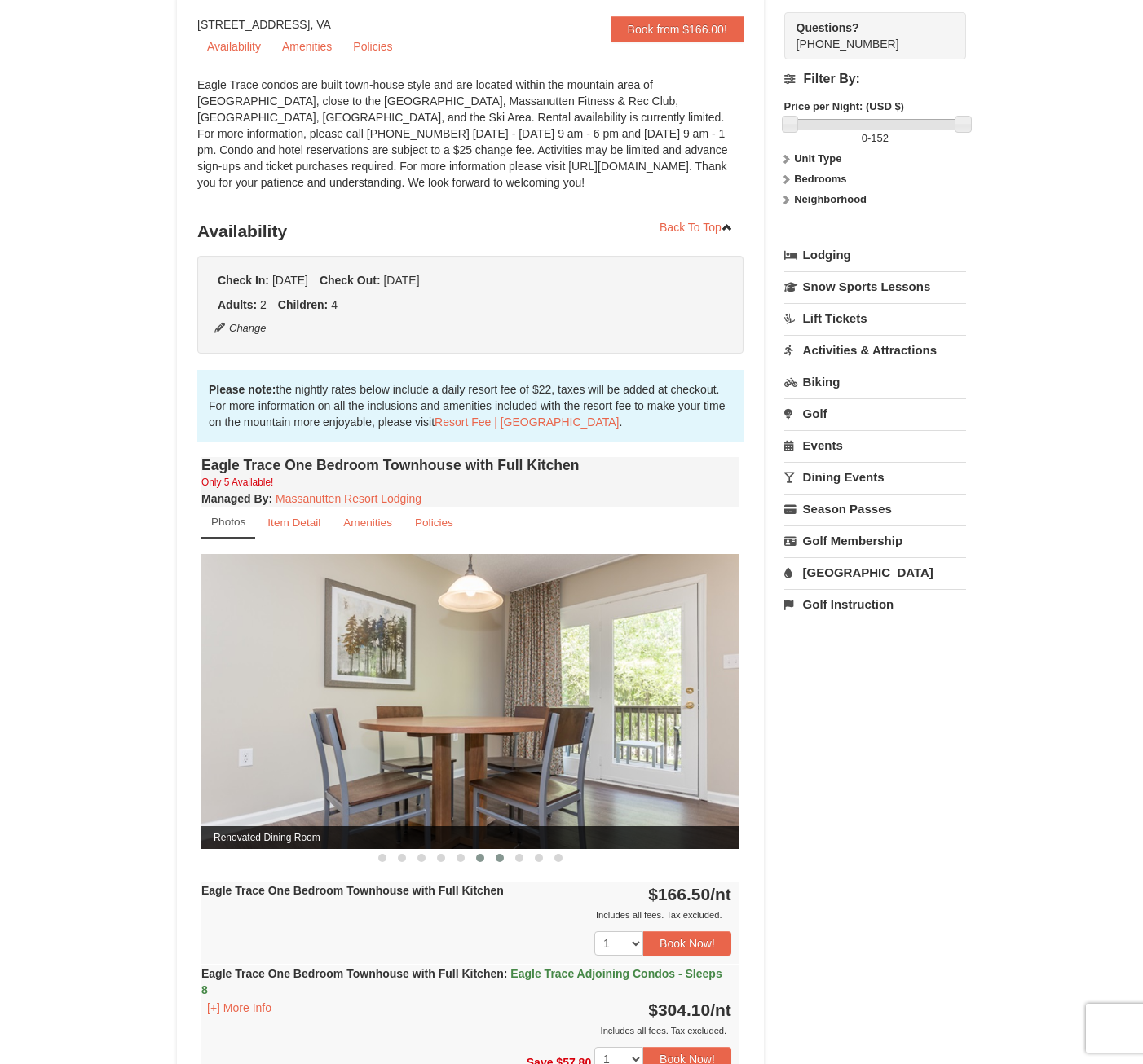
click at [481, 859] on span at bounding box center [480, 857] width 8 height 8
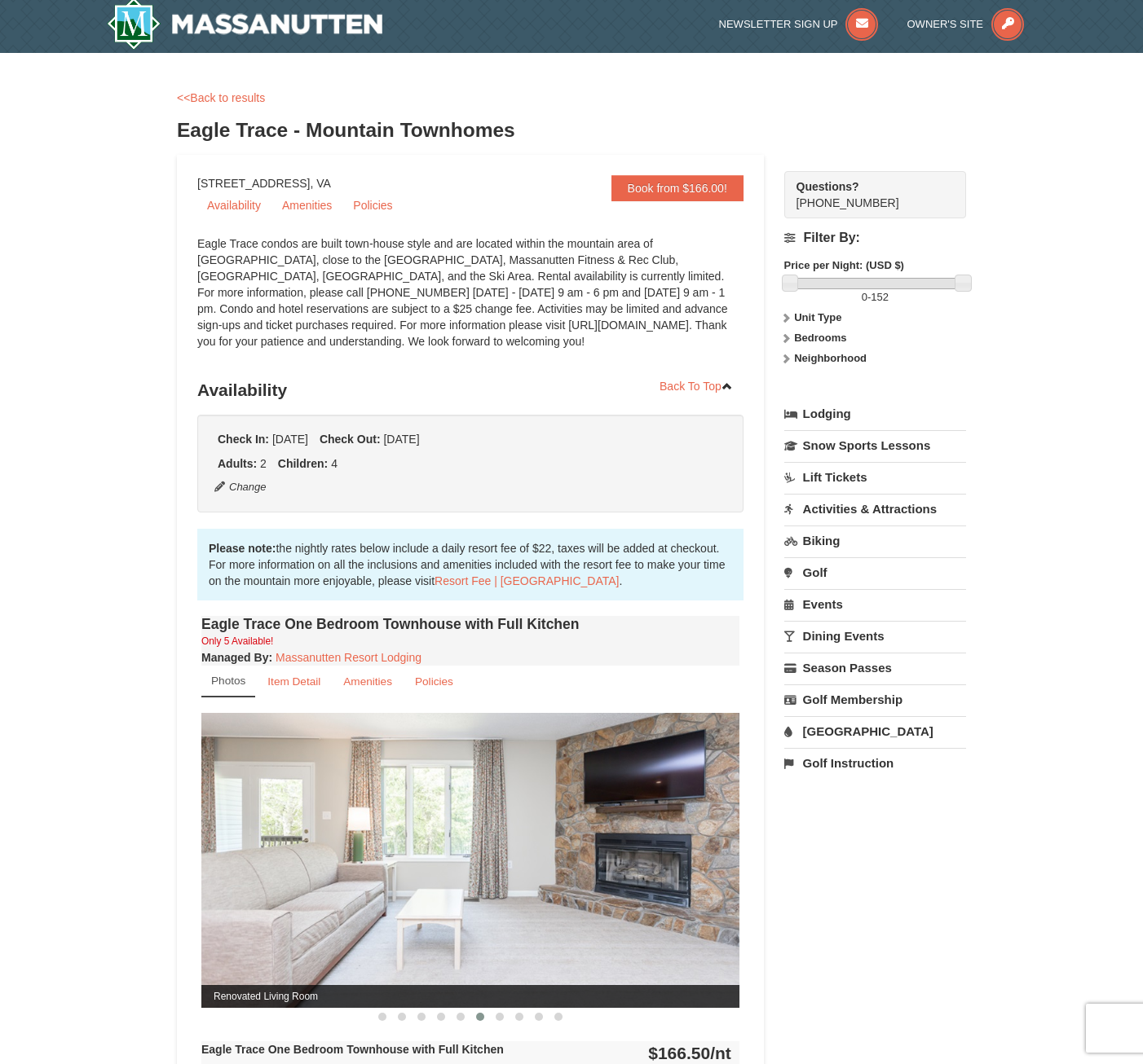
scroll to position [0, 0]
